Goal: Browse casually: Explore the website without a specific task or goal

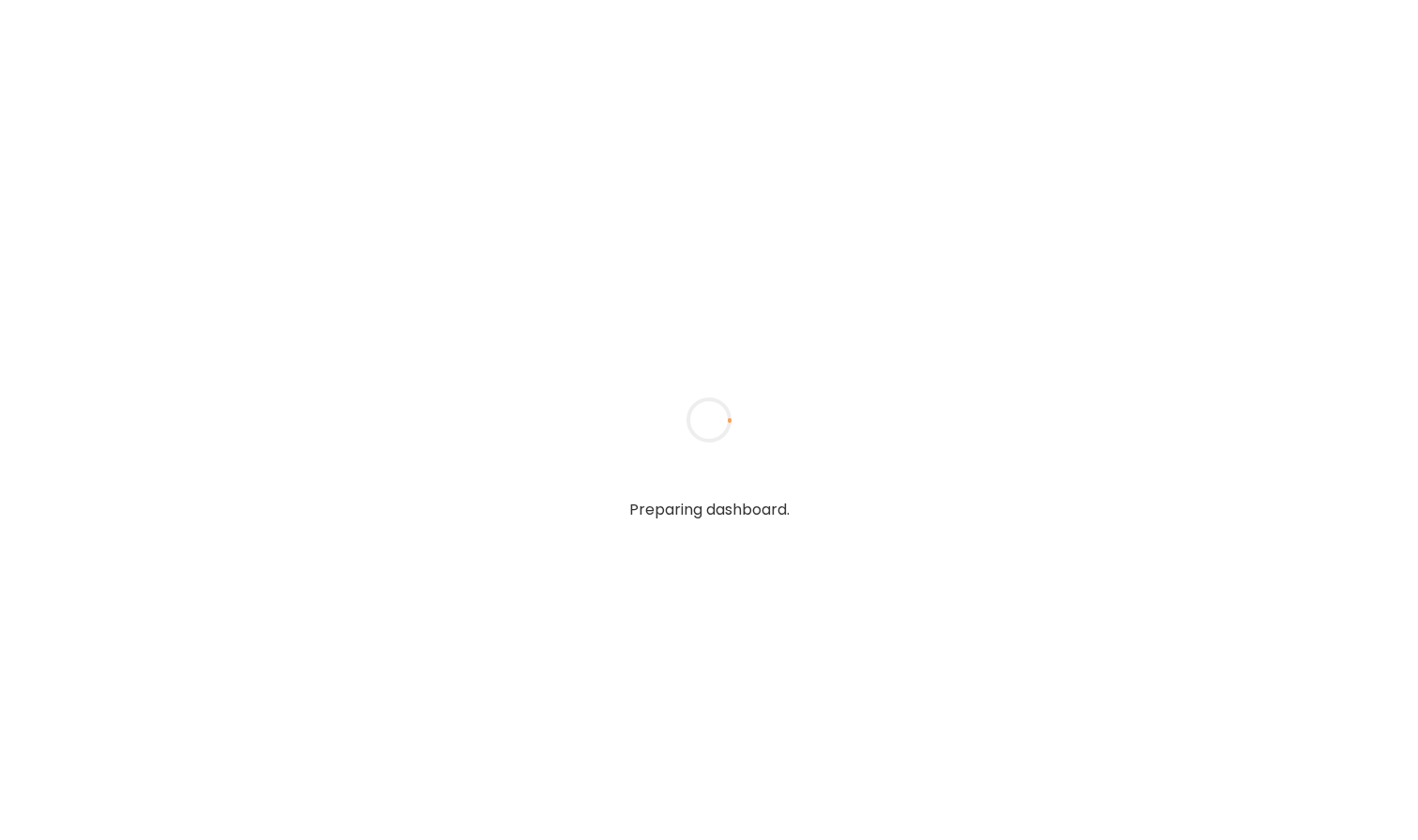
type input "**********"
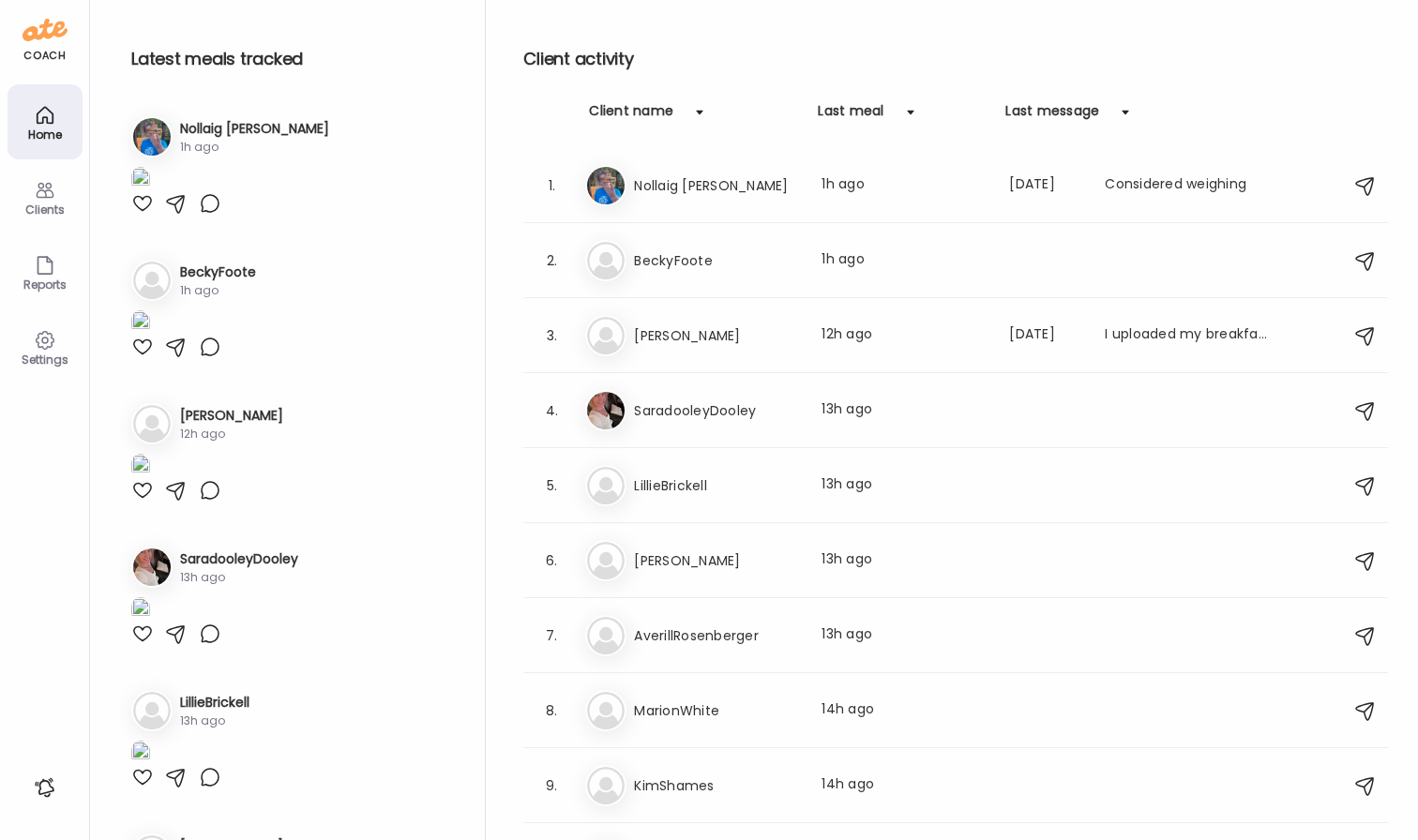
type input "**********"
click at [765, 246] on div "Be BeckyFoote Last meal: 1h ago" at bounding box center [958, 261] width 747 height 42
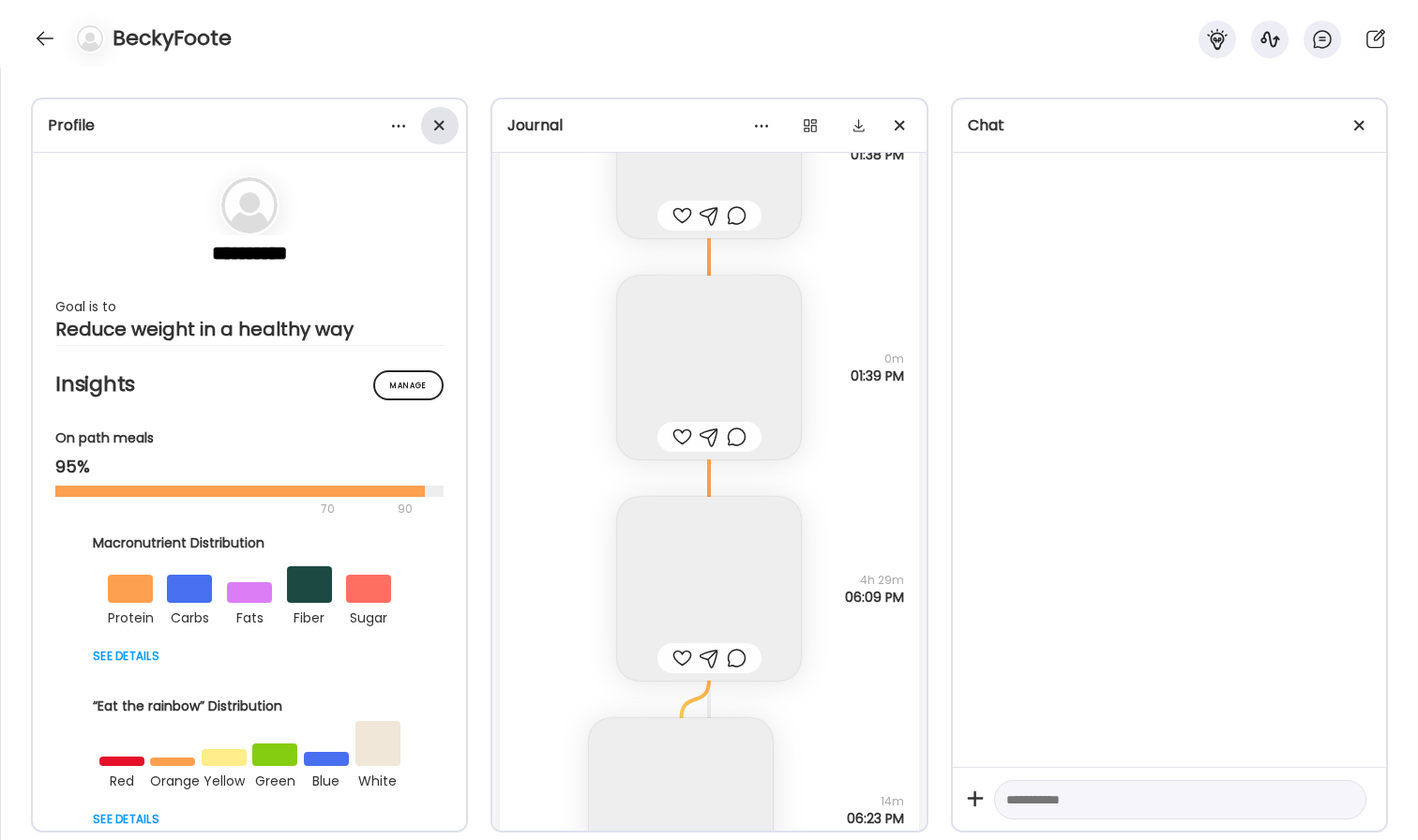
scroll to position [13084, 0]
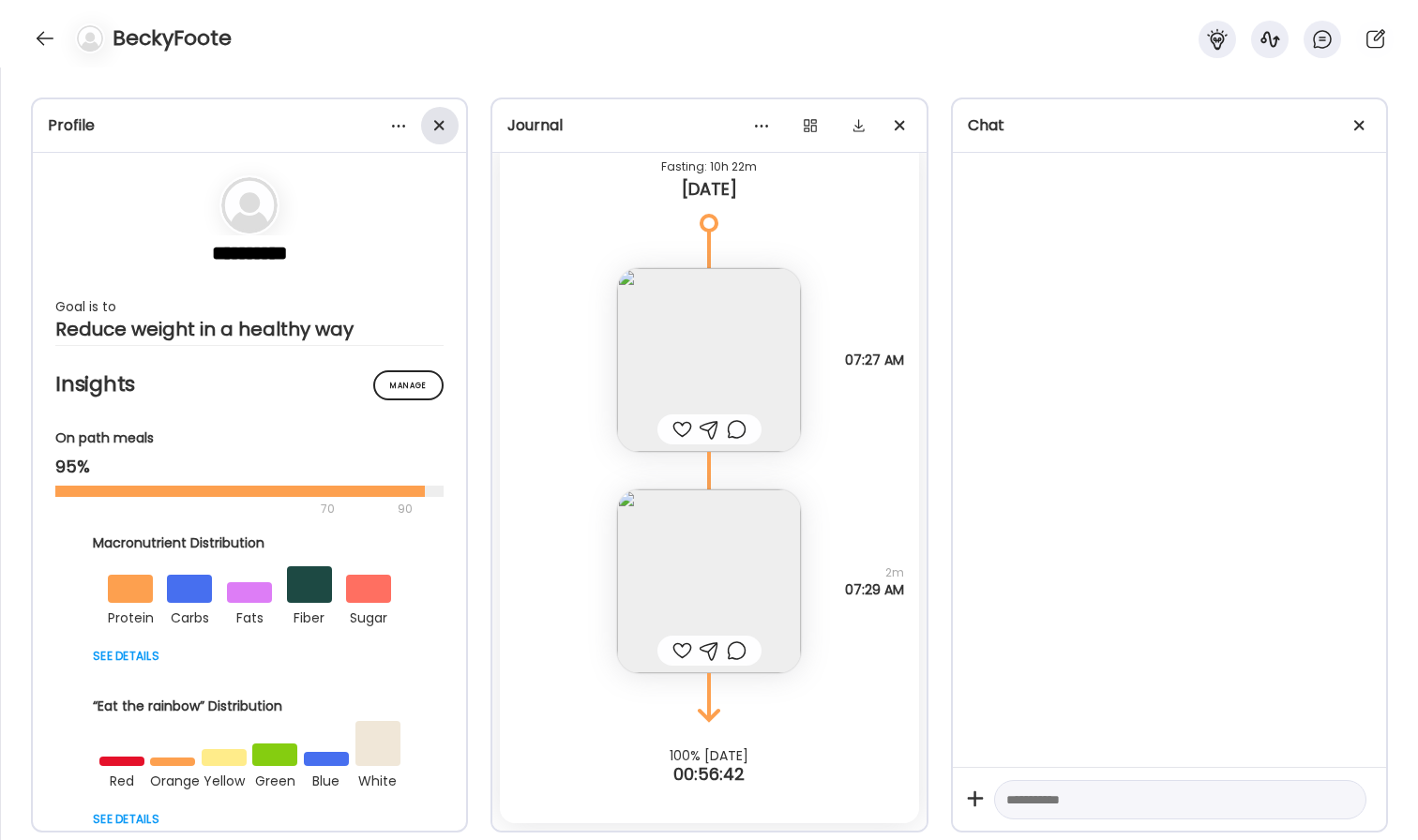
click at [438, 122] on div at bounding box center [440, 126] width 38 height 38
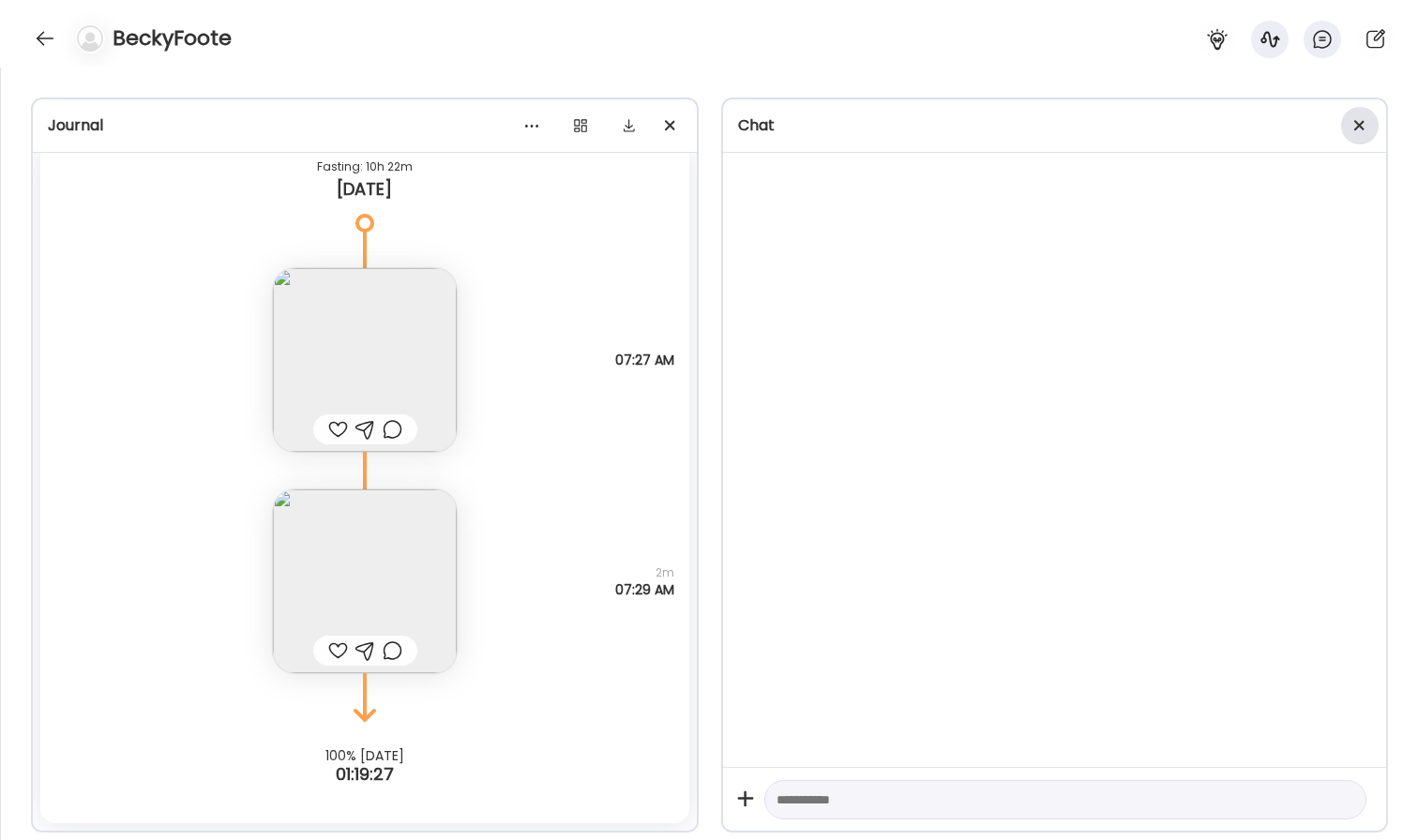
click at [1364, 134] on div at bounding box center [1360, 126] width 38 height 38
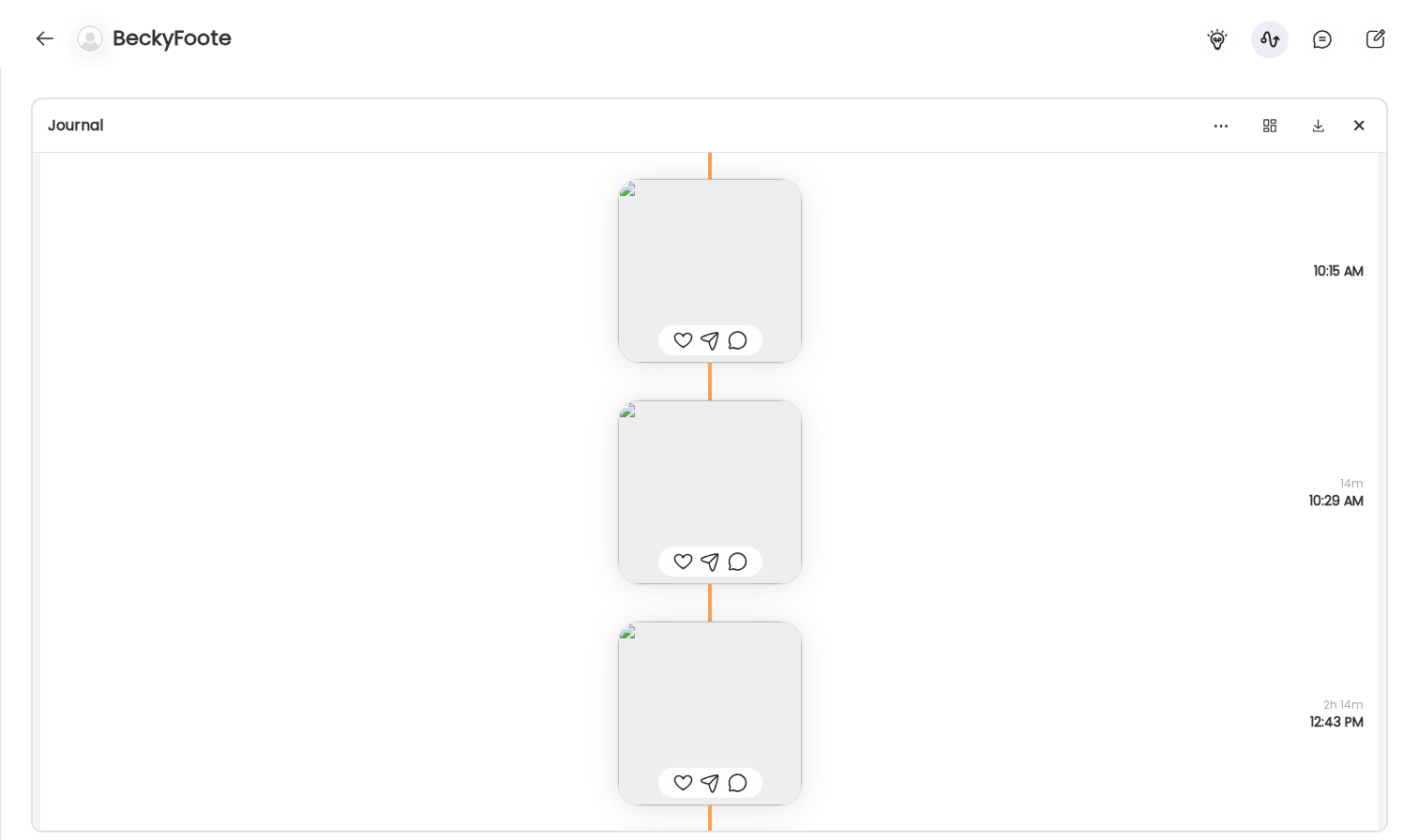
scroll to position [11336, 0]
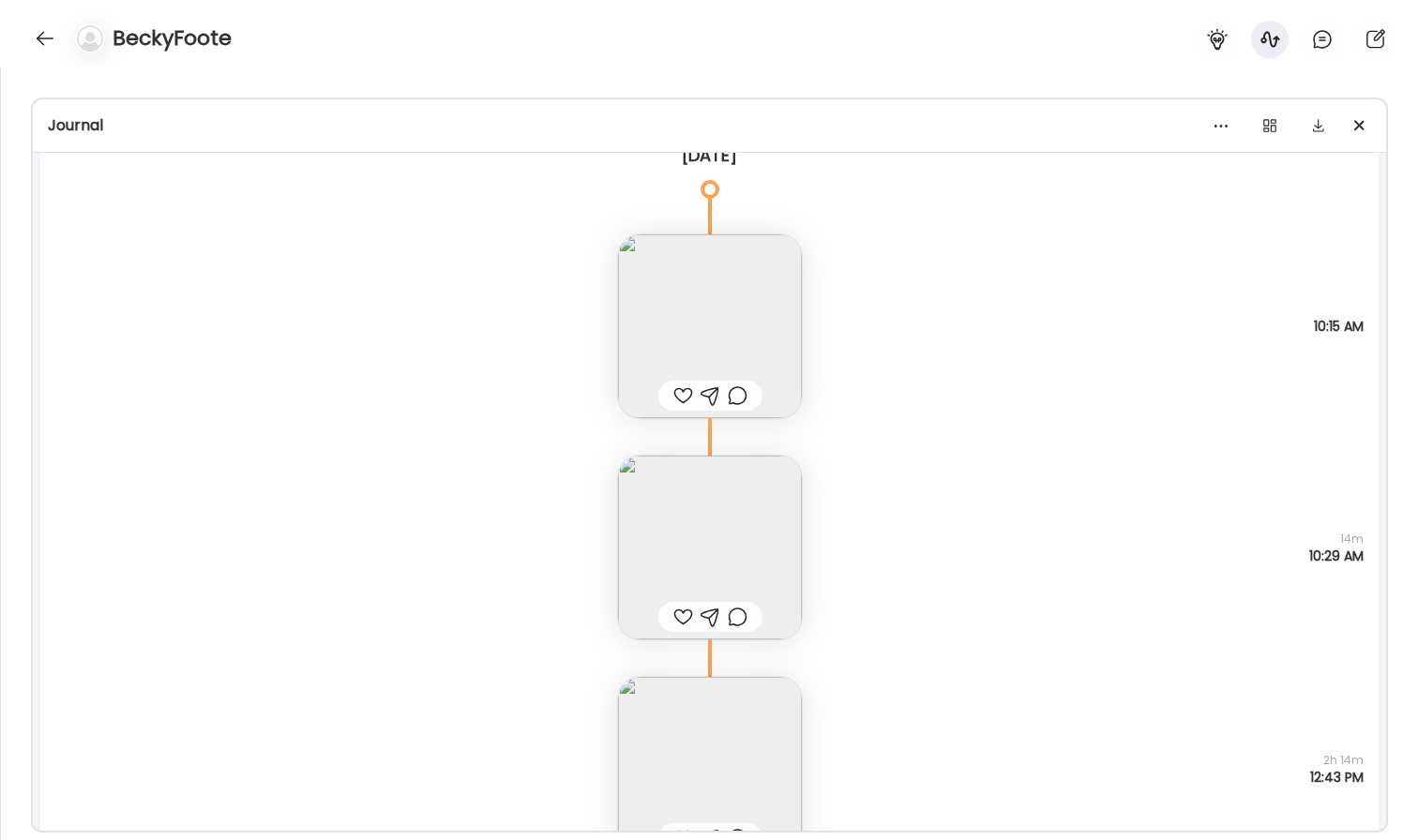
click at [723, 504] on img at bounding box center [710, 547] width 184 height 183
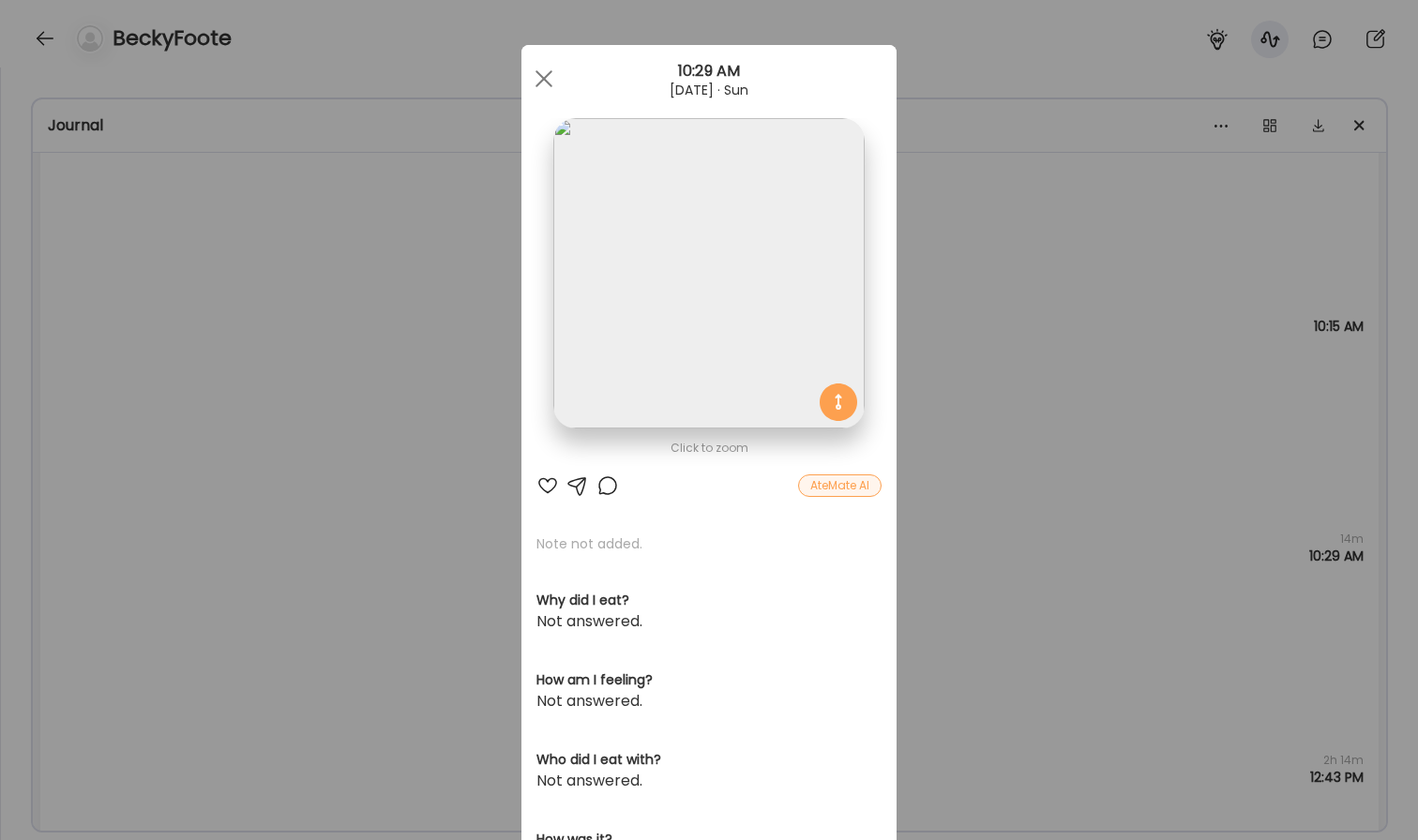
click at [833, 272] on img at bounding box center [708, 272] width 310 height 310
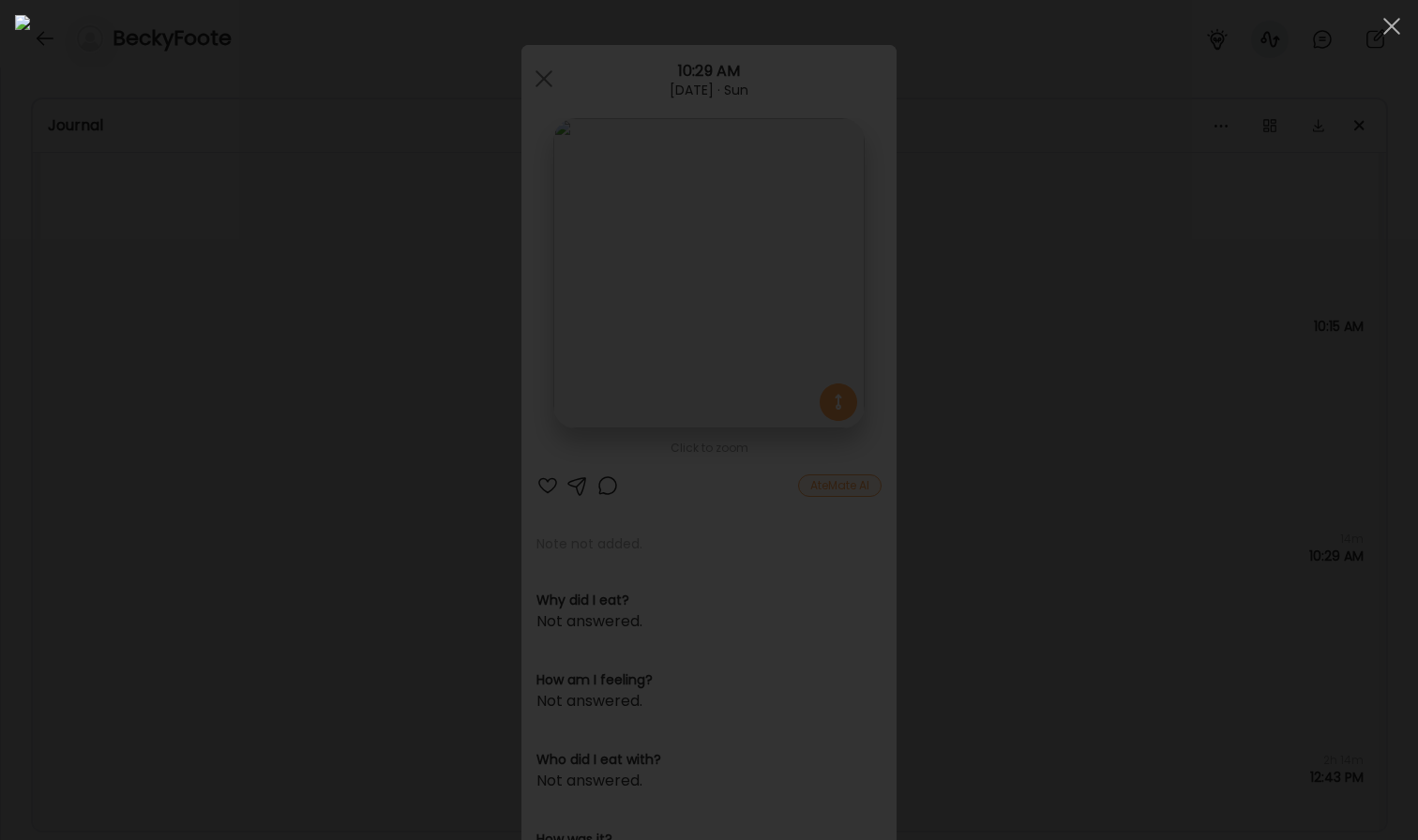
click at [1221, 484] on div at bounding box center [709, 420] width 1388 height 810
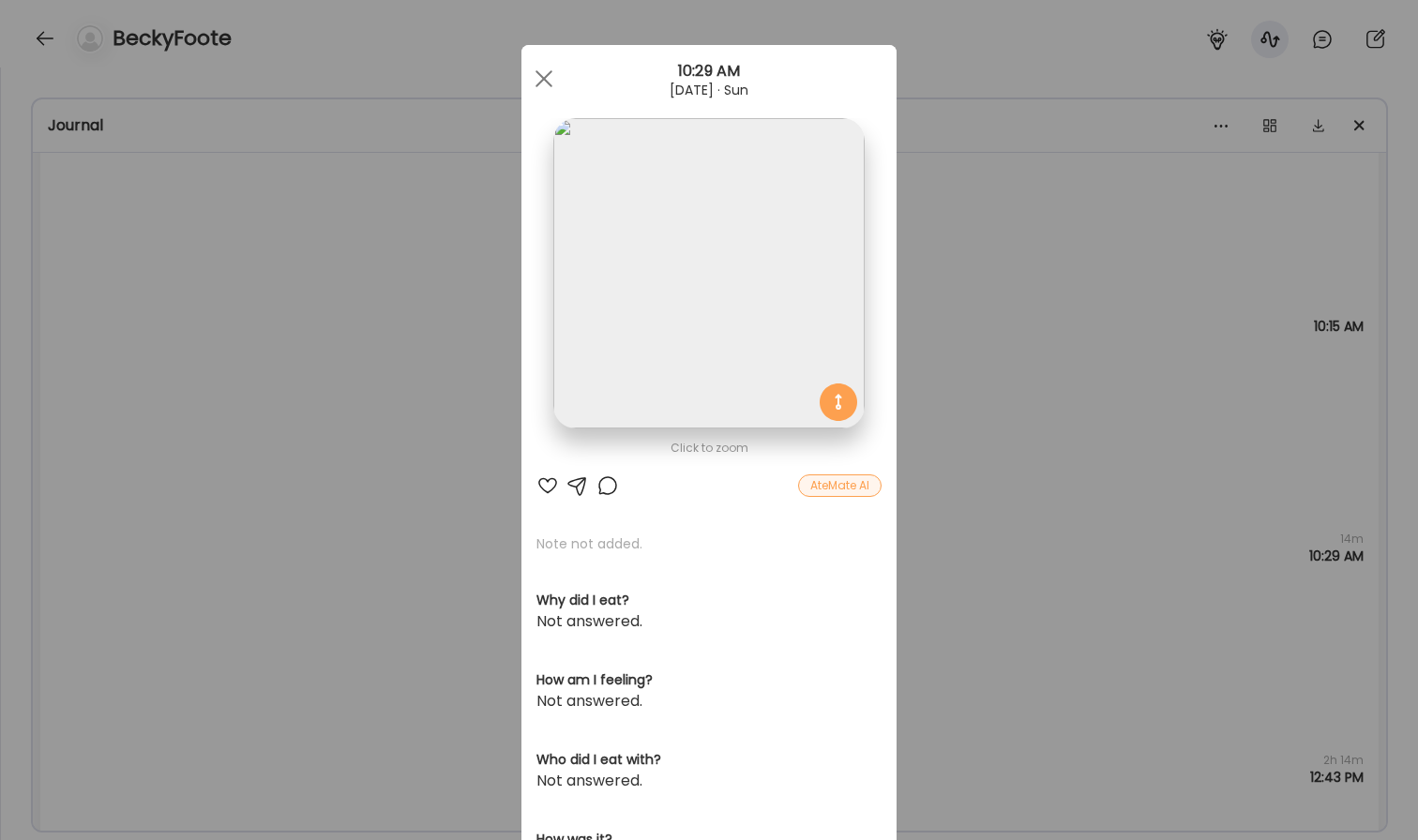
click at [1103, 448] on div "Ate Coach Dashboard Wahoo! It’s official Take a moment to set up your Coach Pro…" at bounding box center [709, 420] width 1418 height 840
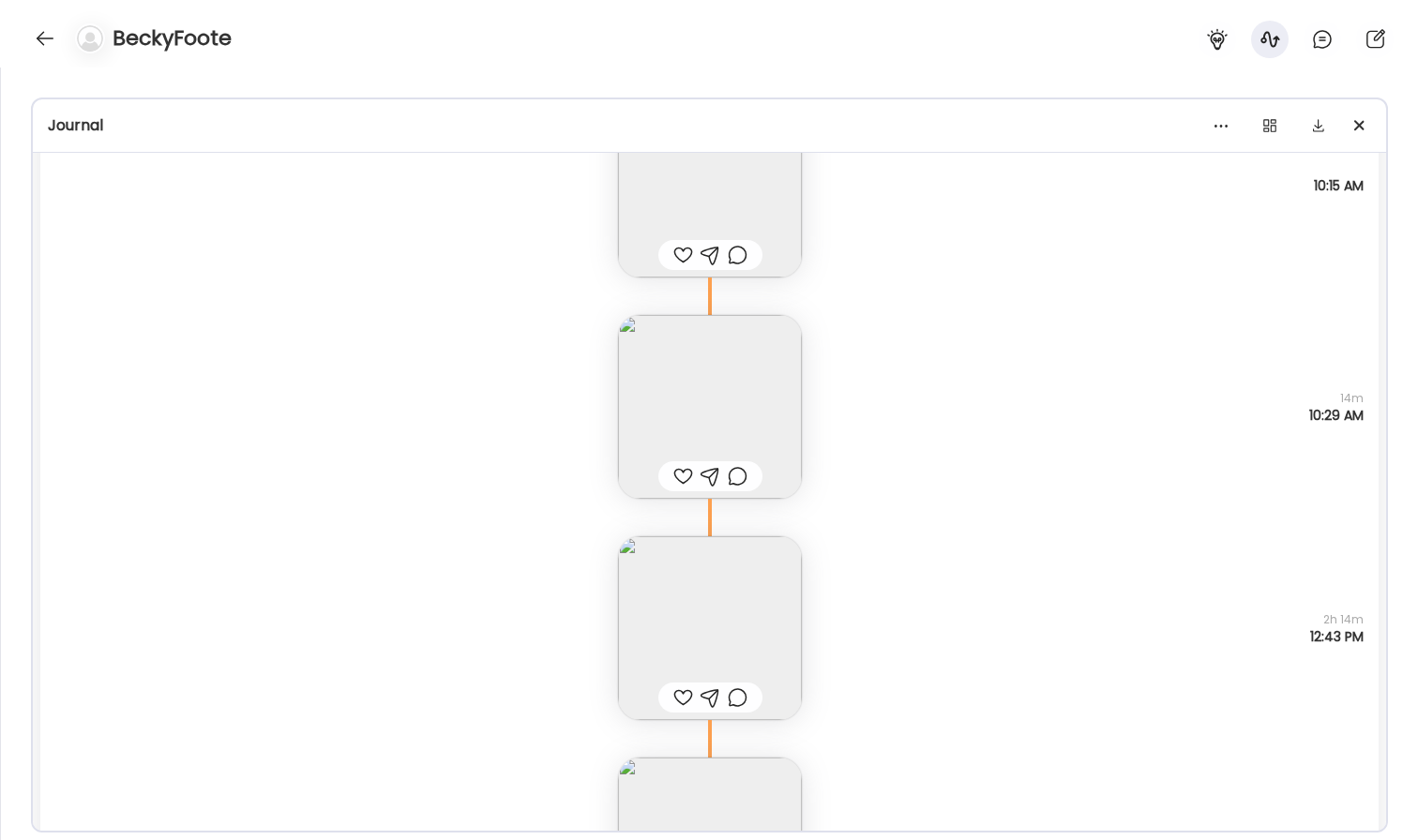
scroll to position [11480, 0]
click at [742, 617] on img at bounding box center [710, 625] width 184 height 183
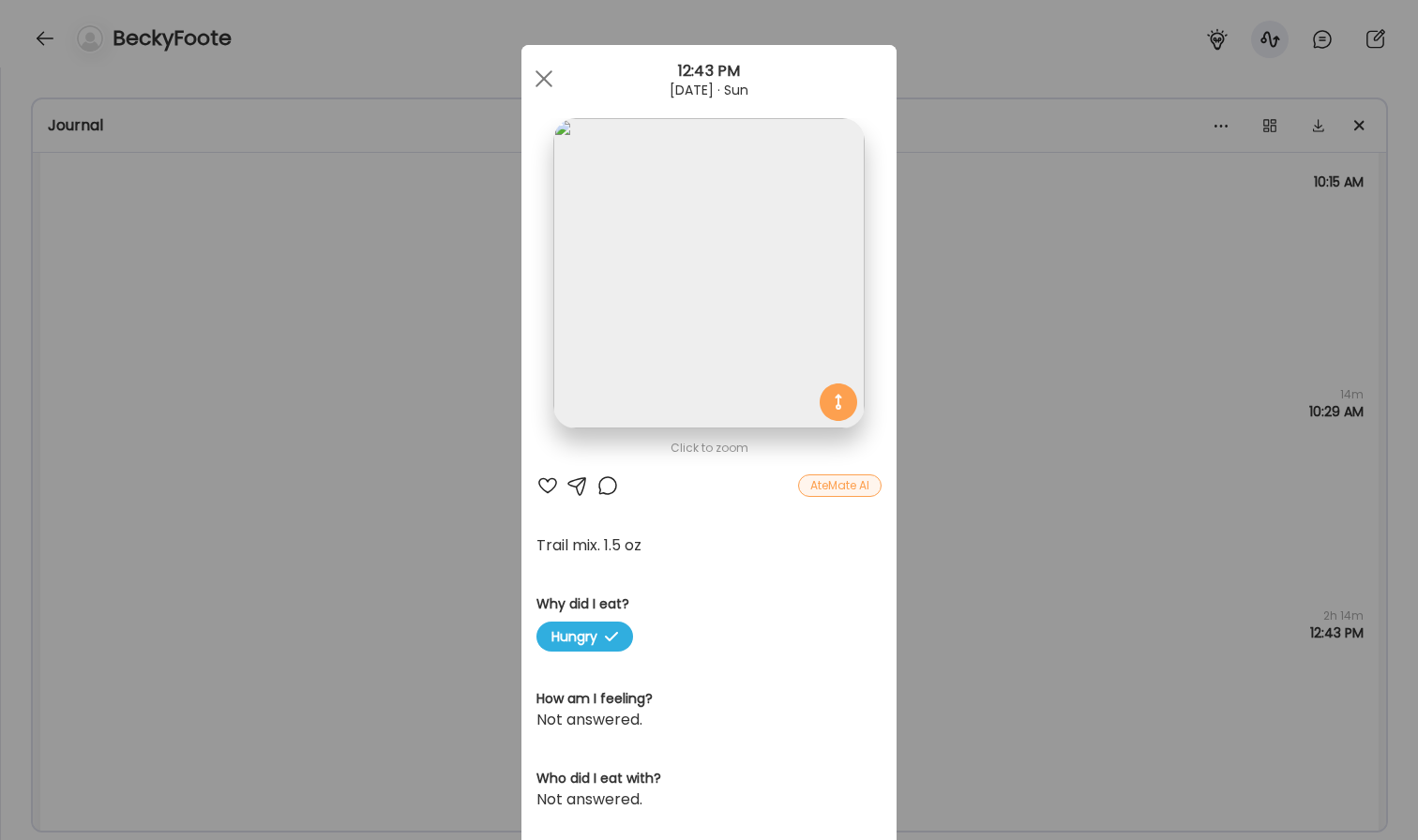
click at [743, 403] on img at bounding box center [708, 272] width 310 height 310
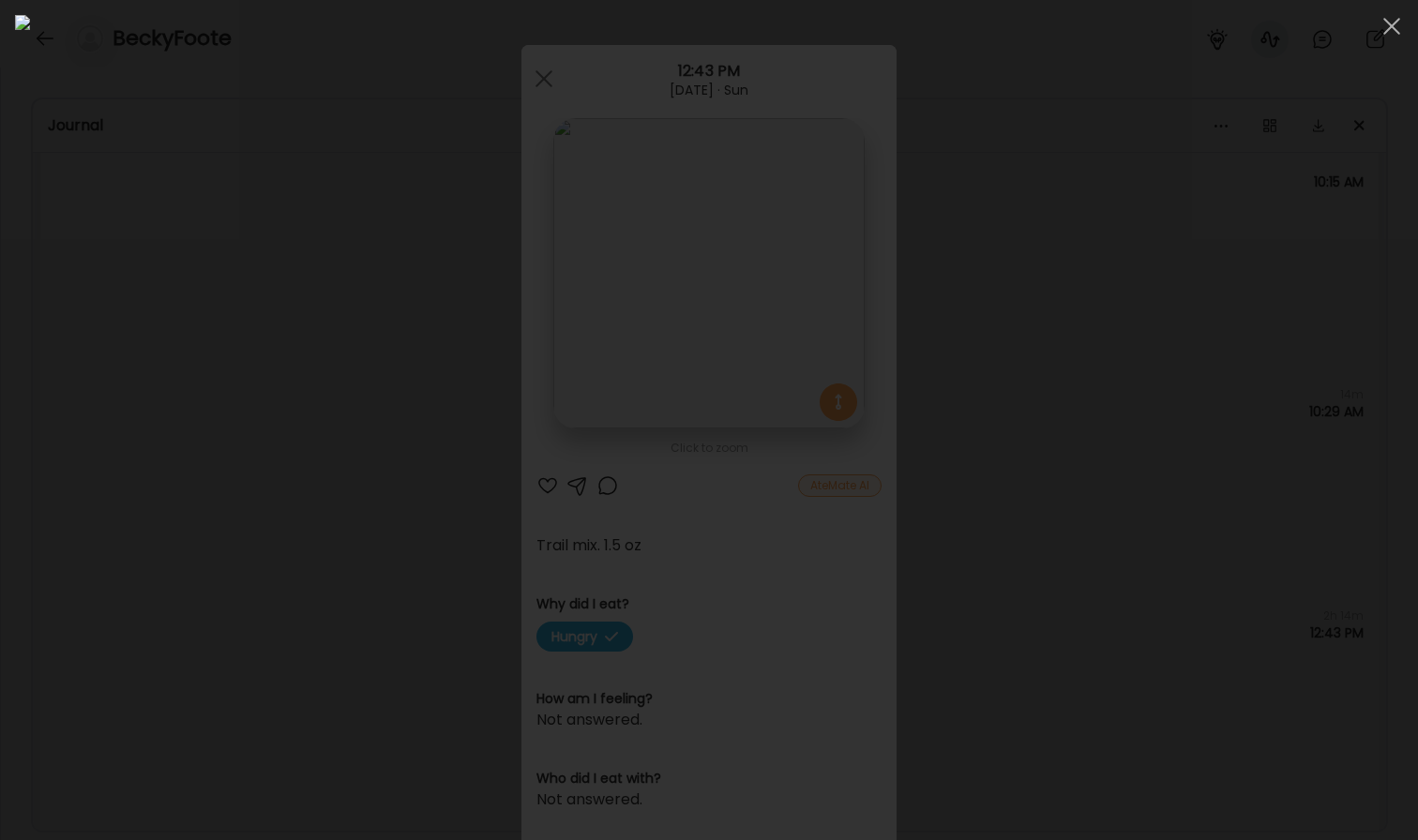
click at [183, 481] on div at bounding box center [709, 420] width 1388 height 810
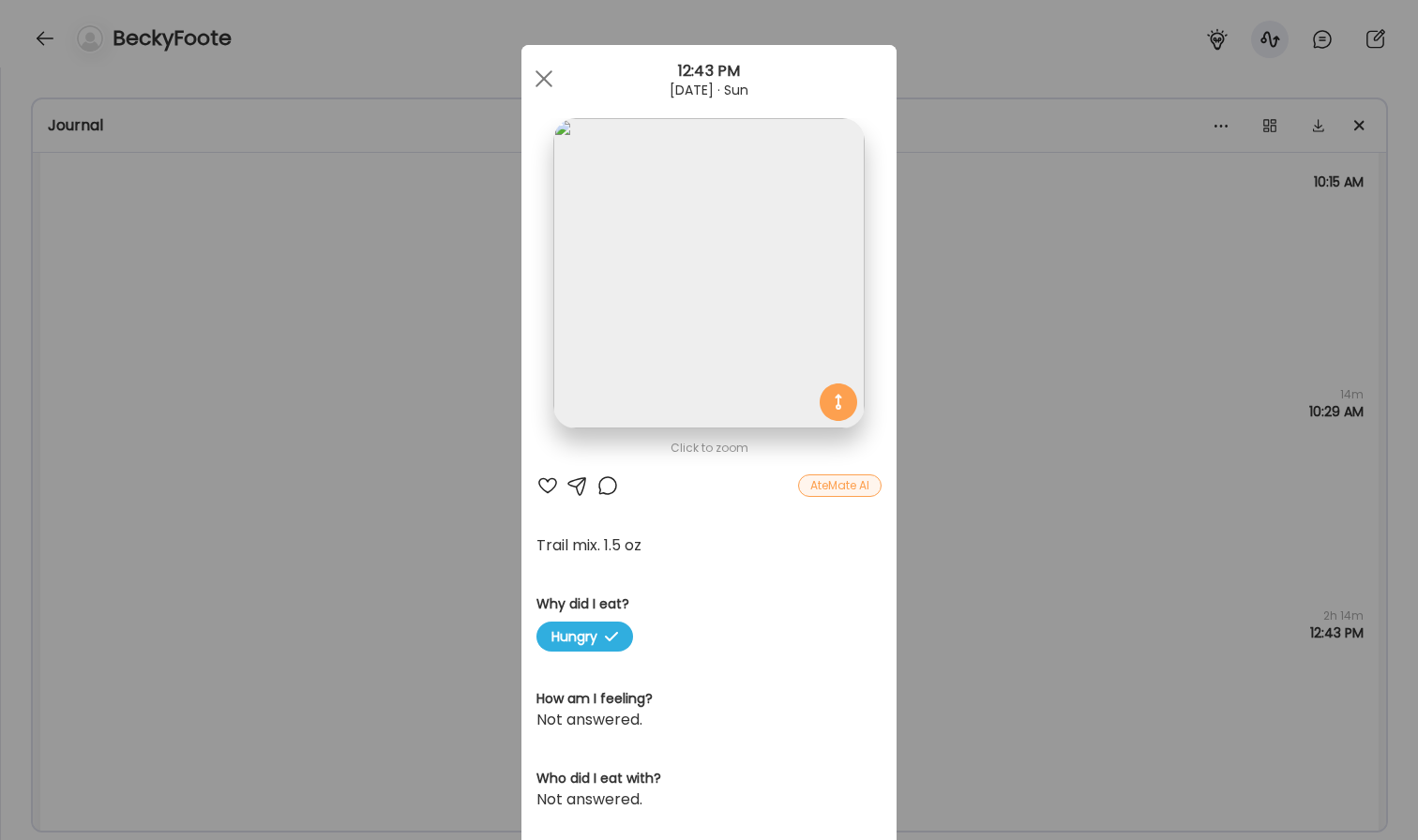
click at [383, 527] on div "Ate Coach Dashboard Wahoo! It’s official Take a moment to set up your Coach Pro…" at bounding box center [709, 420] width 1418 height 840
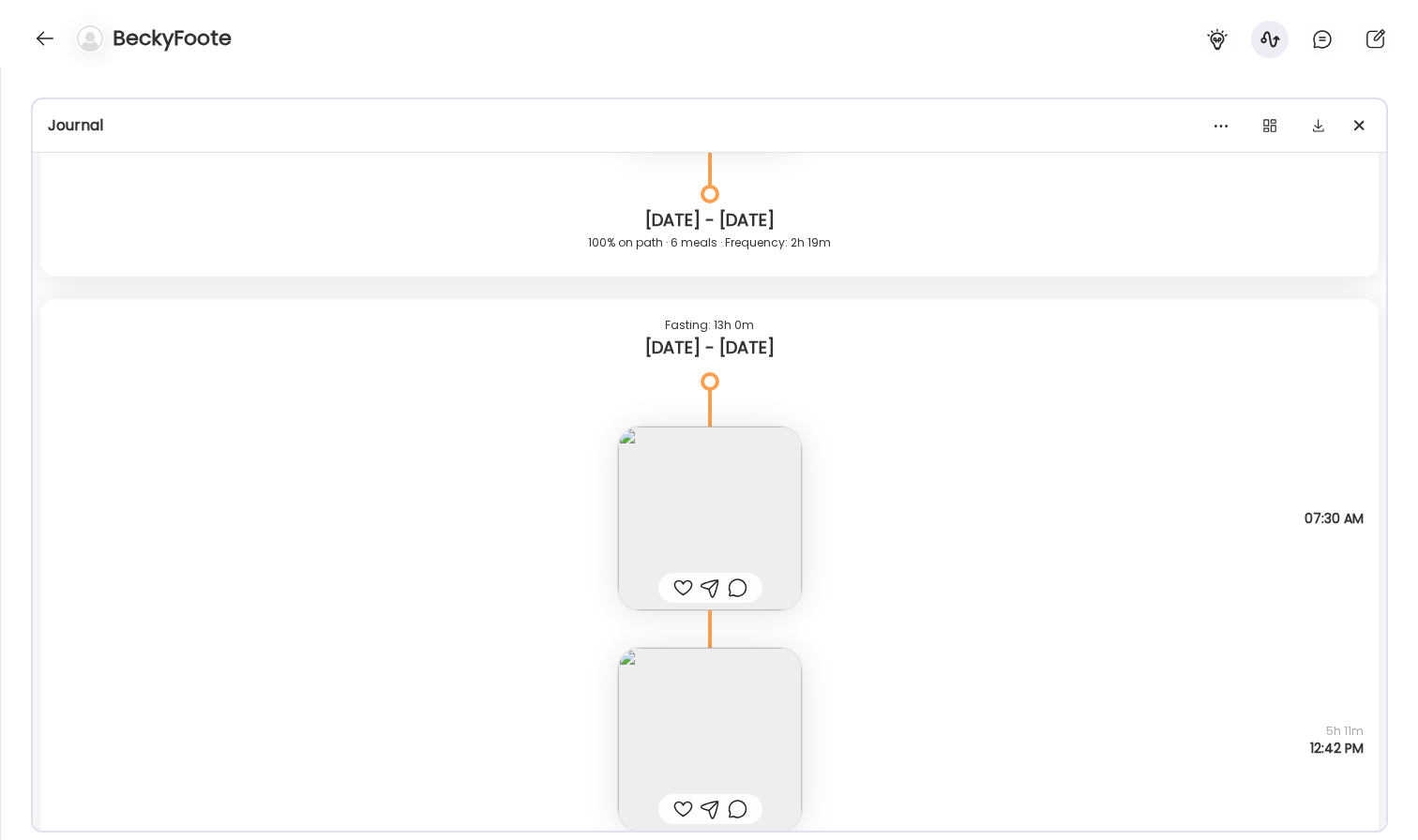
scroll to position [9517, 0]
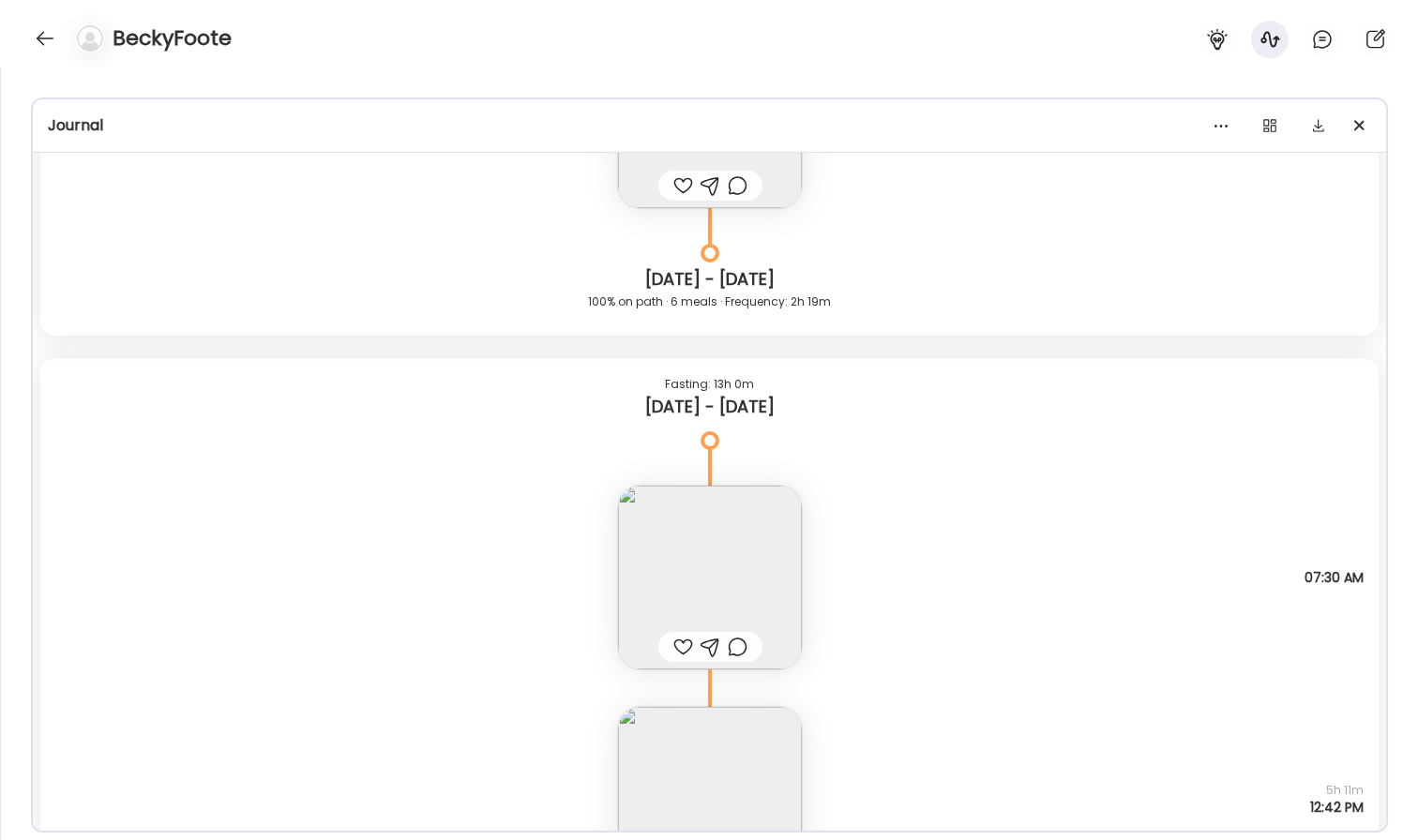
click at [796, 594] on img at bounding box center [710, 577] width 184 height 183
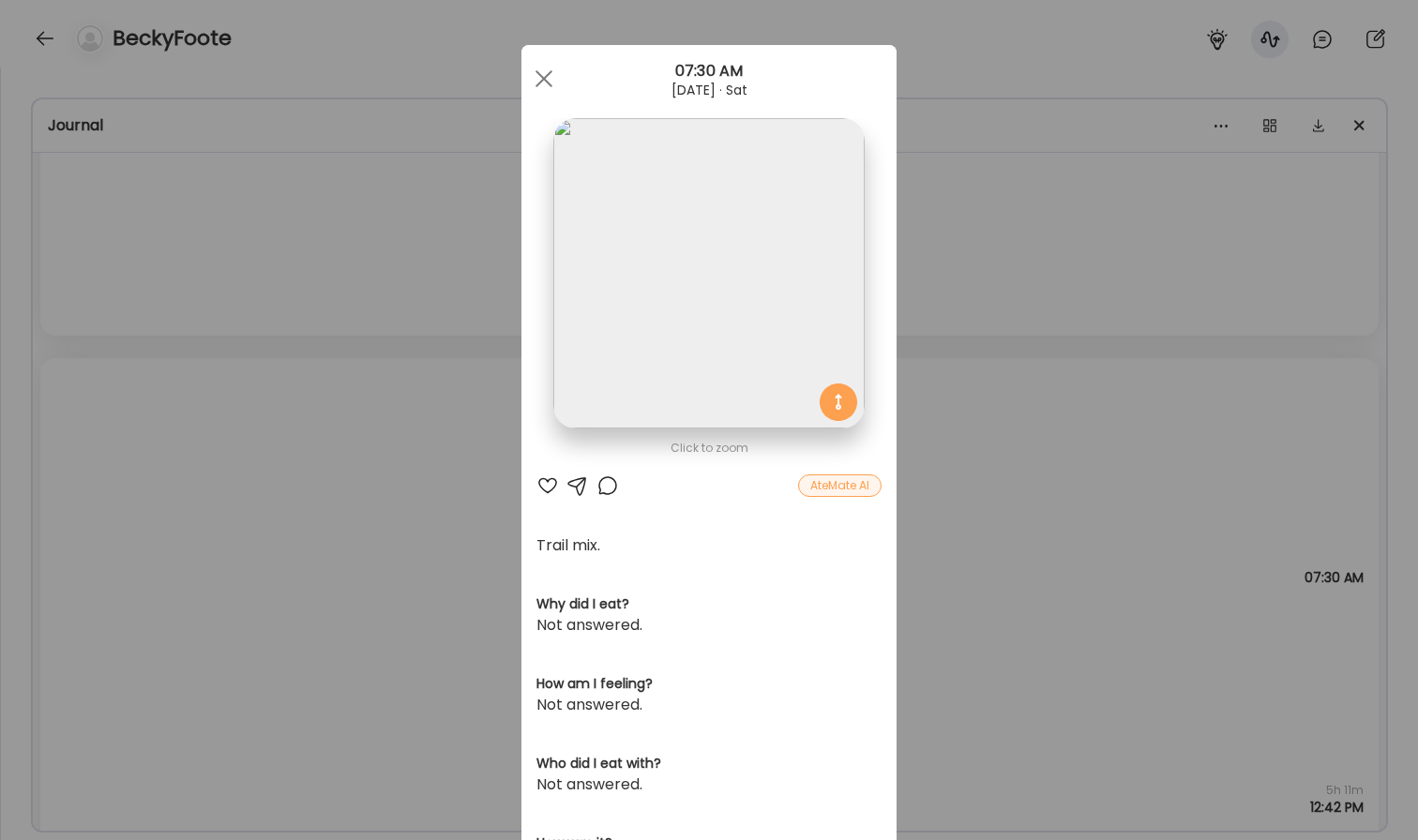
click at [787, 270] on img at bounding box center [708, 272] width 310 height 310
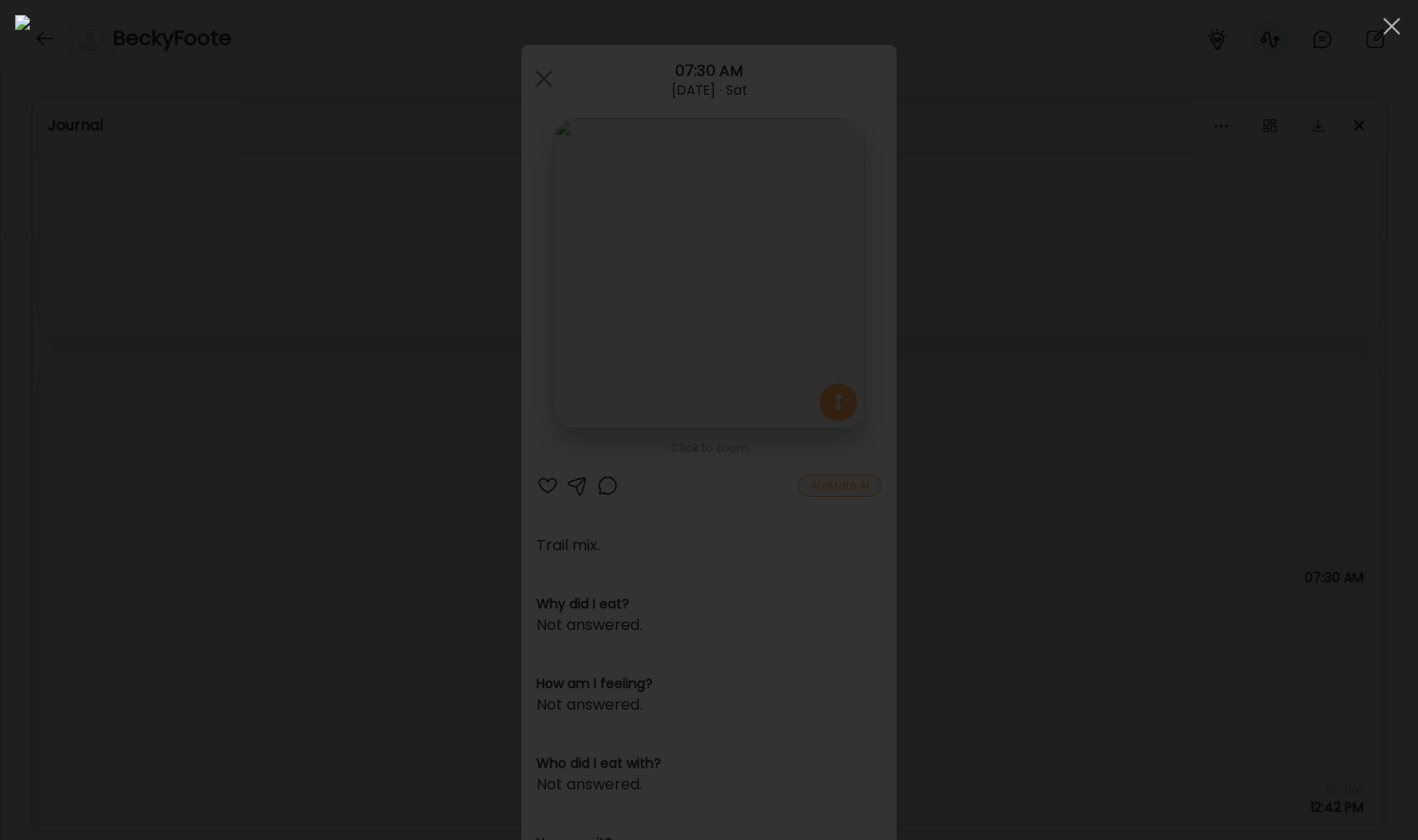
click at [119, 241] on div at bounding box center [709, 420] width 1388 height 810
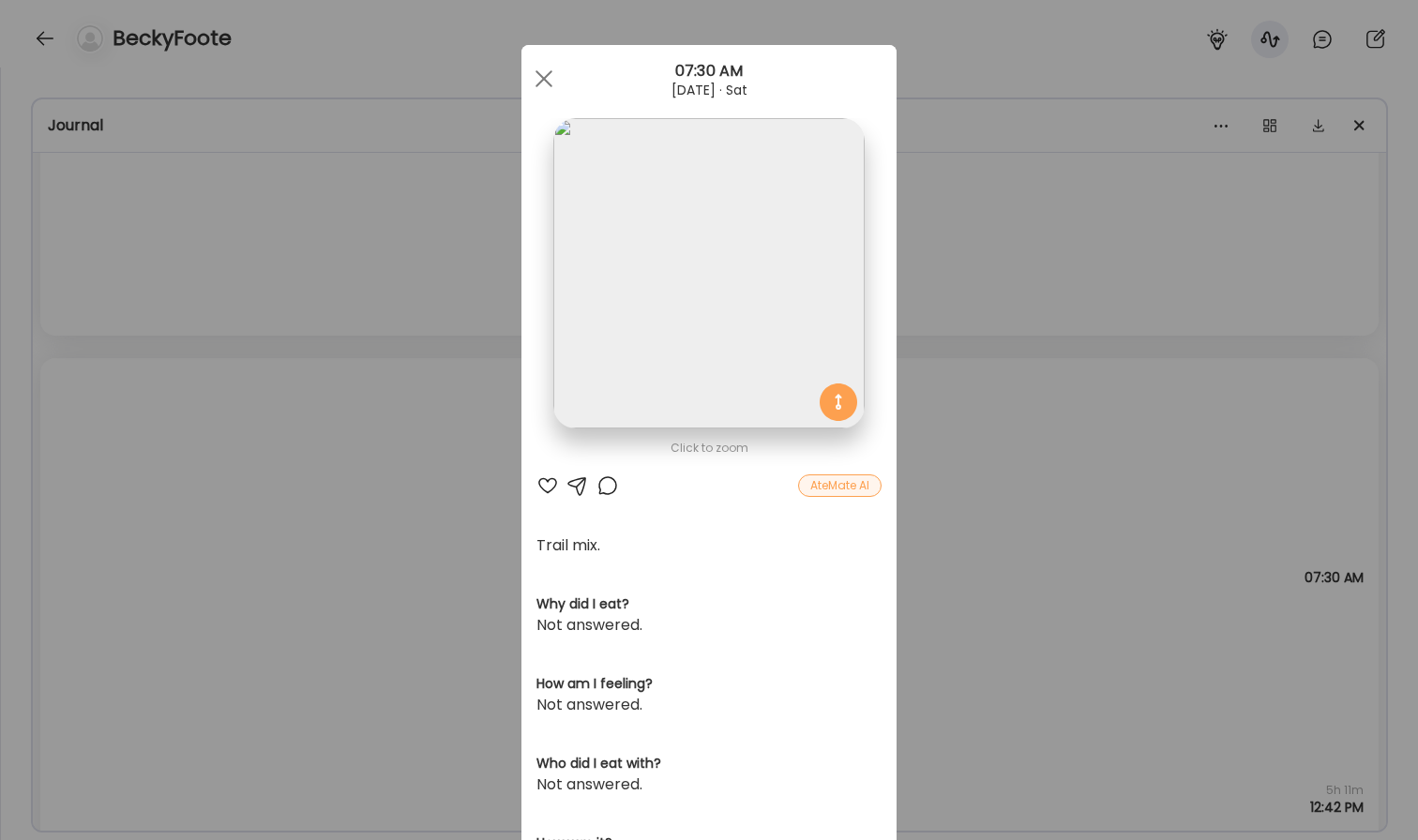
click at [297, 352] on div "Ate Coach Dashboard Wahoo! It’s official Take a moment to set up your Coach Pro…" at bounding box center [709, 420] width 1418 height 840
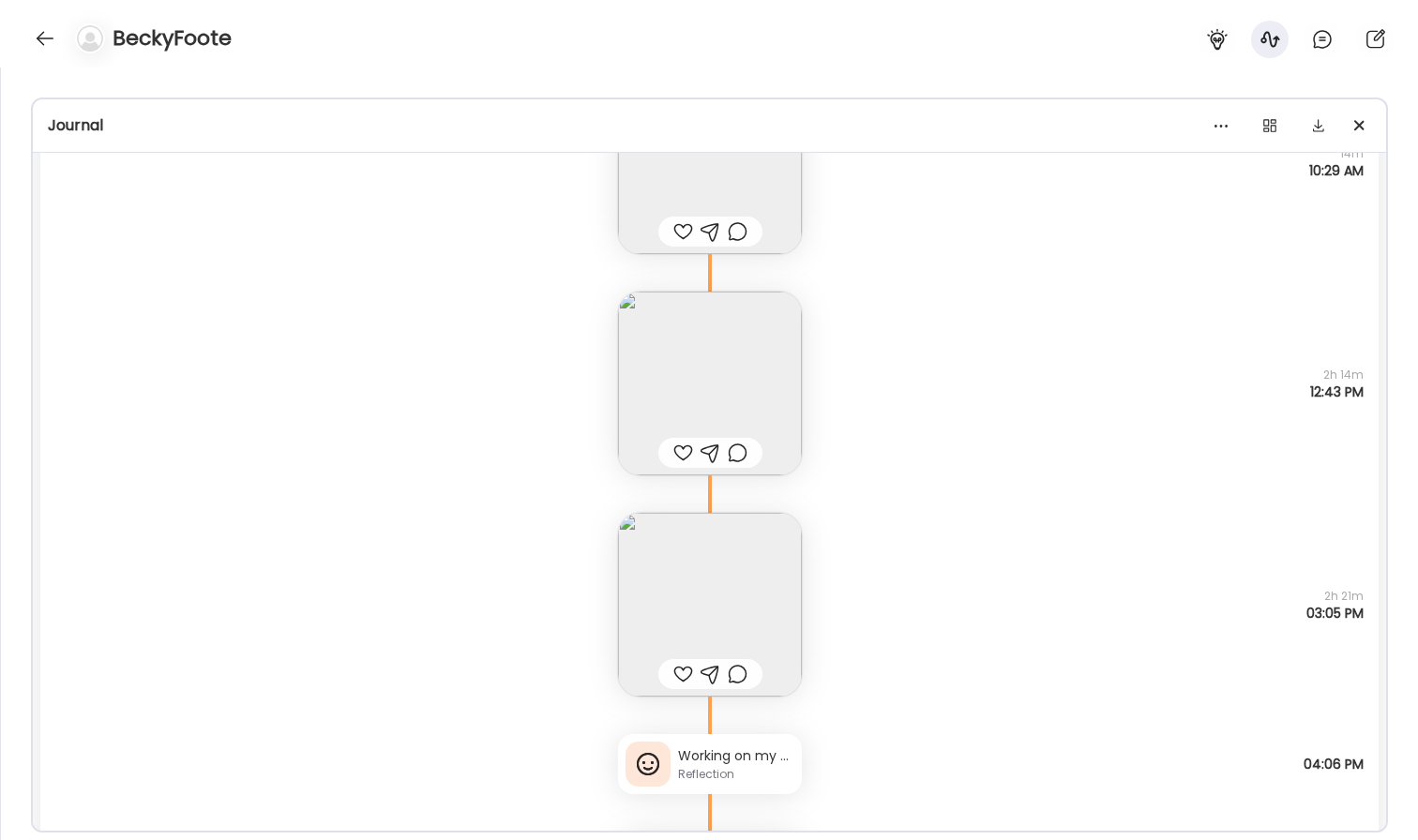
scroll to position [11484, 0]
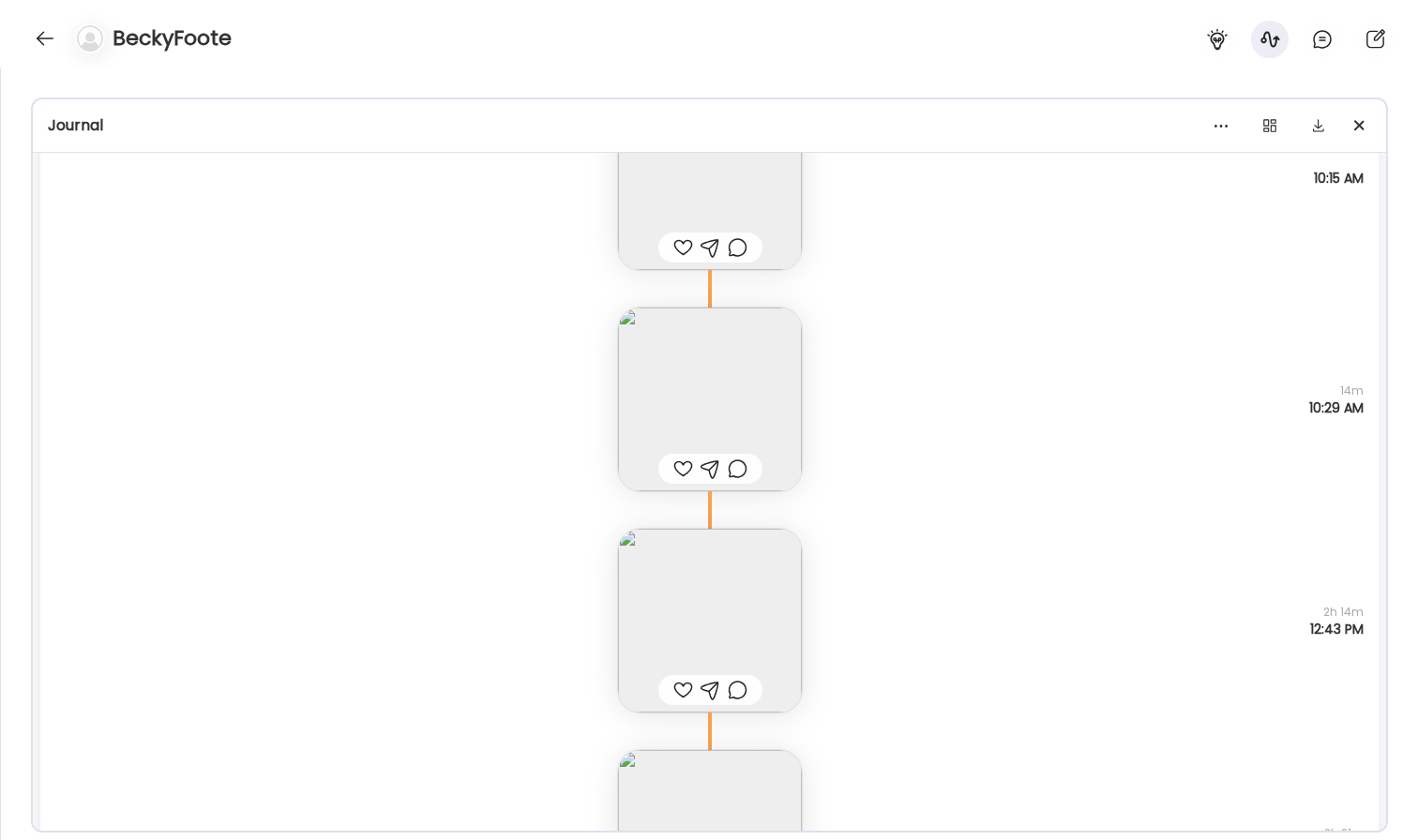
click at [677, 602] on img at bounding box center [710, 621] width 184 height 183
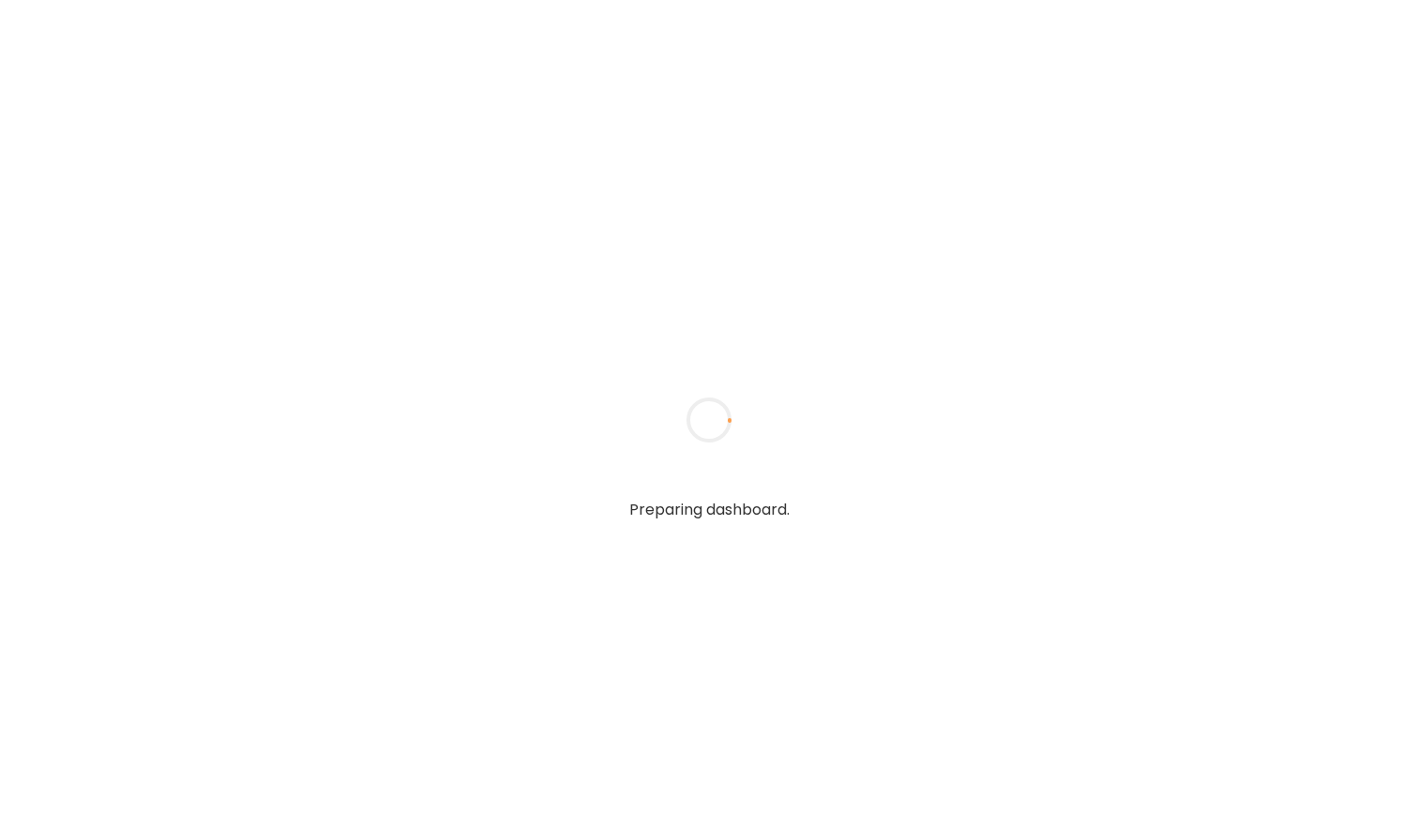
type input "**********"
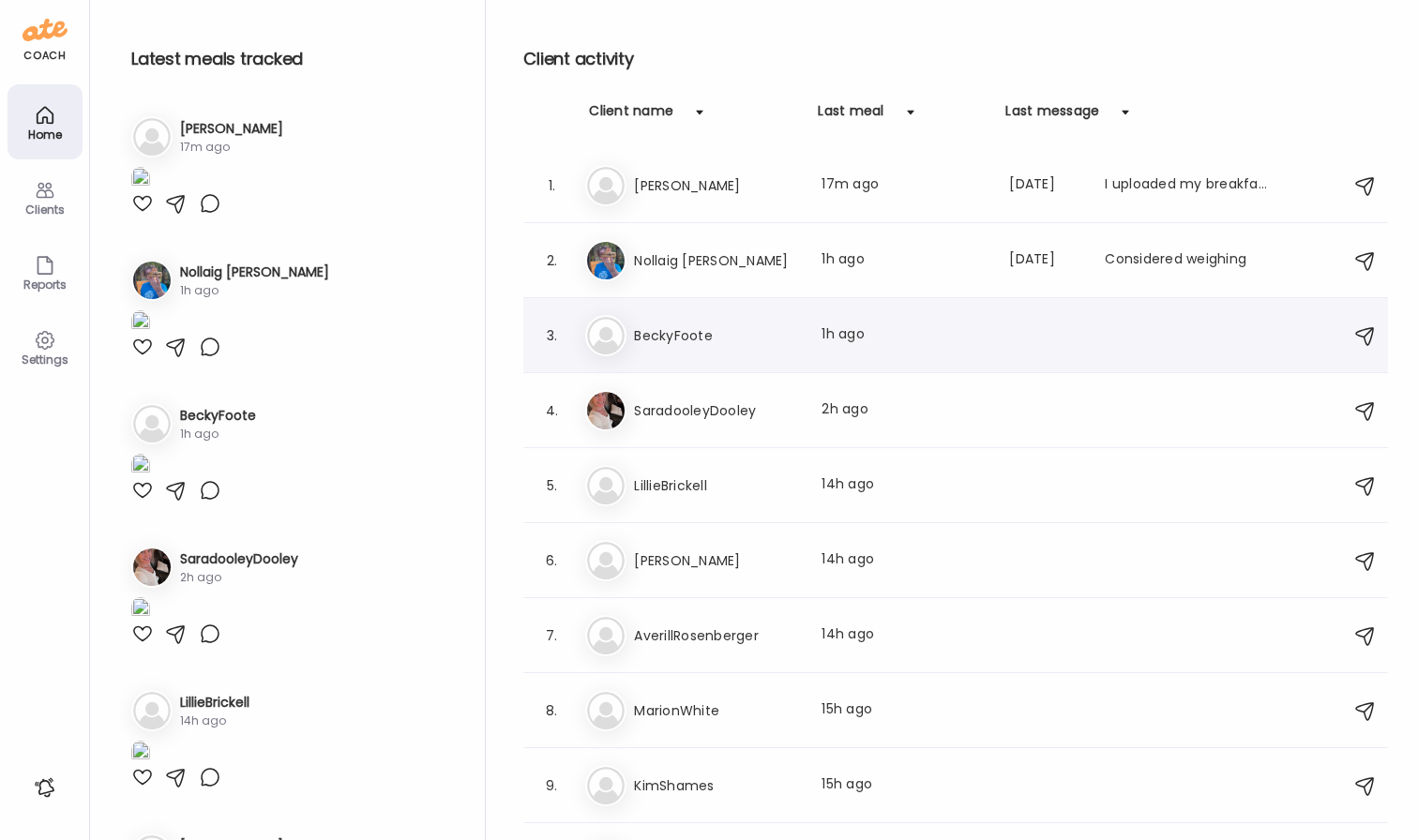
type input "**********"
click at [727, 345] on h3 "BeckyFoote" at bounding box center [717, 335] width 165 height 22
click at [727, 375] on div at bounding box center [709, 419] width 90 height 90
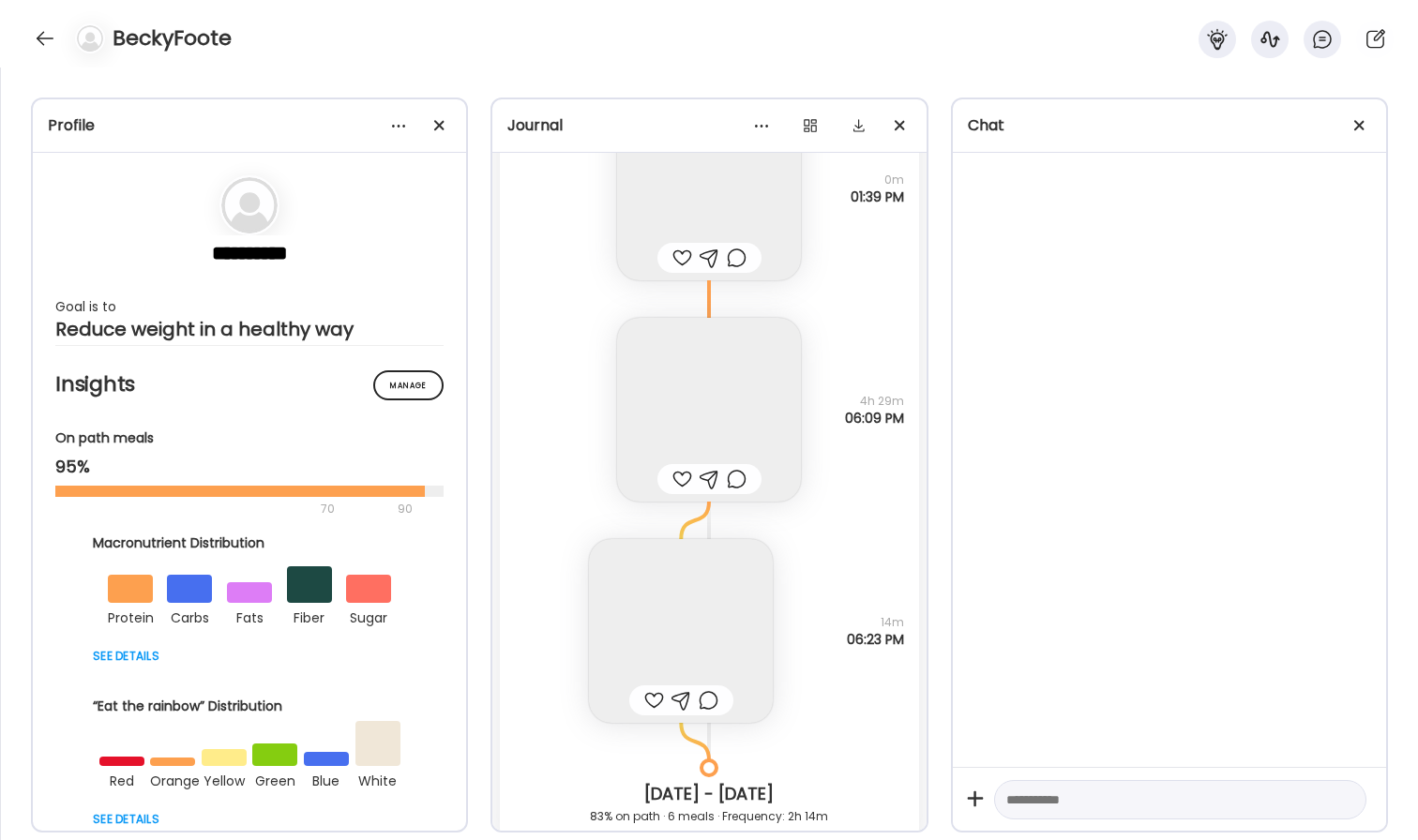
scroll to position [14159, 0]
click at [440, 123] on span at bounding box center [440, 125] width 11 height 11
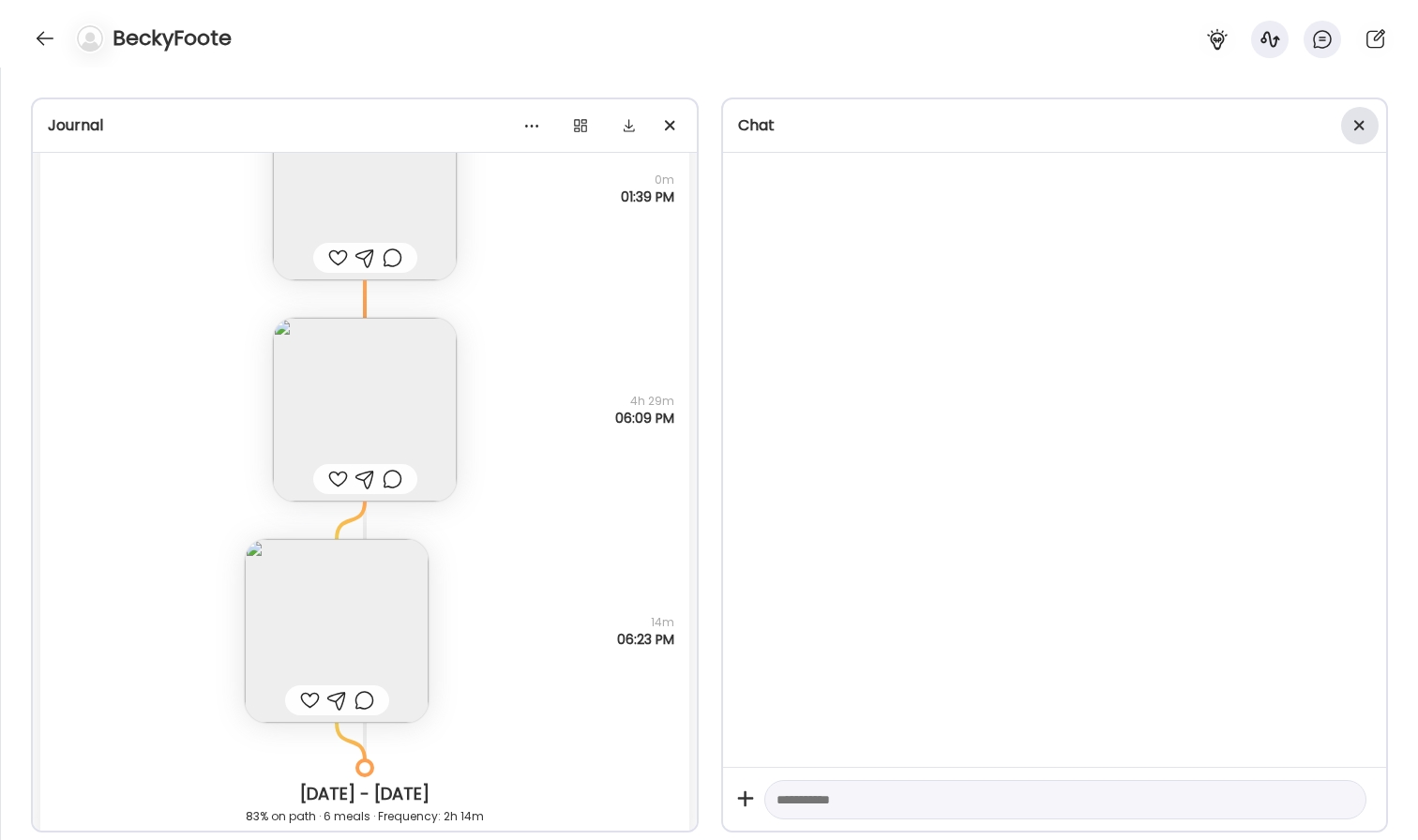
click at [1351, 114] on div at bounding box center [1360, 126] width 38 height 38
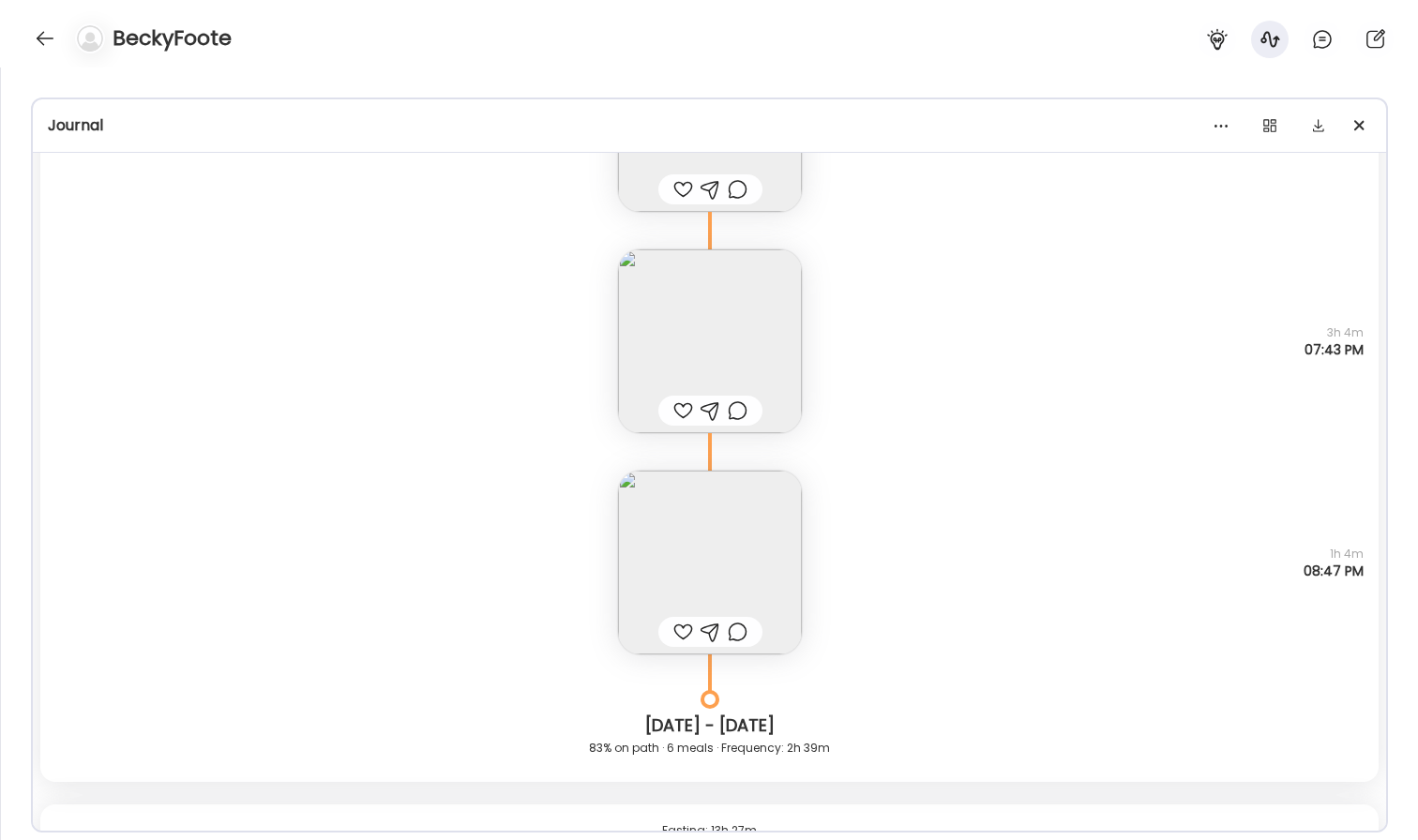
scroll to position [18186, 0]
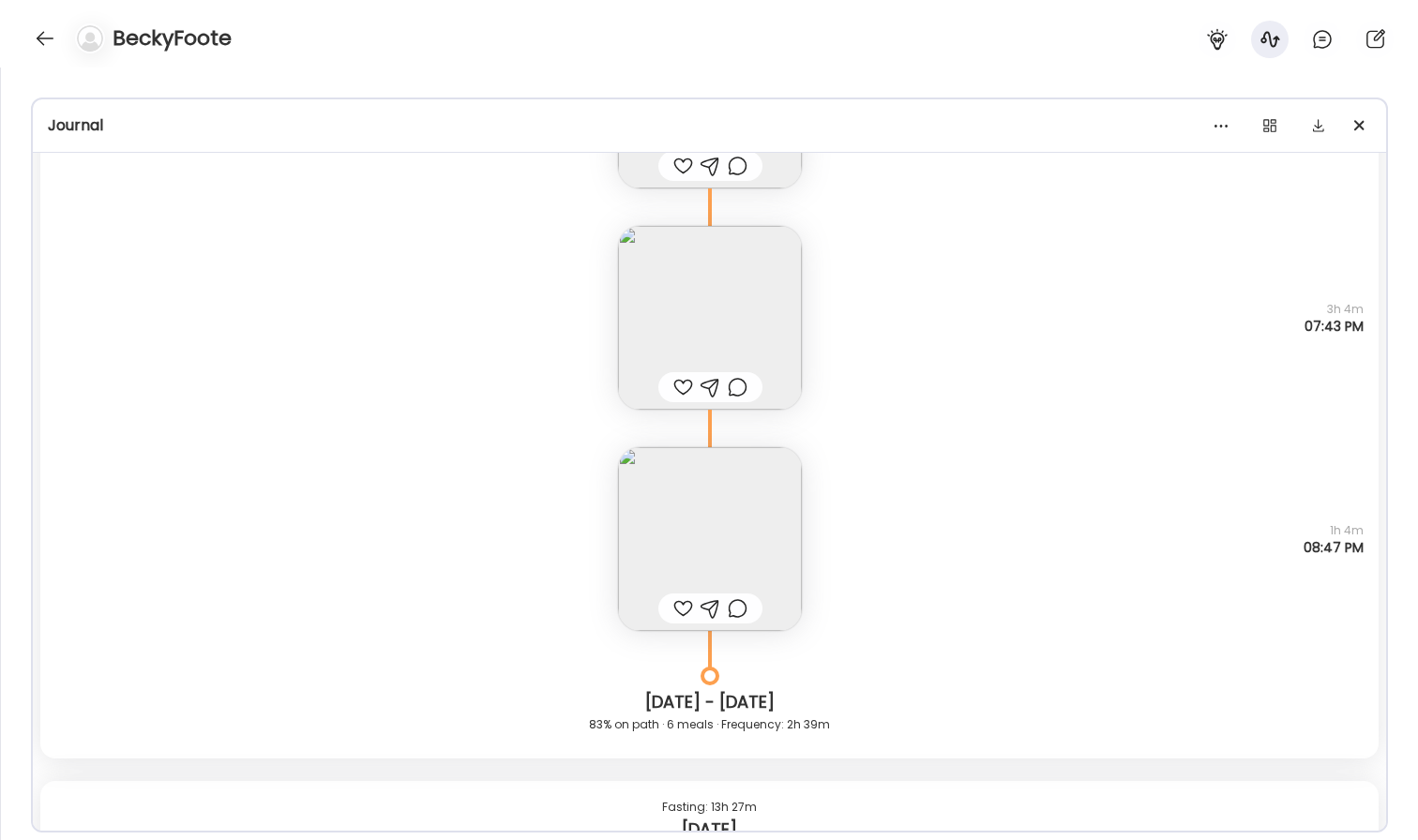
click at [712, 509] on img at bounding box center [710, 539] width 184 height 183
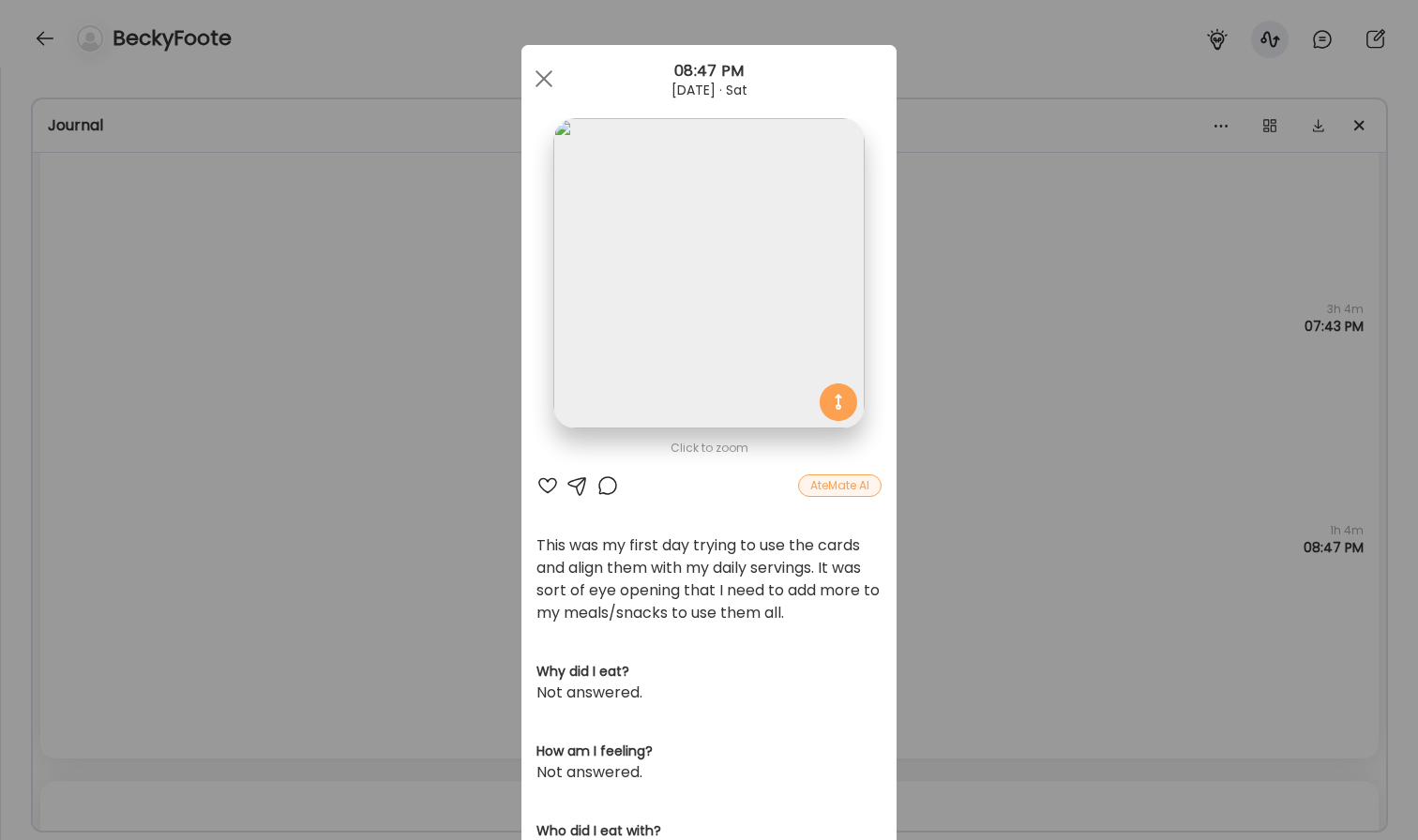
click at [783, 264] on img at bounding box center [708, 272] width 310 height 310
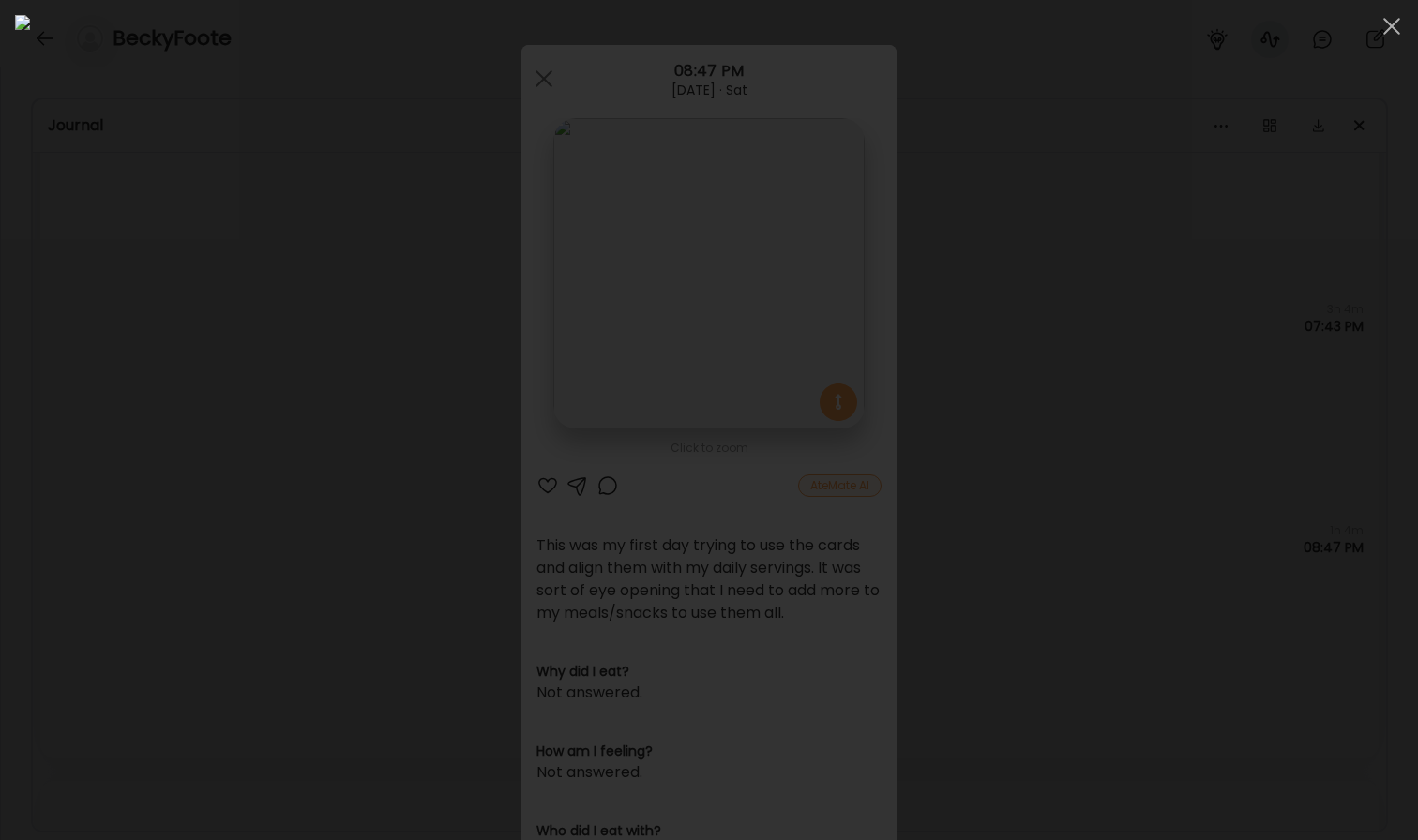
click at [1276, 353] on div at bounding box center [709, 420] width 1388 height 810
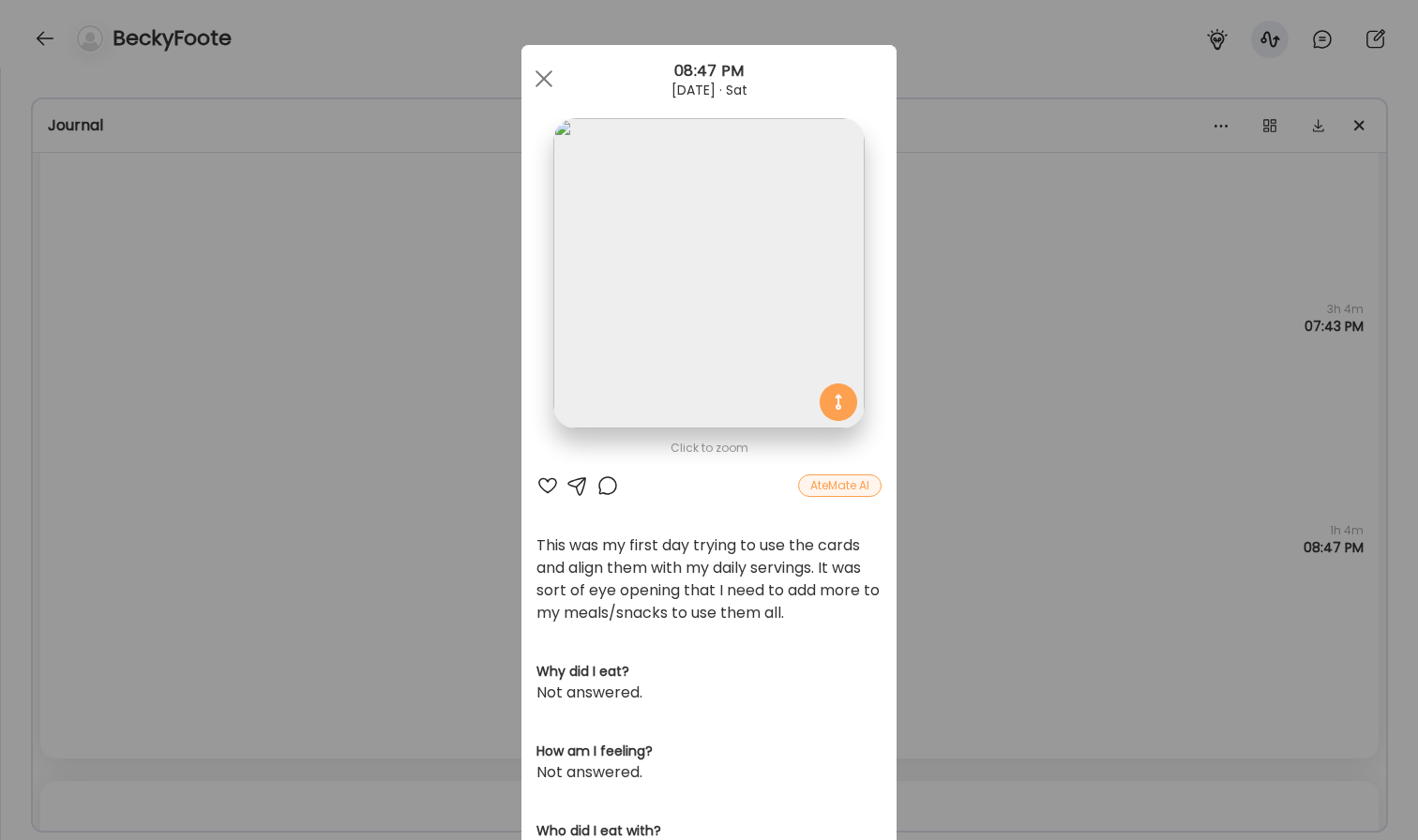
click at [1092, 461] on div "Ate Coach Dashboard Wahoo! It’s official Take a moment to set up your Coach Pro…" at bounding box center [709, 420] width 1418 height 840
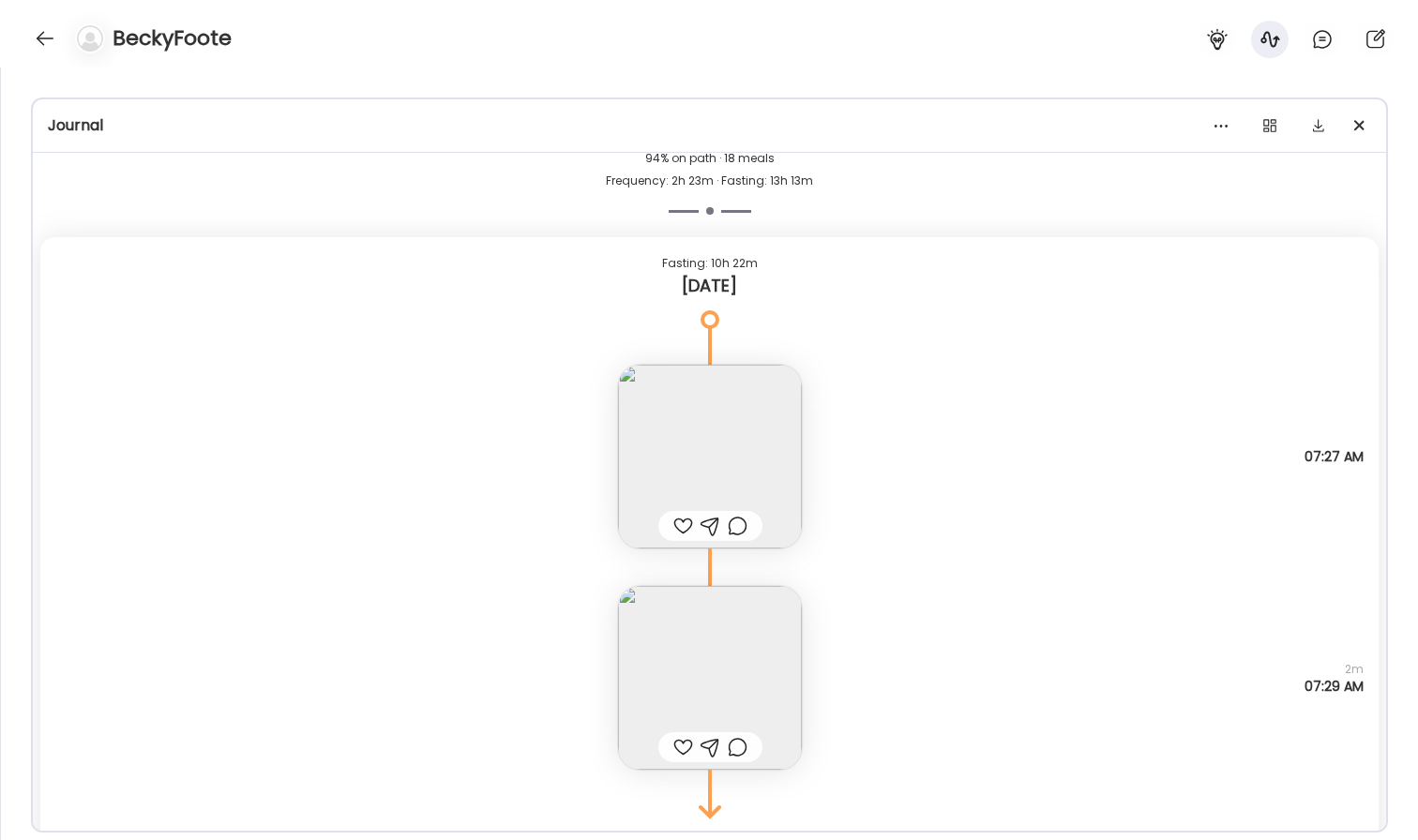
scroll to position [20586, 0]
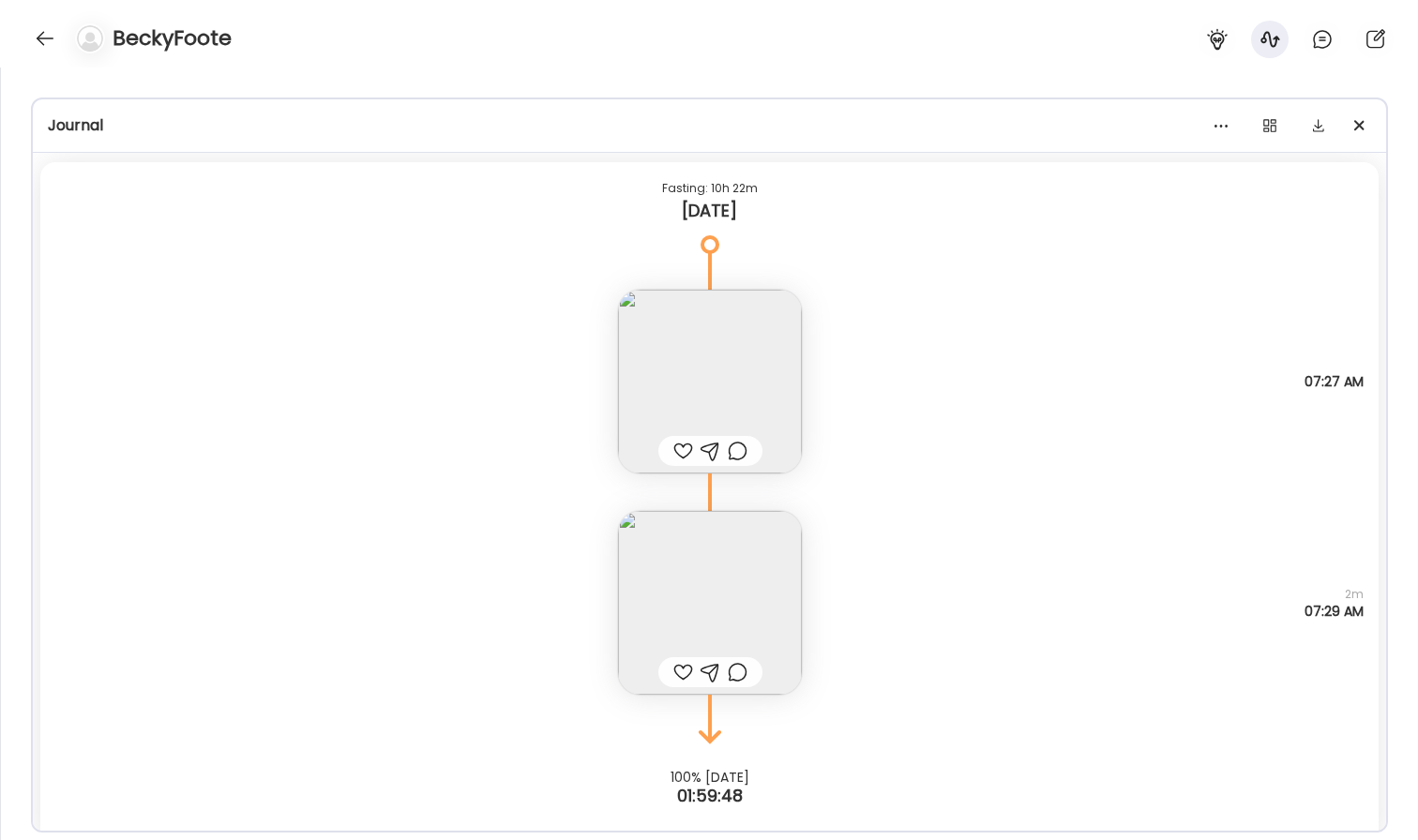
click at [731, 364] on img at bounding box center [710, 381] width 184 height 183
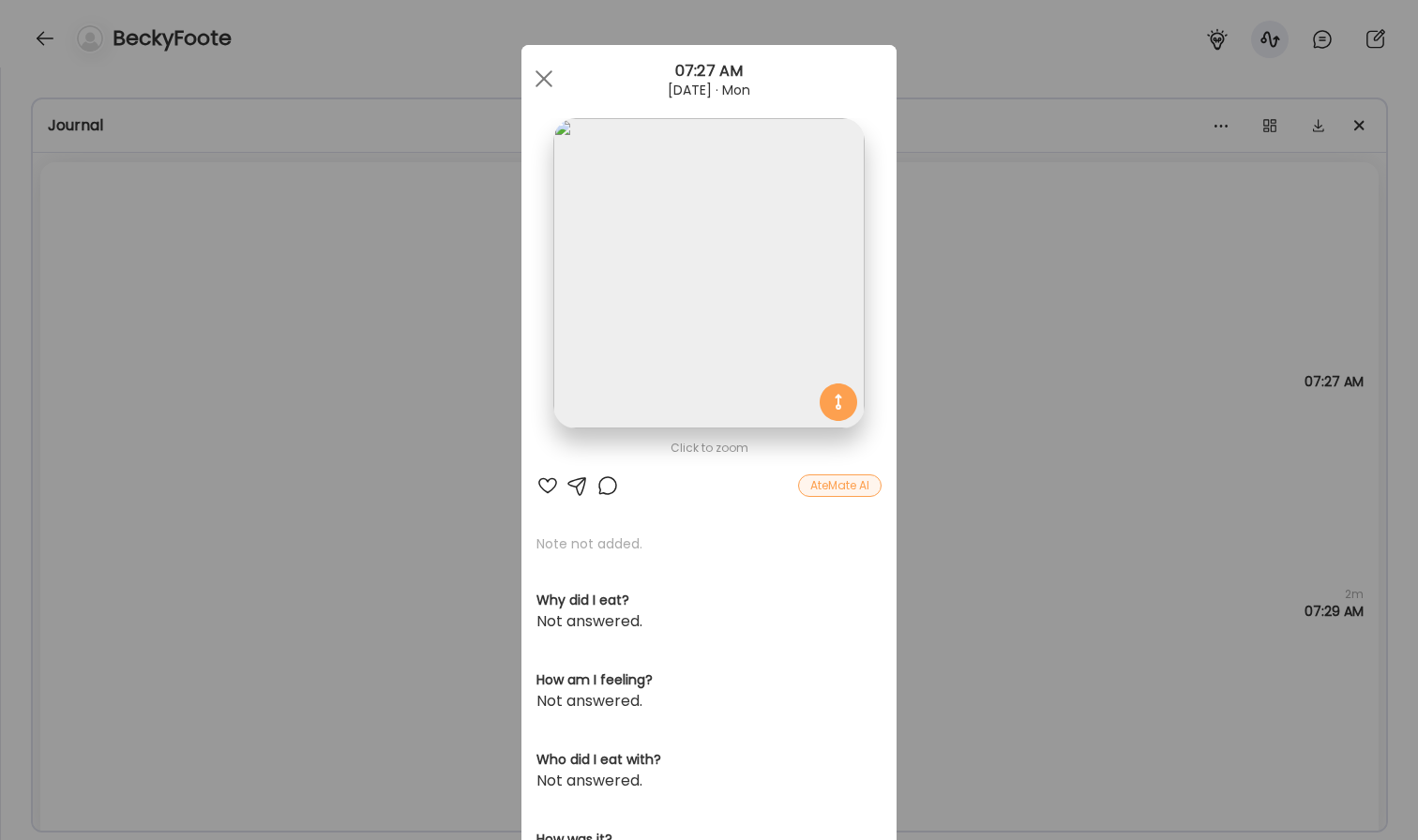
click at [779, 290] on img at bounding box center [708, 272] width 310 height 310
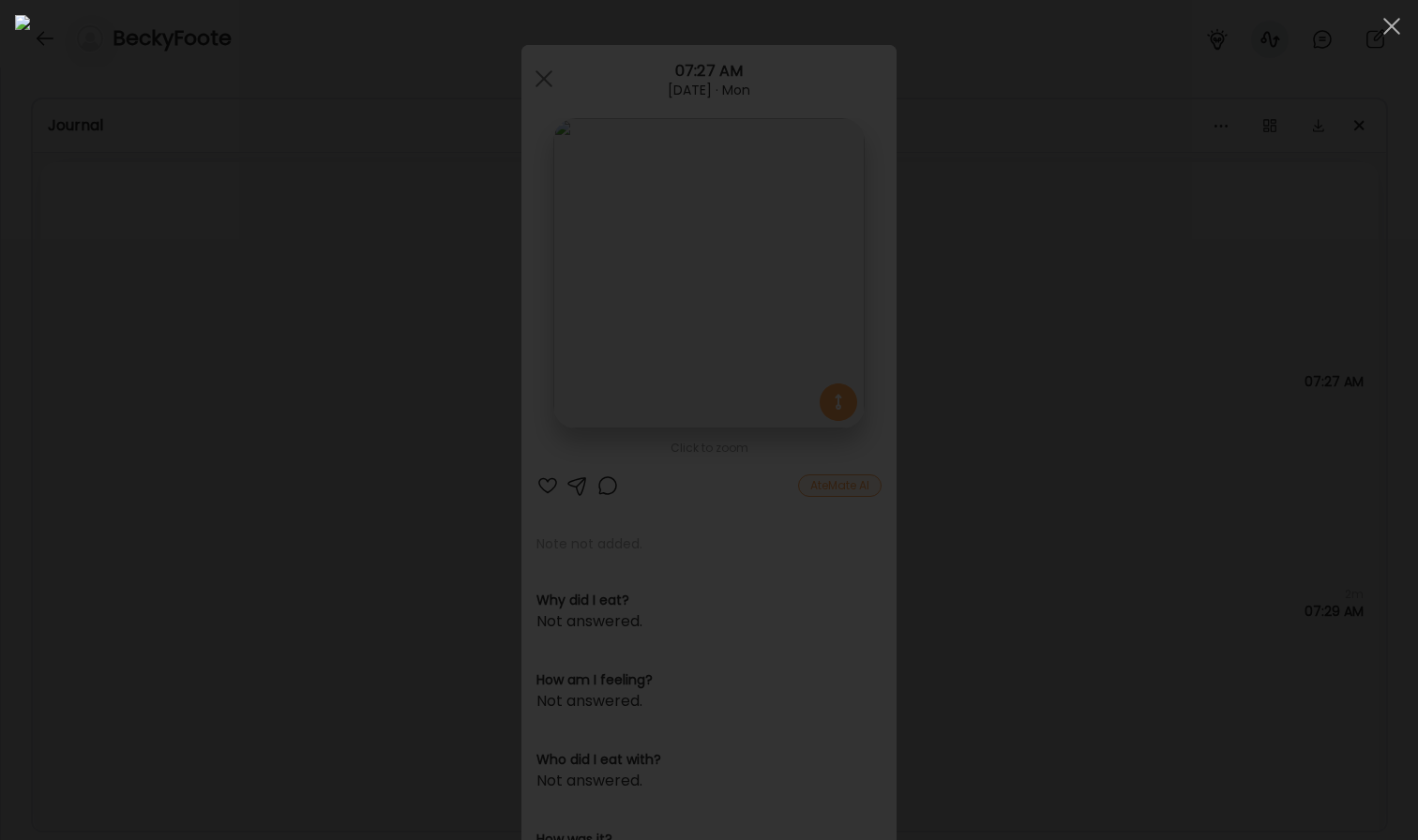
click at [1319, 562] on div at bounding box center [709, 420] width 1388 height 810
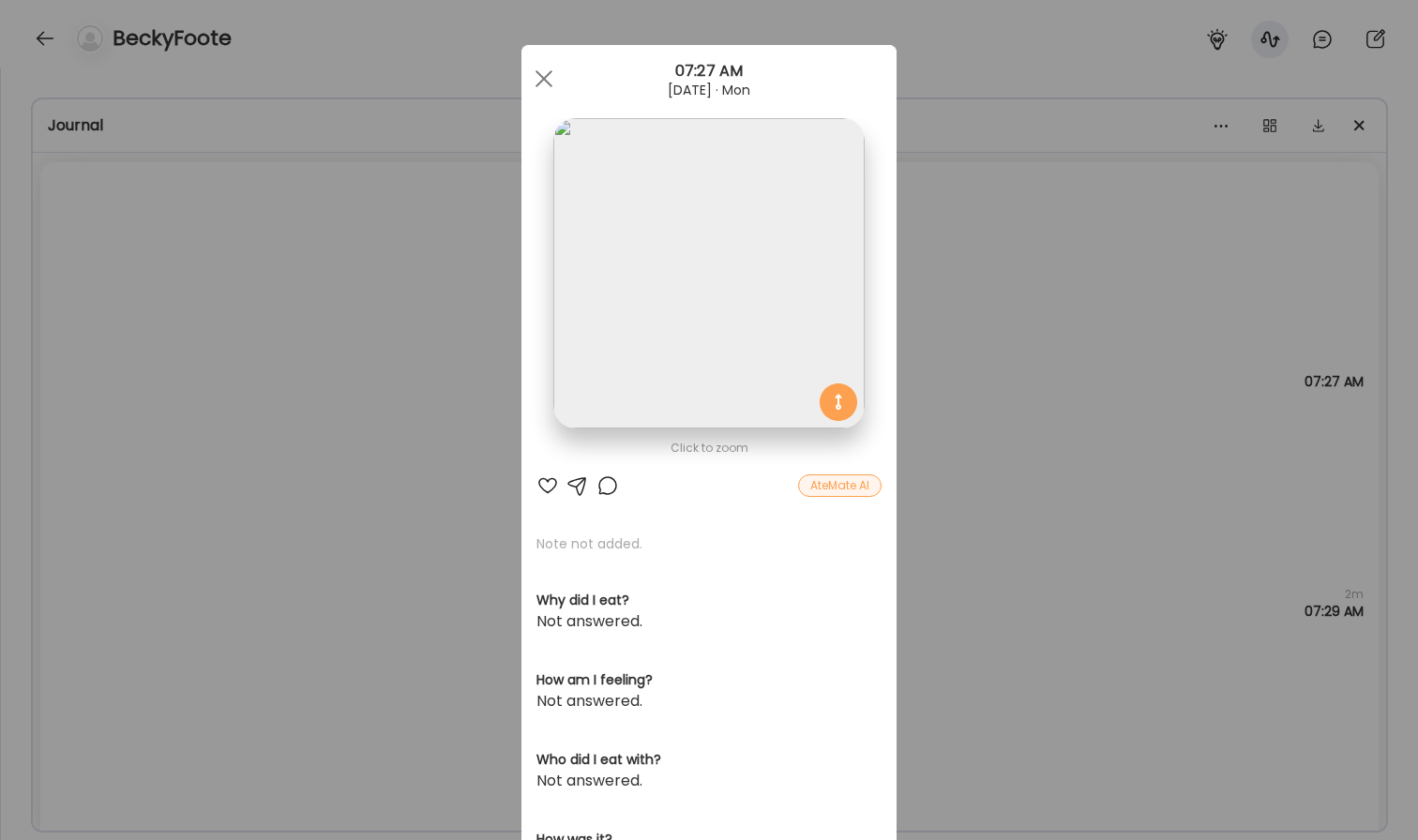
click at [1249, 543] on div "Ate Coach Dashboard Wahoo! It’s official Take a moment to set up your Coach Pro…" at bounding box center [709, 420] width 1418 height 840
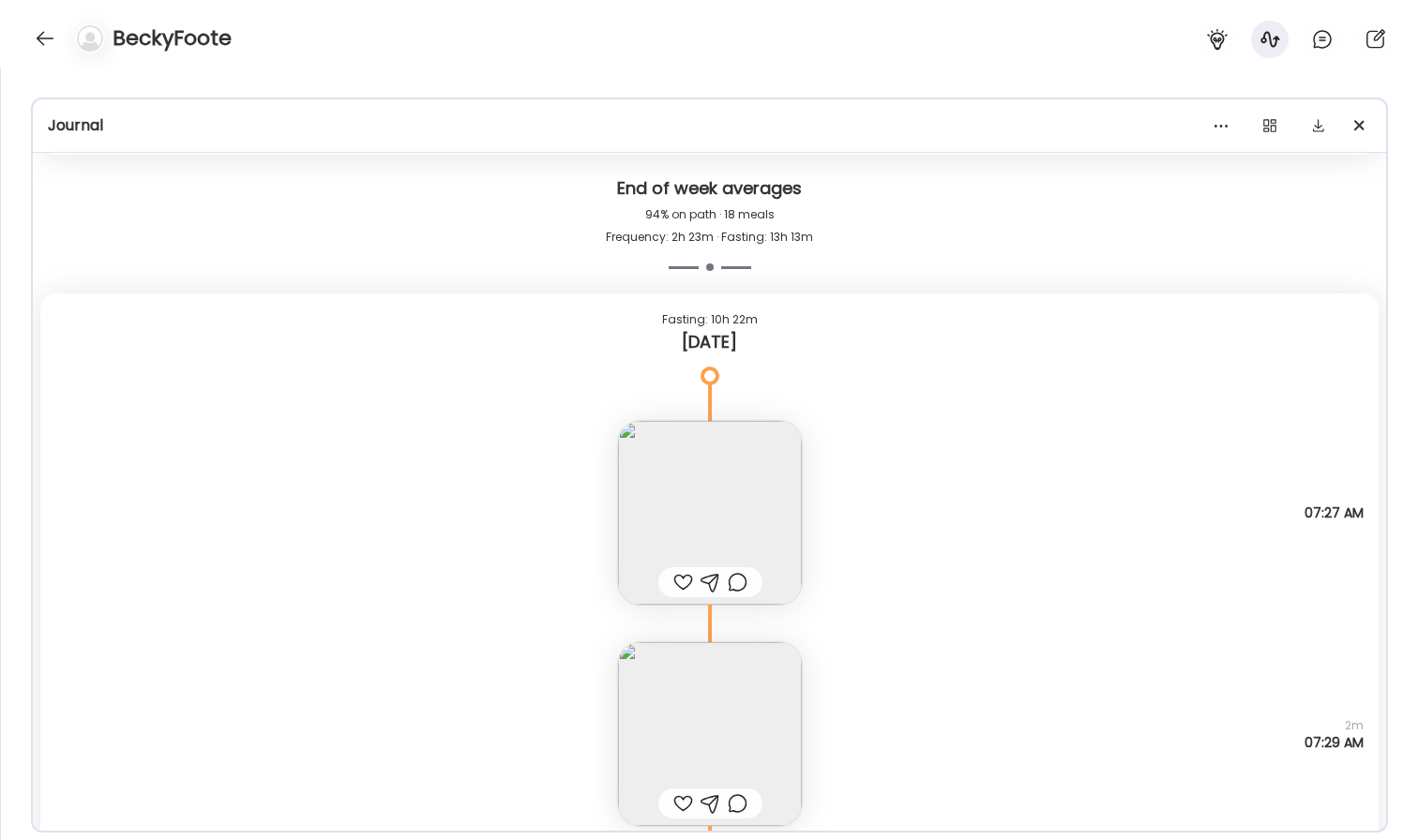
scroll to position [20608, 0]
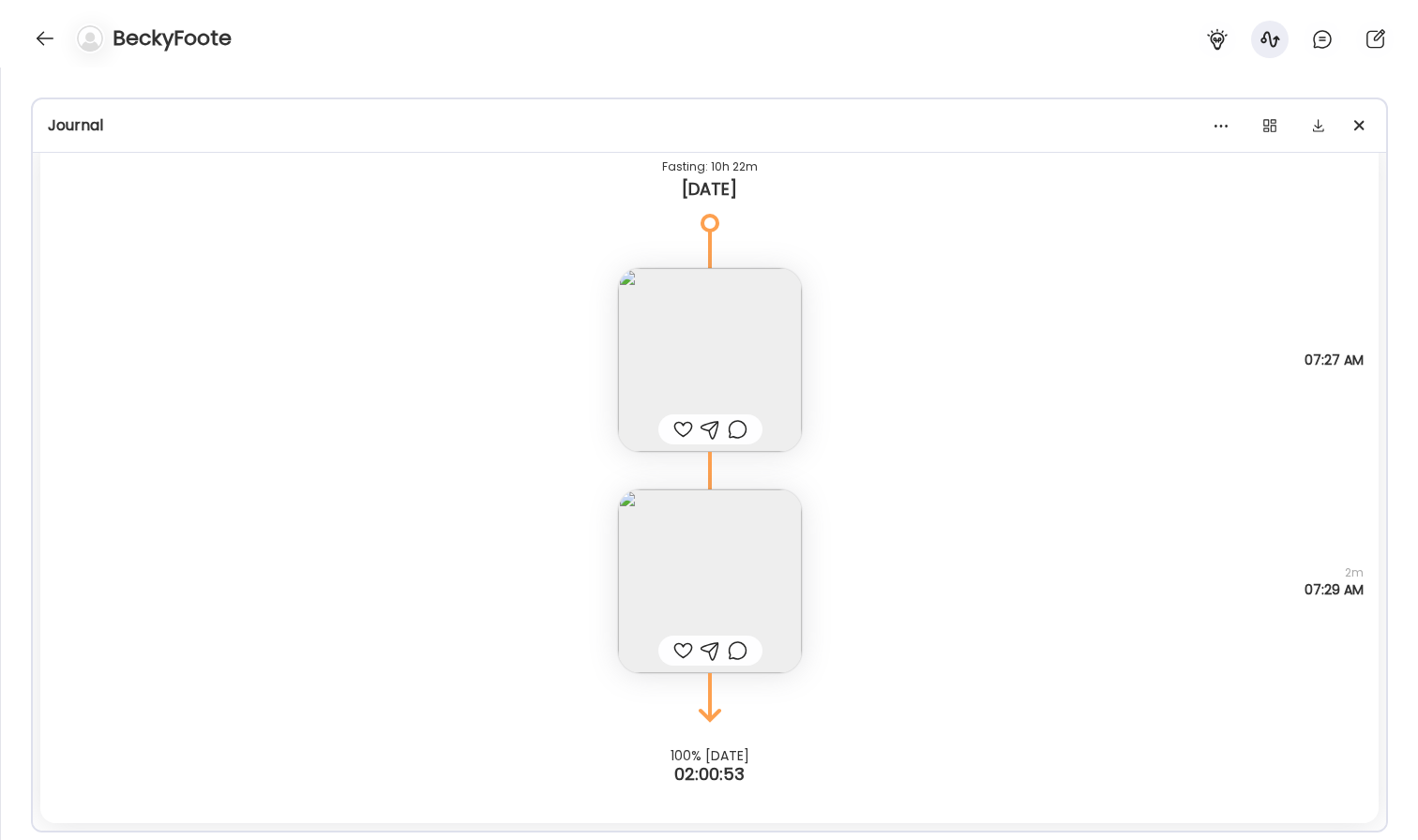
click at [725, 311] on img at bounding box center [710, 360] width 184 height 183
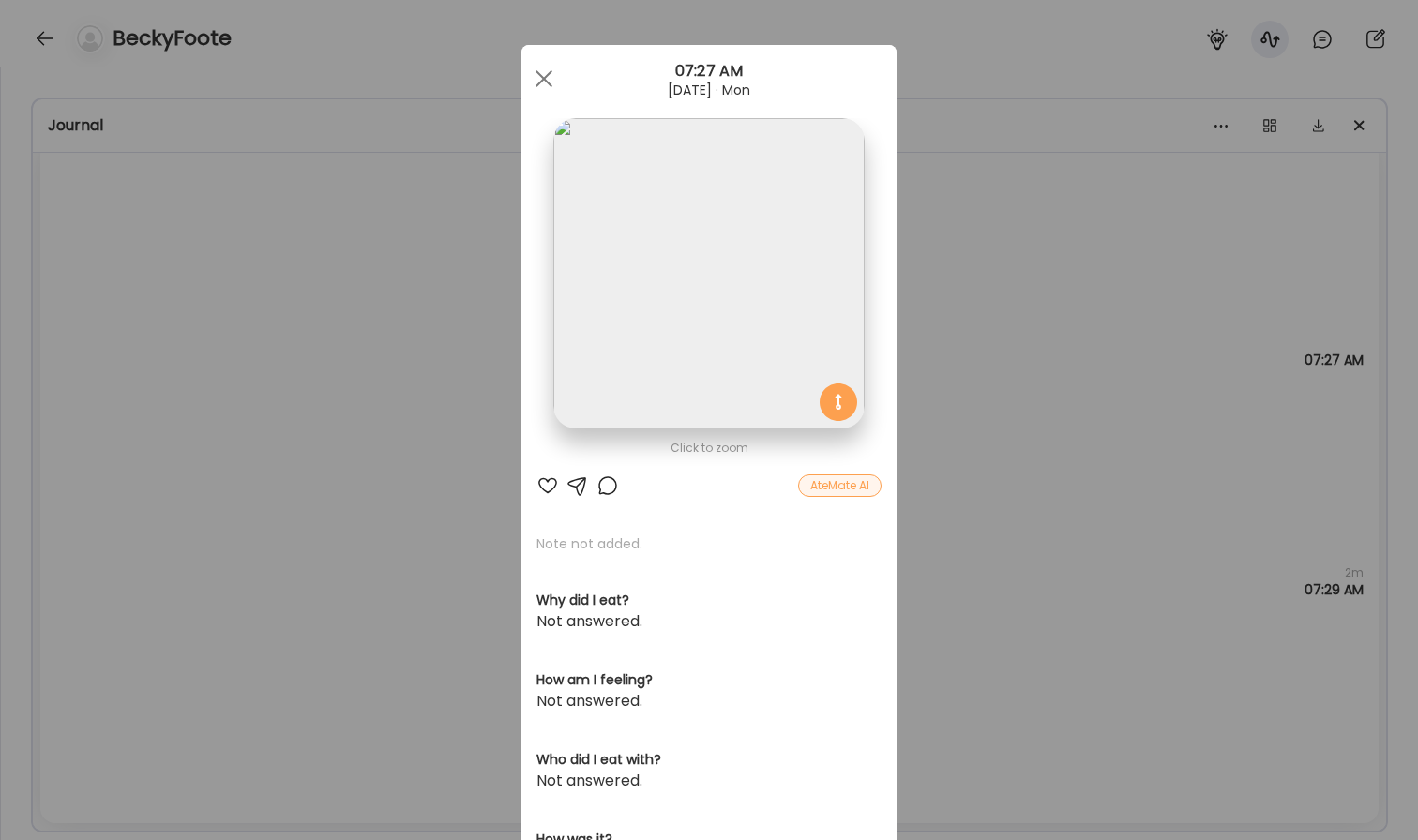
click at [1034, 204] on div "Ate Coach Dashboard Wahoo! It’s official Take a moment to set up your Coach Pro…" at bounding box center [709, 420] width 1418 height 840
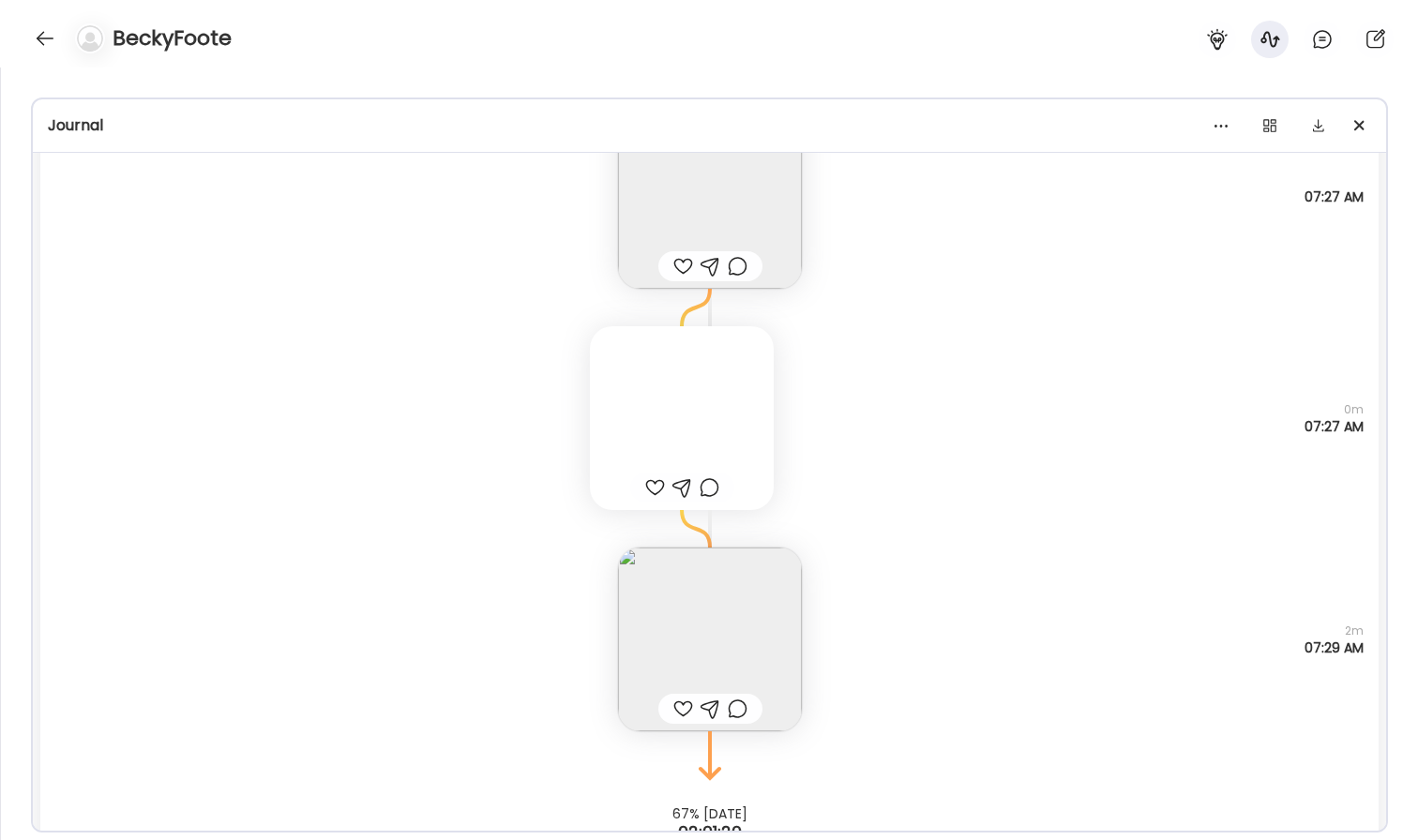
scroll to position [20738, 0]
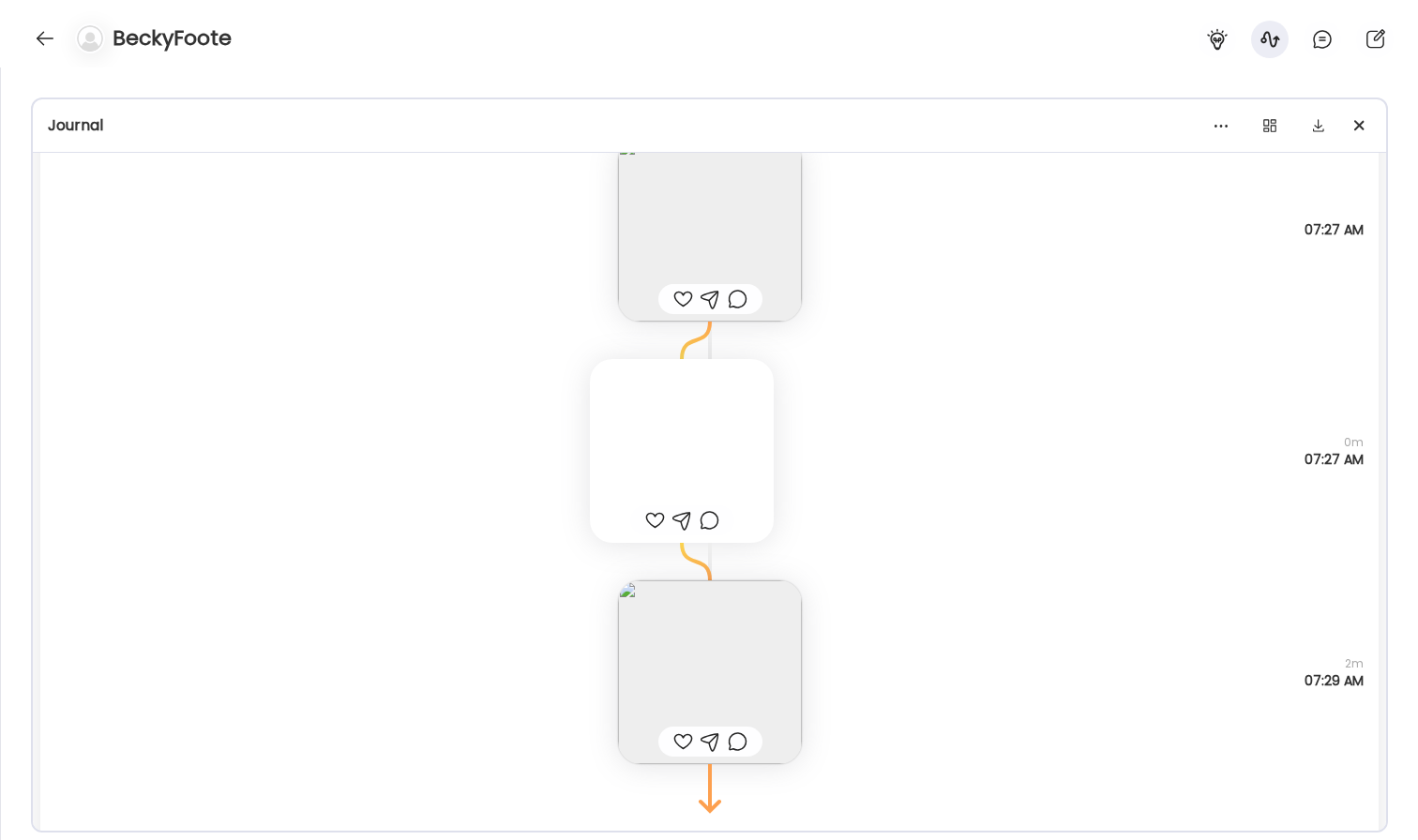
click at [664, 416] on div at bounding box center [682, 451] width 184 height 183
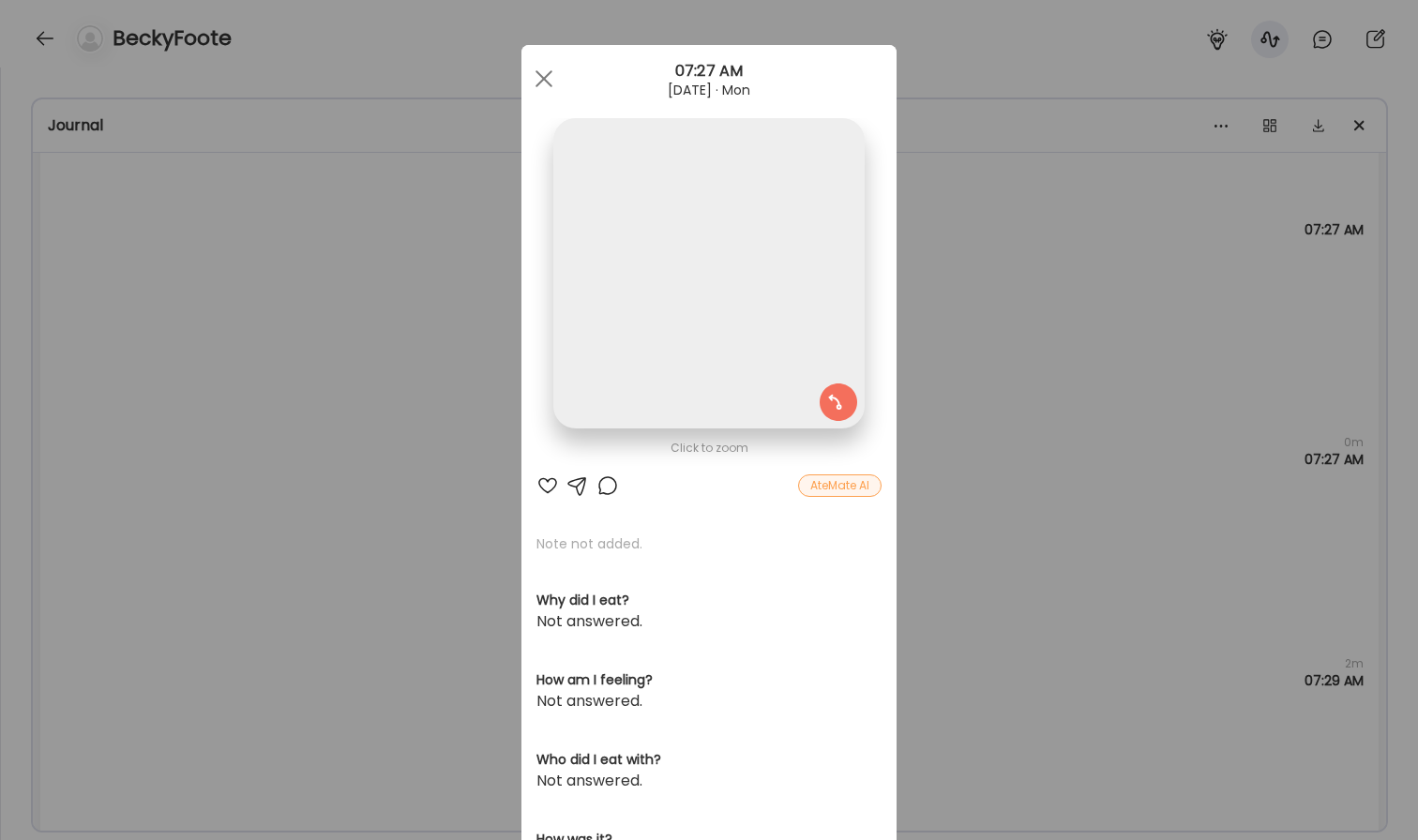
click at [409, 401] on div "Ate Coach Dashboard Wahoo! It’s official Take a moment to set up your Coach Pro…" at bounding box center [709, 420] width 1418 height 840
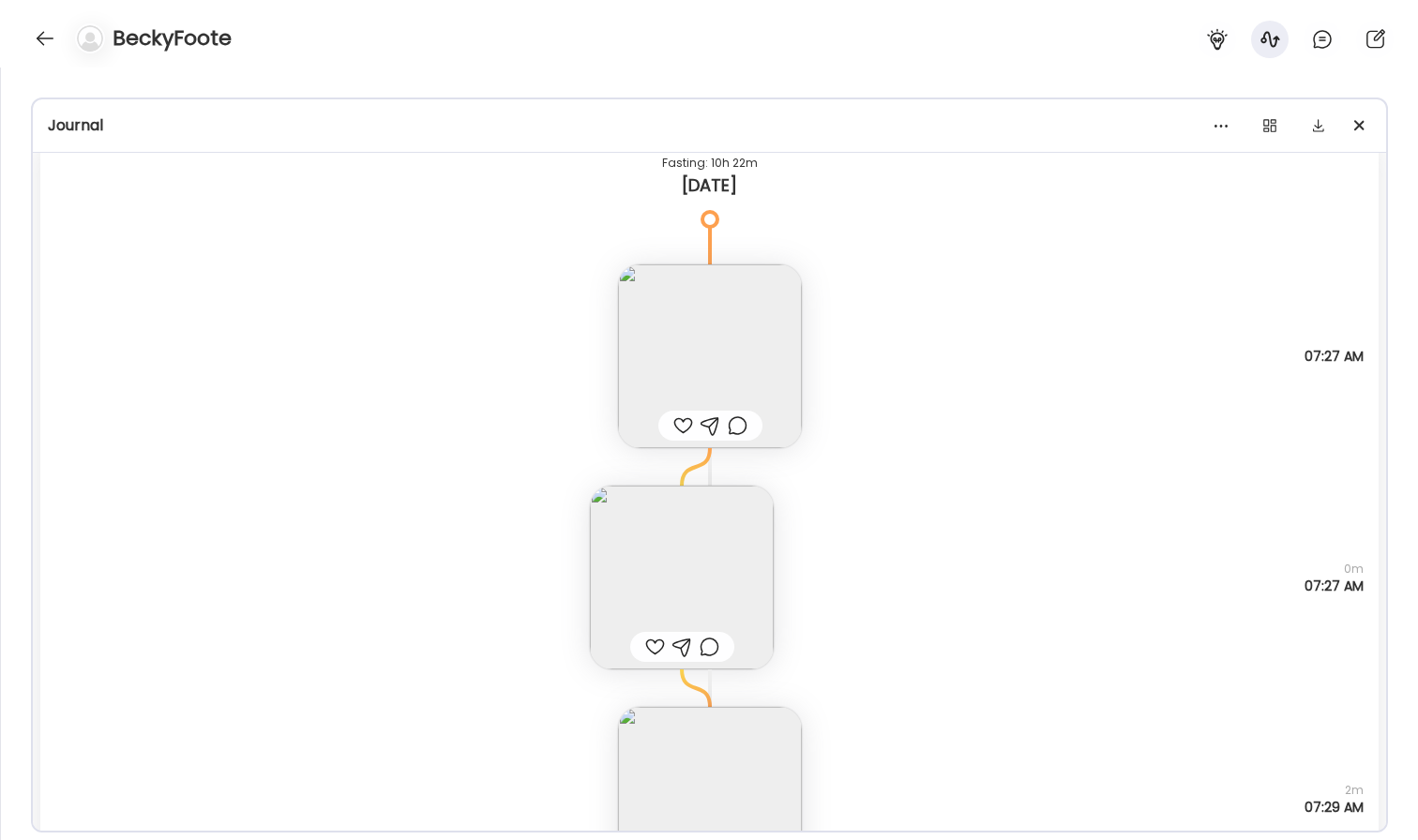
scroll to position [20619, 0]
click at [667, 524] on img at bounding box center [682, 570] width 184 height 183
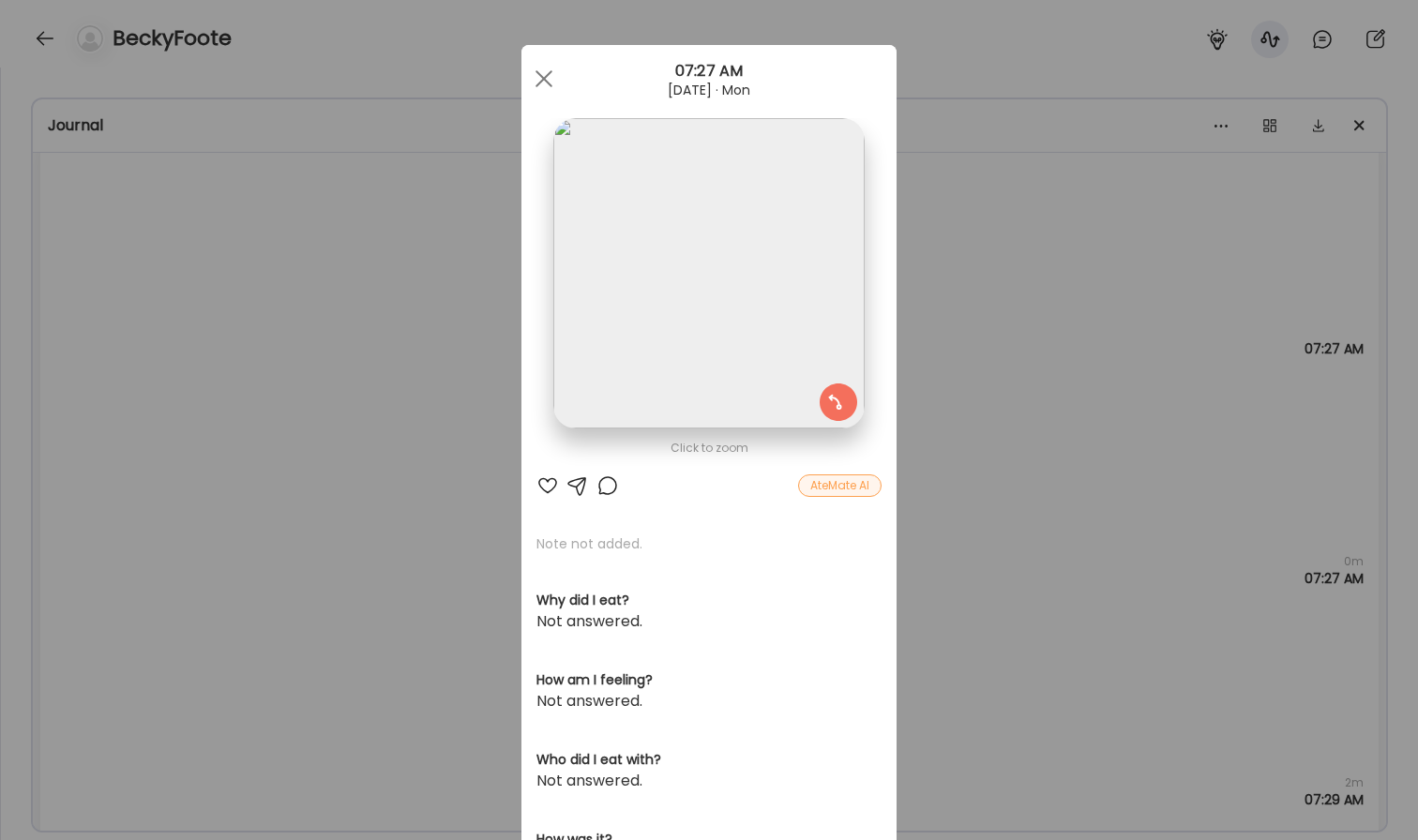
click at [407, 345] on div "Ate Coach Dashboard Wahoo! It’s official Take a moment to set up your Coach Pro…" at bounding box center [709, 420] width 1418 height 840
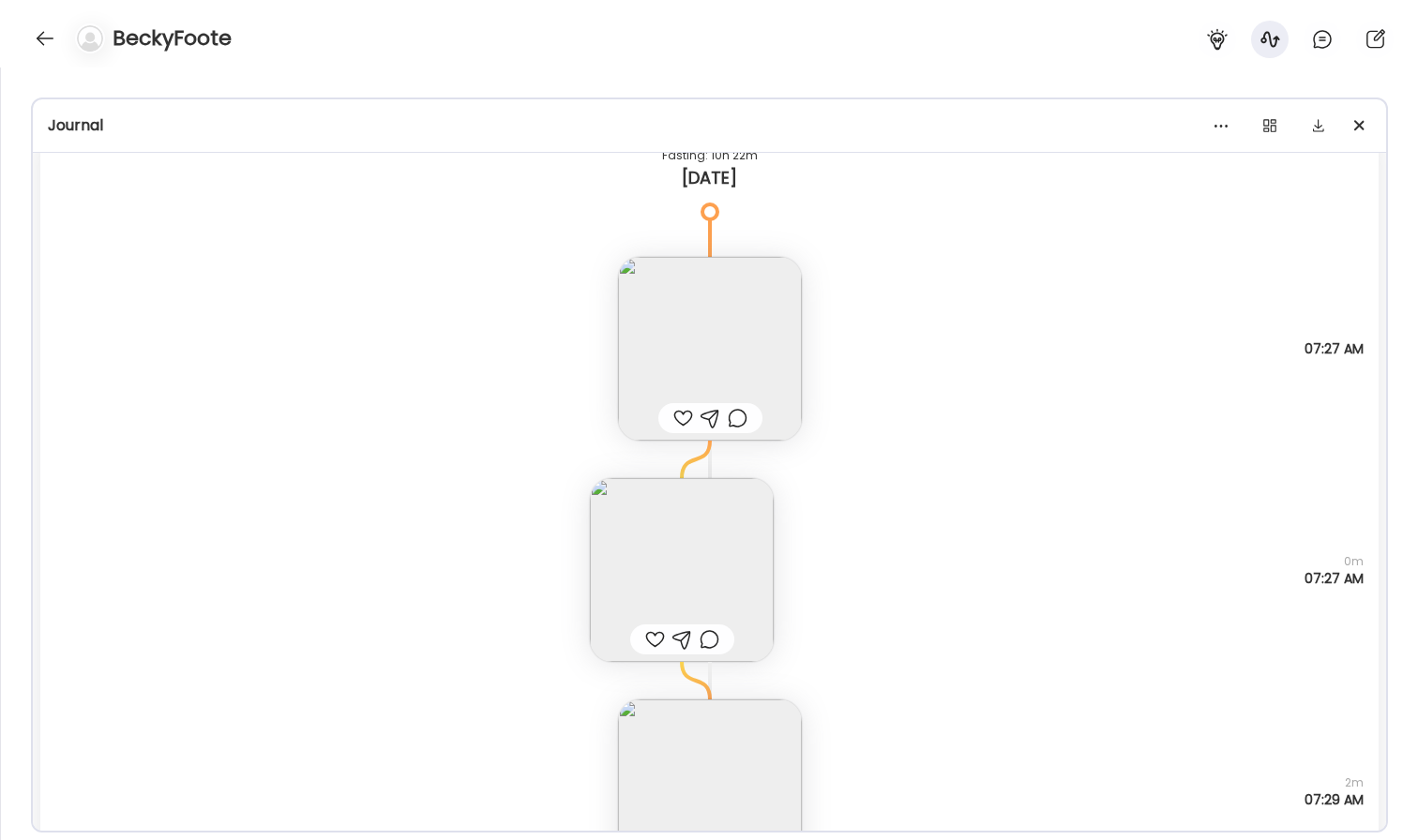
scroll to position [20707, 0]
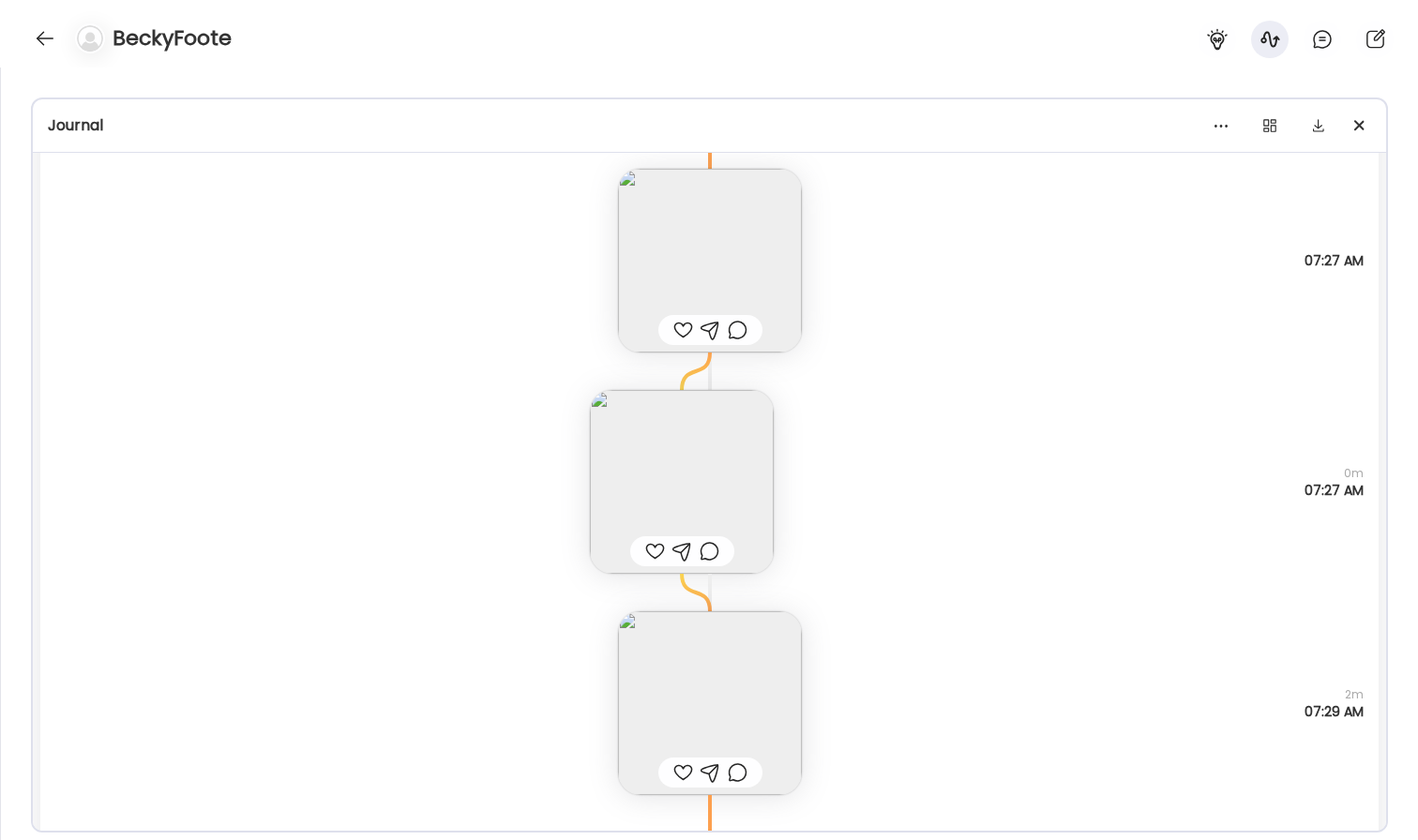
click at [672, 634] on img at bounding box center [710, 703] width 184 height 183
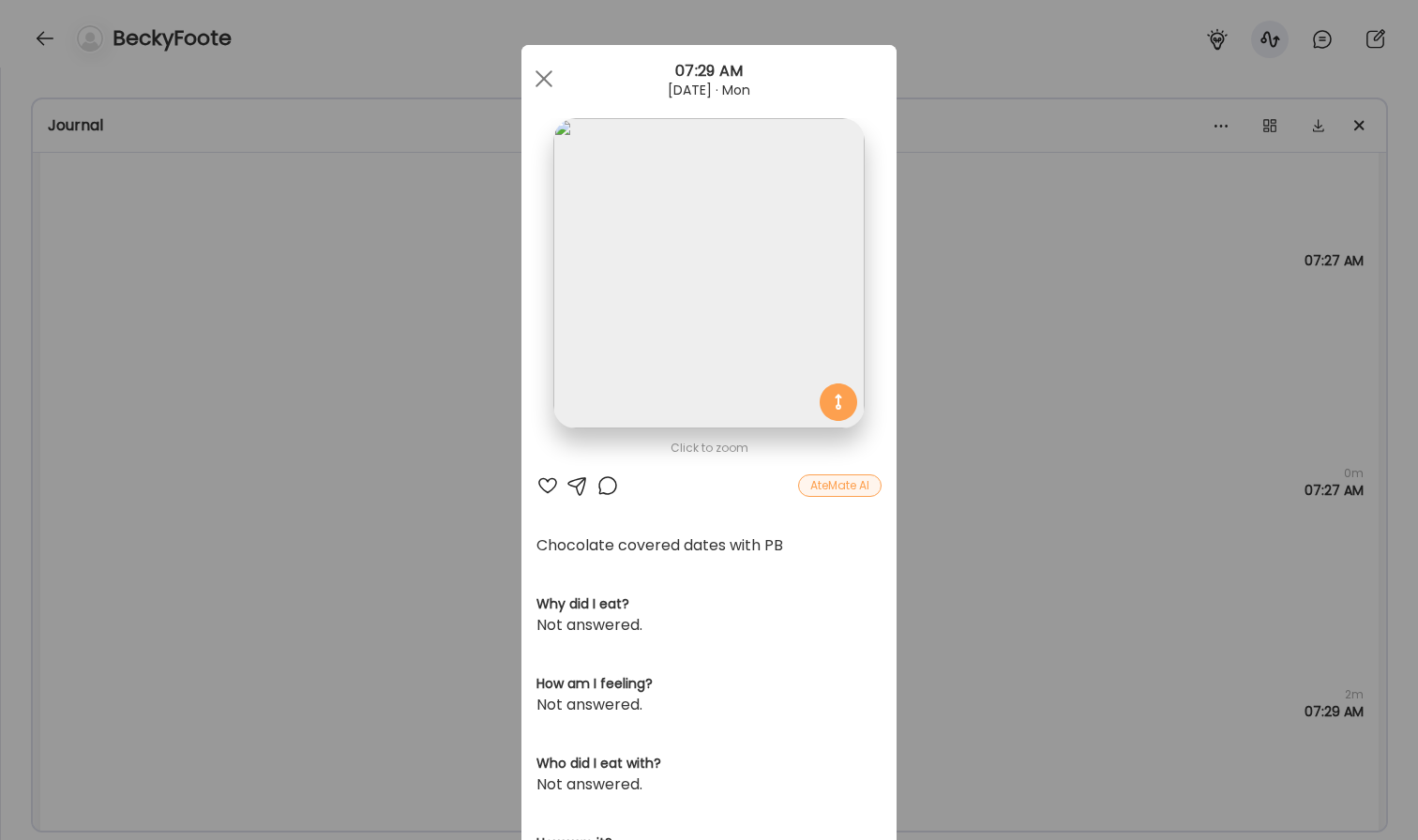
click at [425, 549] on div "Ate Coach Dashboard Wahoo! It’s official Take a moment to set up your Coach Pro…" at bounding box center [709, 420] width 1418 height 840
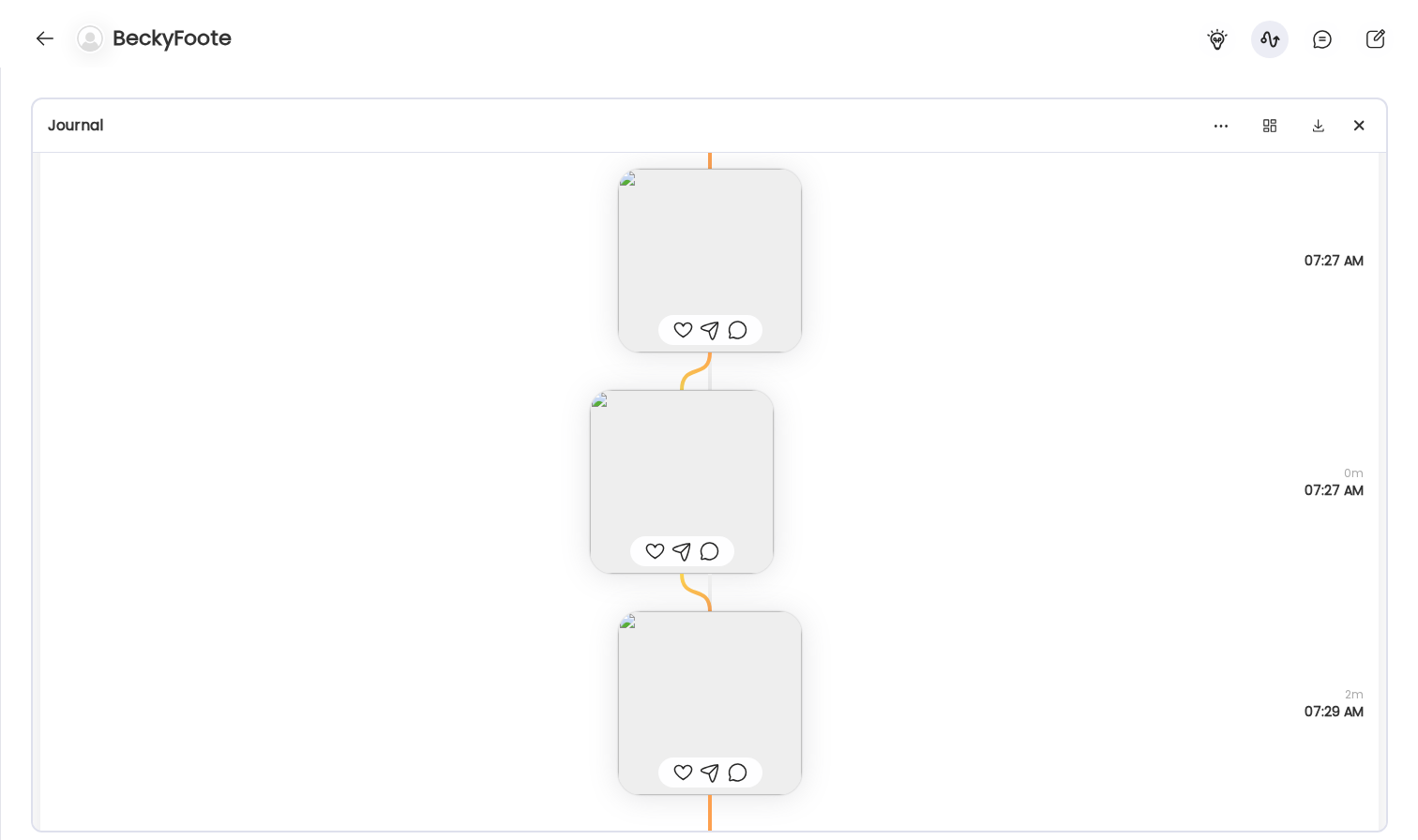
click at [686, 415] on img at bounding box center [682, 482] width 184 height 183
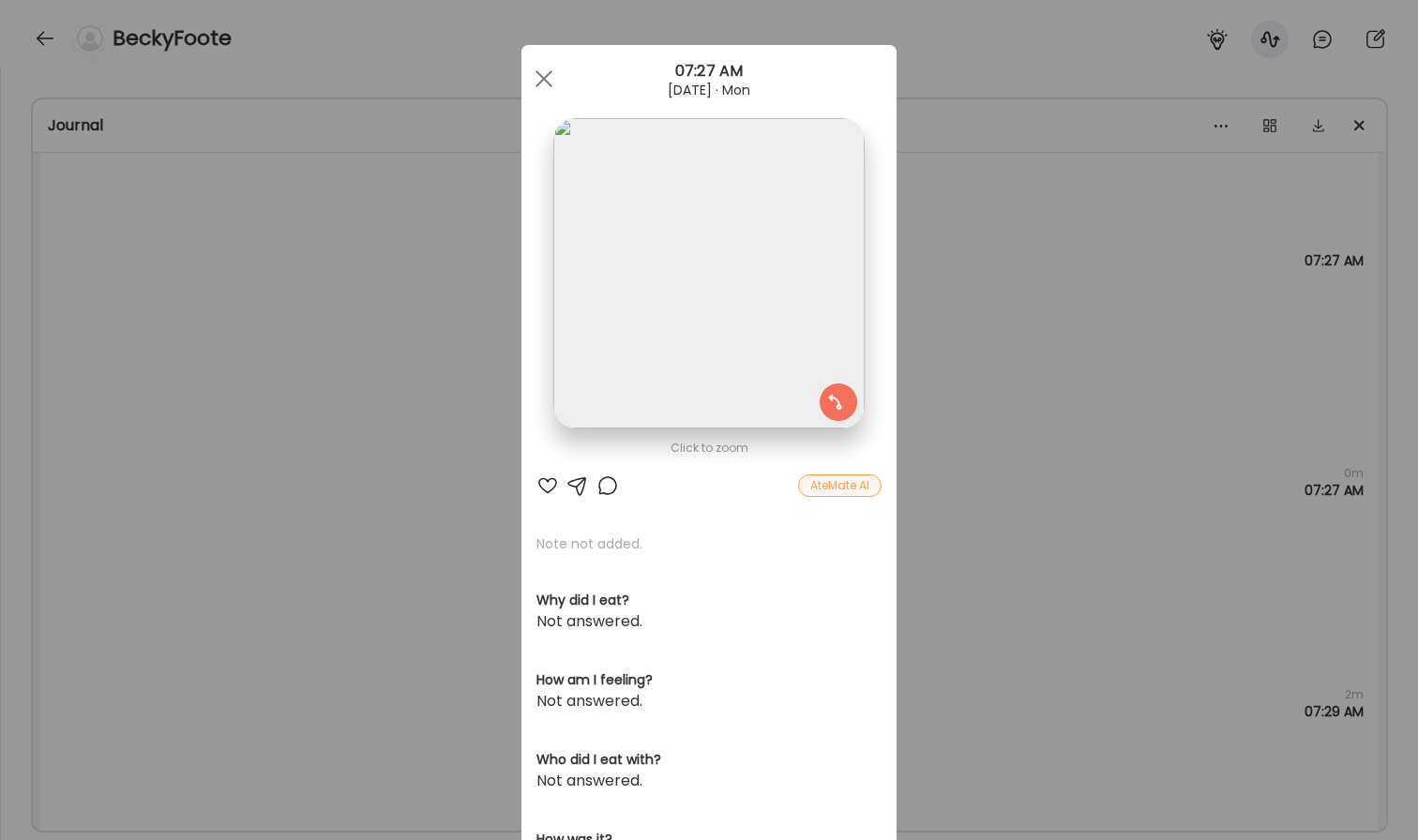
click at [608, 229] on img at bounding box center [708, 272] width 310 height 310
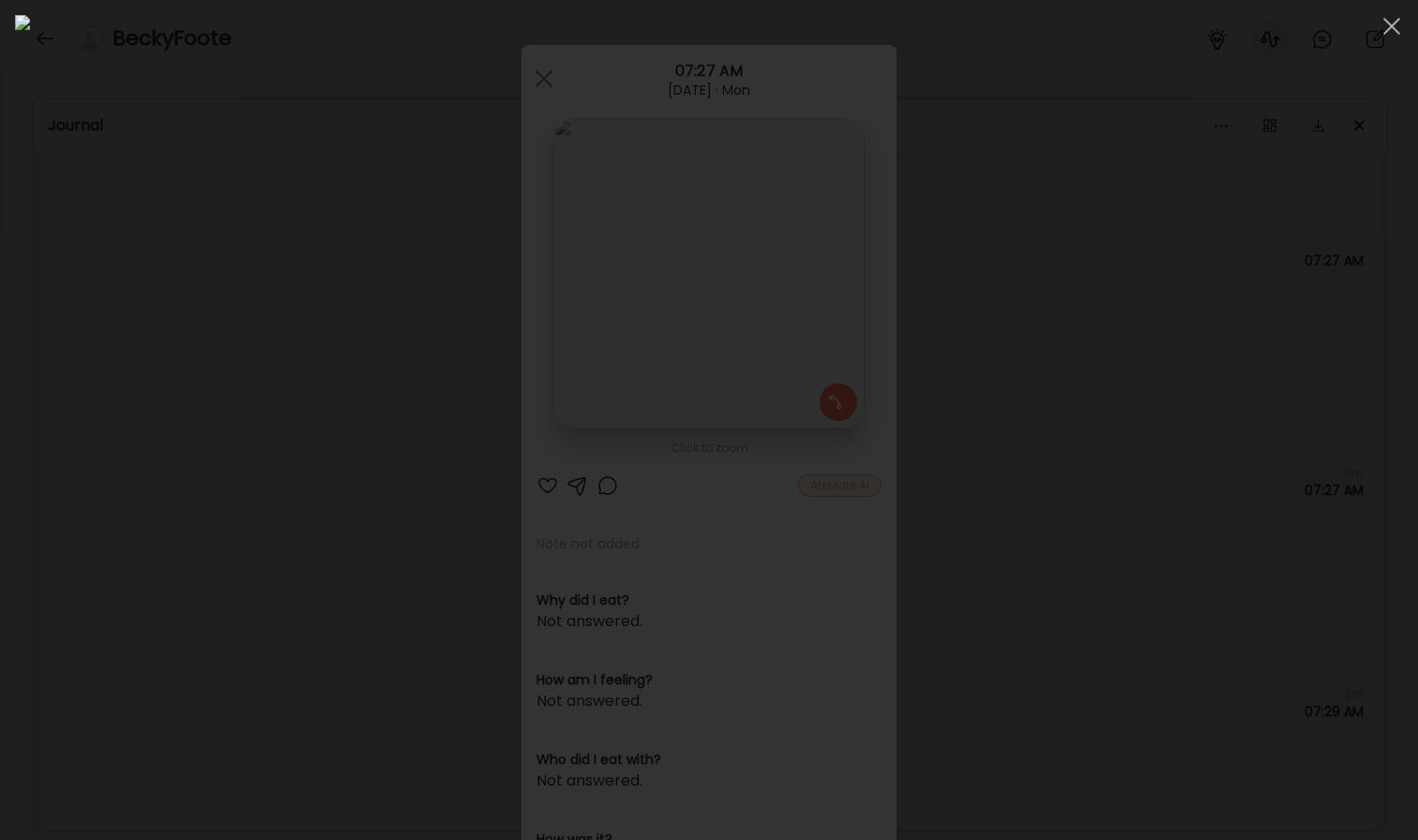
click at [184, 517] on div at bounding box center [709, 420] width 1388 height 810
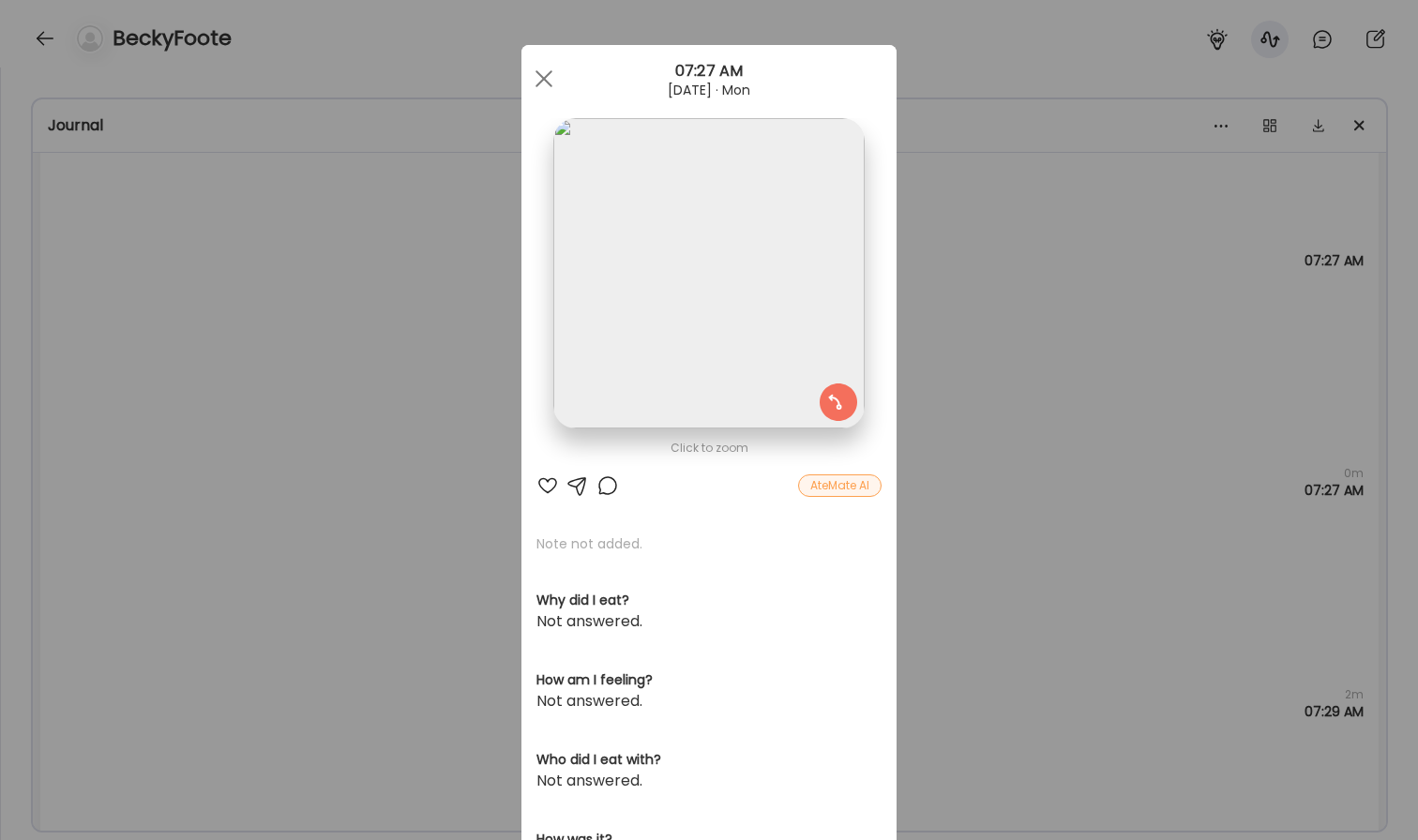
click at [243, 581] on div "Ate Coach Dashboard Wahoo! It’s official Take a moment to set up your Coach Pro…" at bounding box center [709, 420] width 1418 height 840
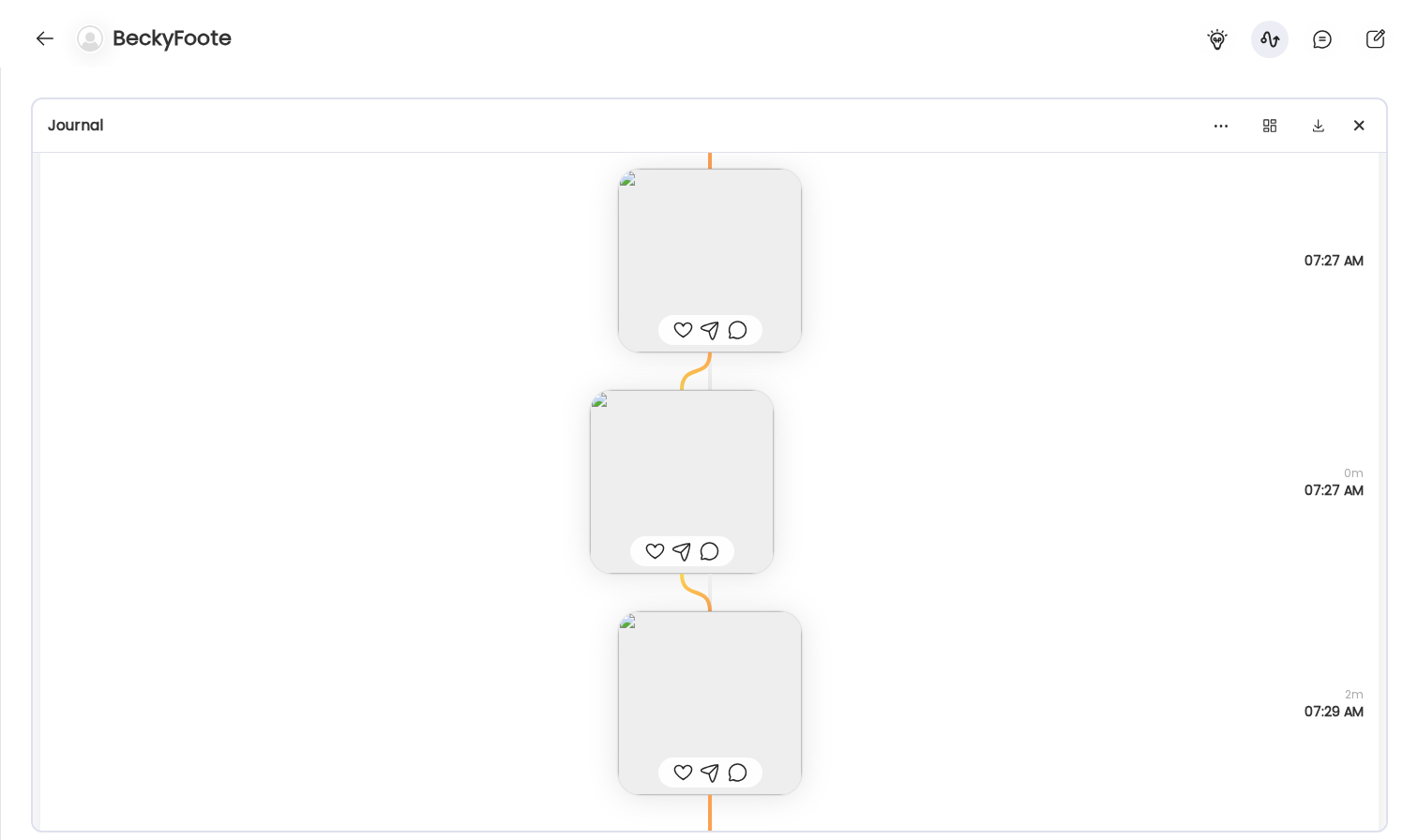
click at [662, 636] on img at bounding box center [710, 703] width 184 height 183
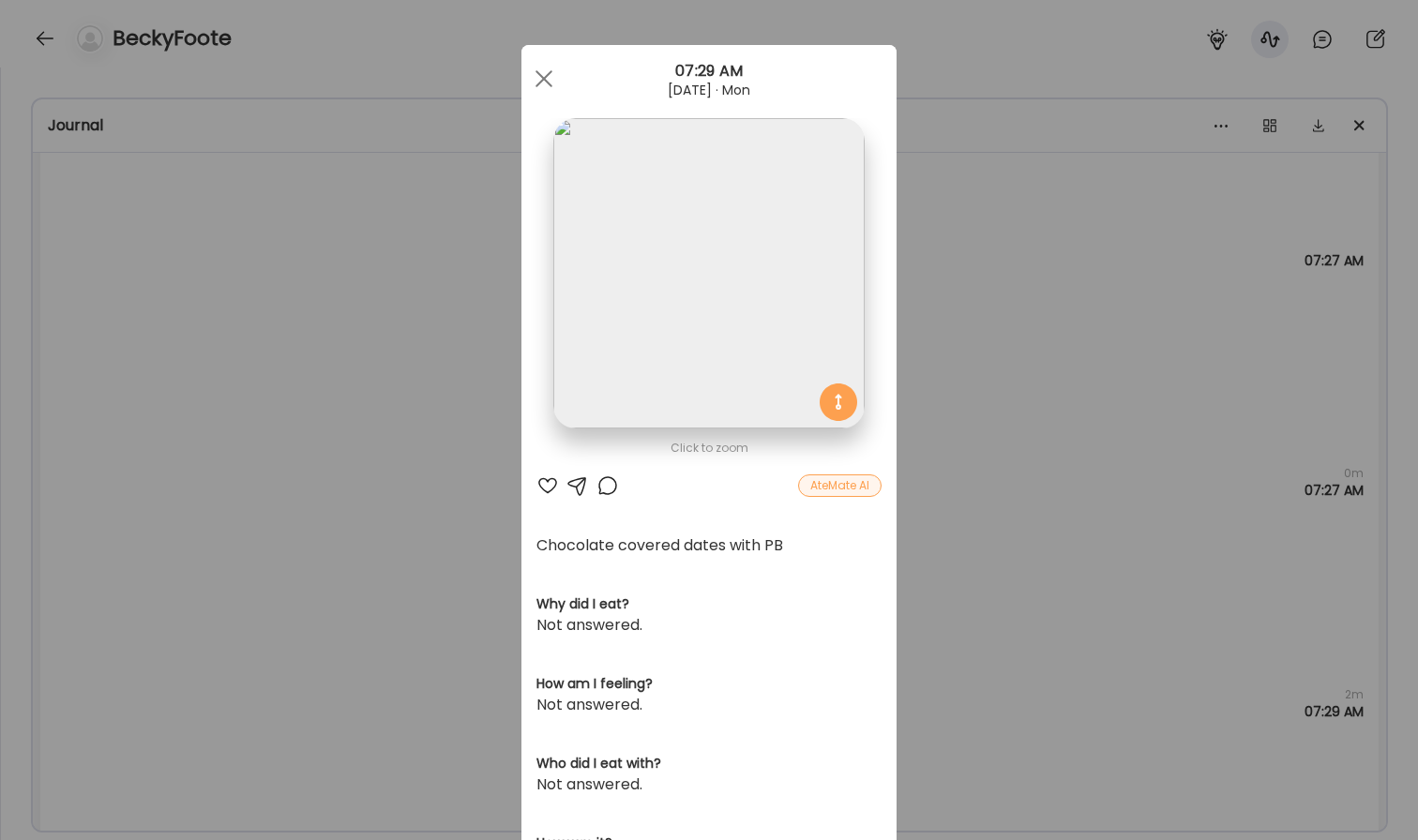
click at [702, 367] on img at bounding box center [708, 272] width 310 height 310
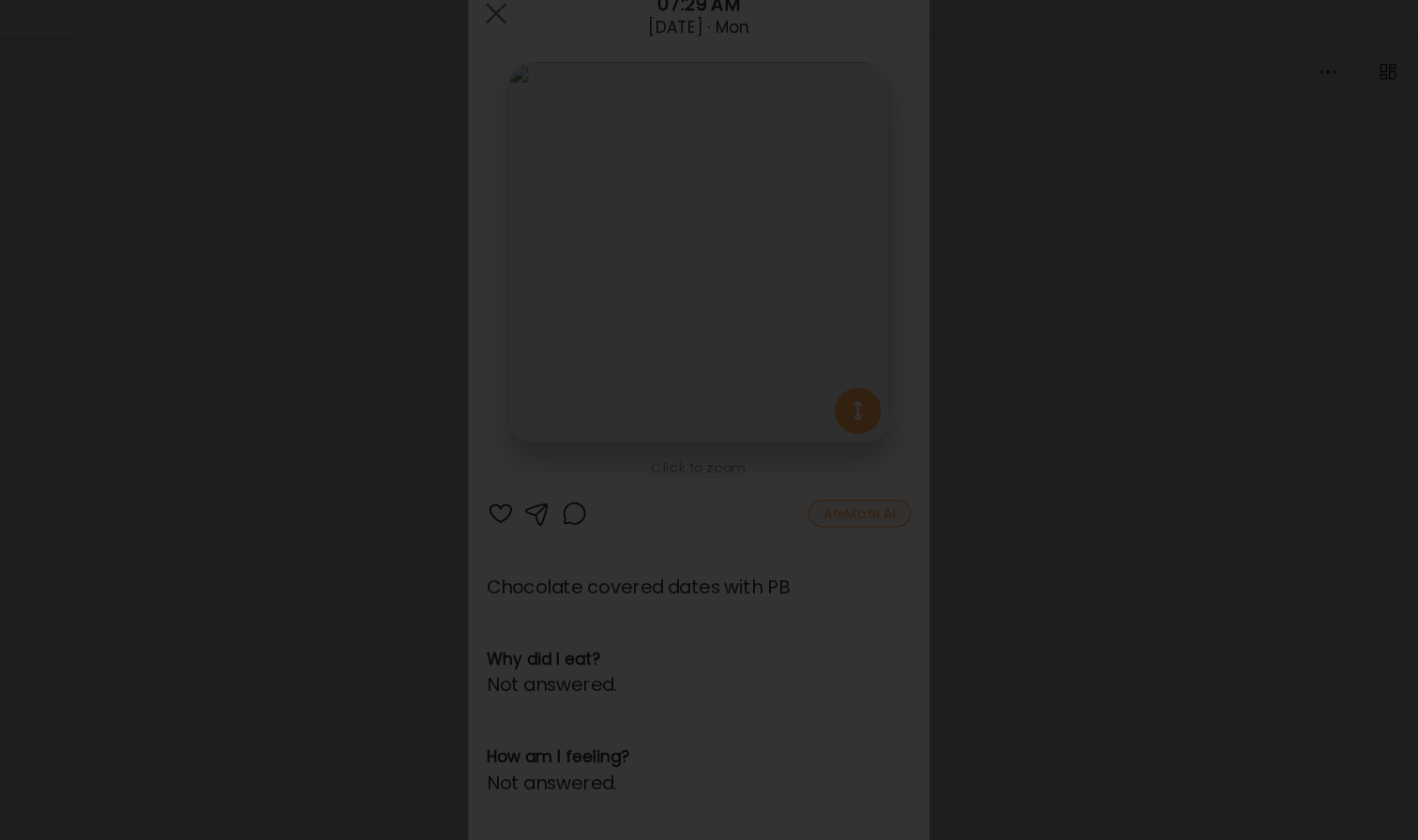
click at [275, 318] on div at bounding box center [709, 420] width 1388 height 810
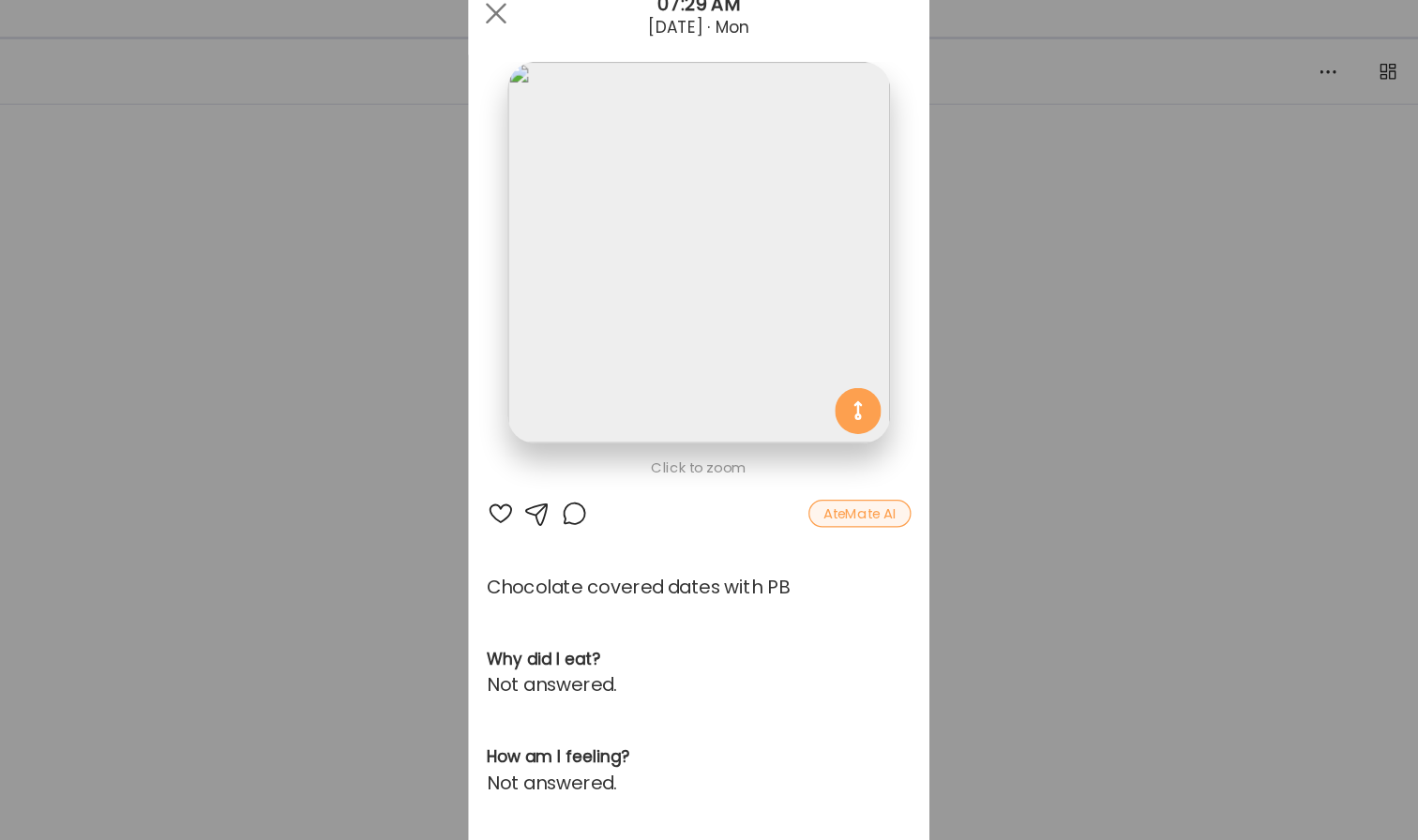
click at [369, 323] on div "Ate Coach Dashboard Wahoo! It’s official Take a moment to set up your Coach Pro…" at bounding box center [709, 420] width 1418 height 840
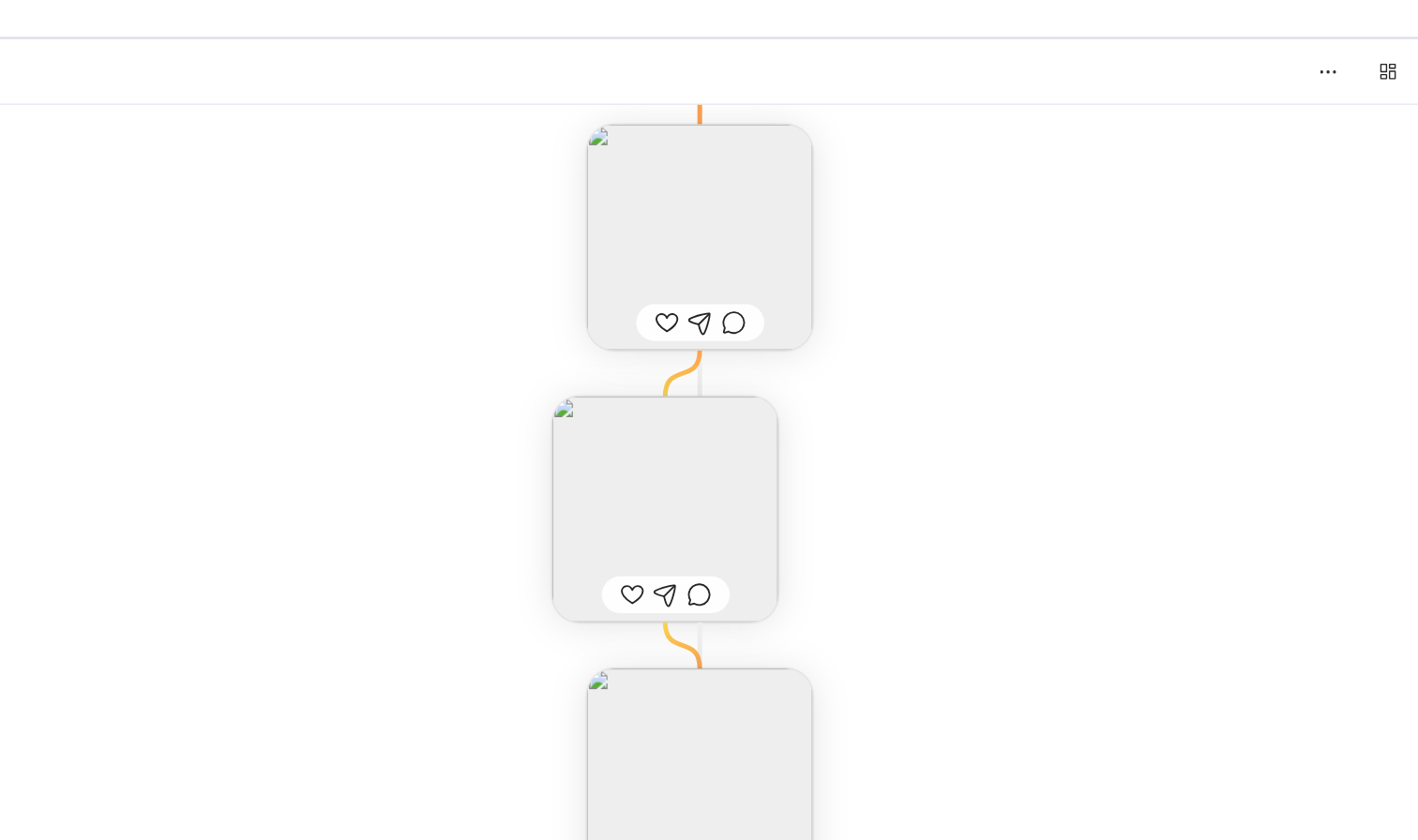
click at [654, 434] on img at bounding box center [682, 482] width 184 height 183
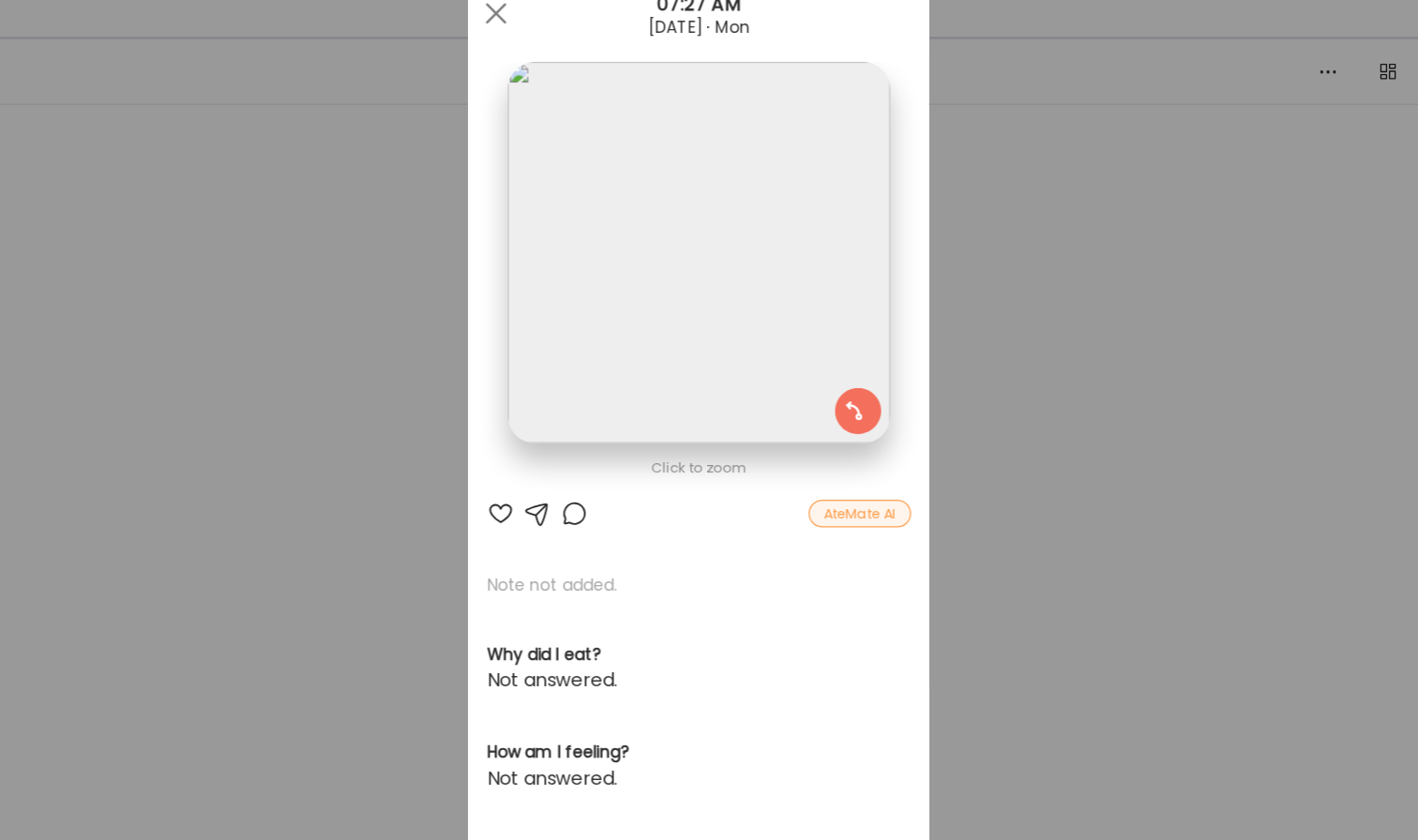
click at [672, 293] on img at bounding box center [708, 272] width 310 height 310
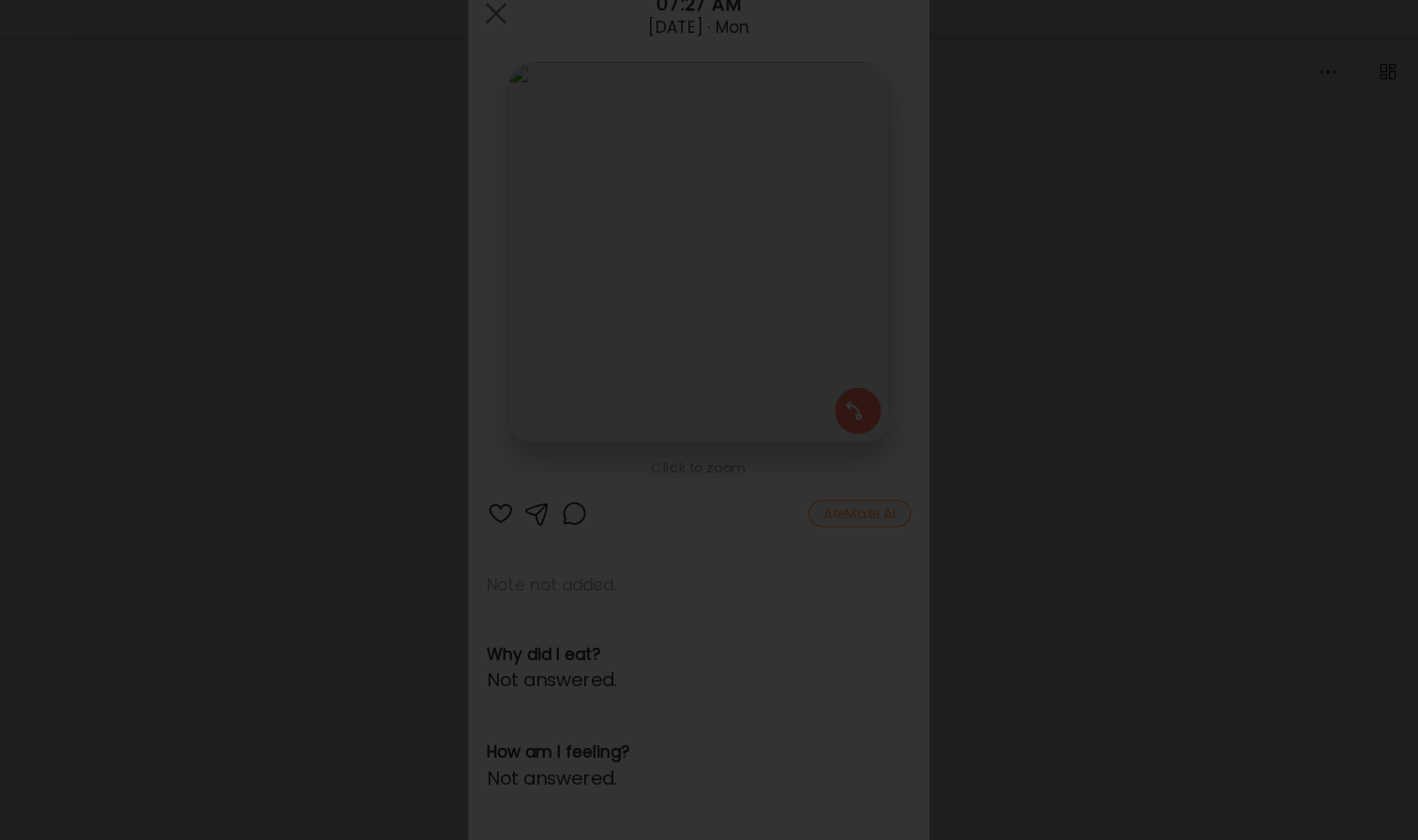
click at [1183, 384] on div at bounding box center [709, 420] width 1388 height 810
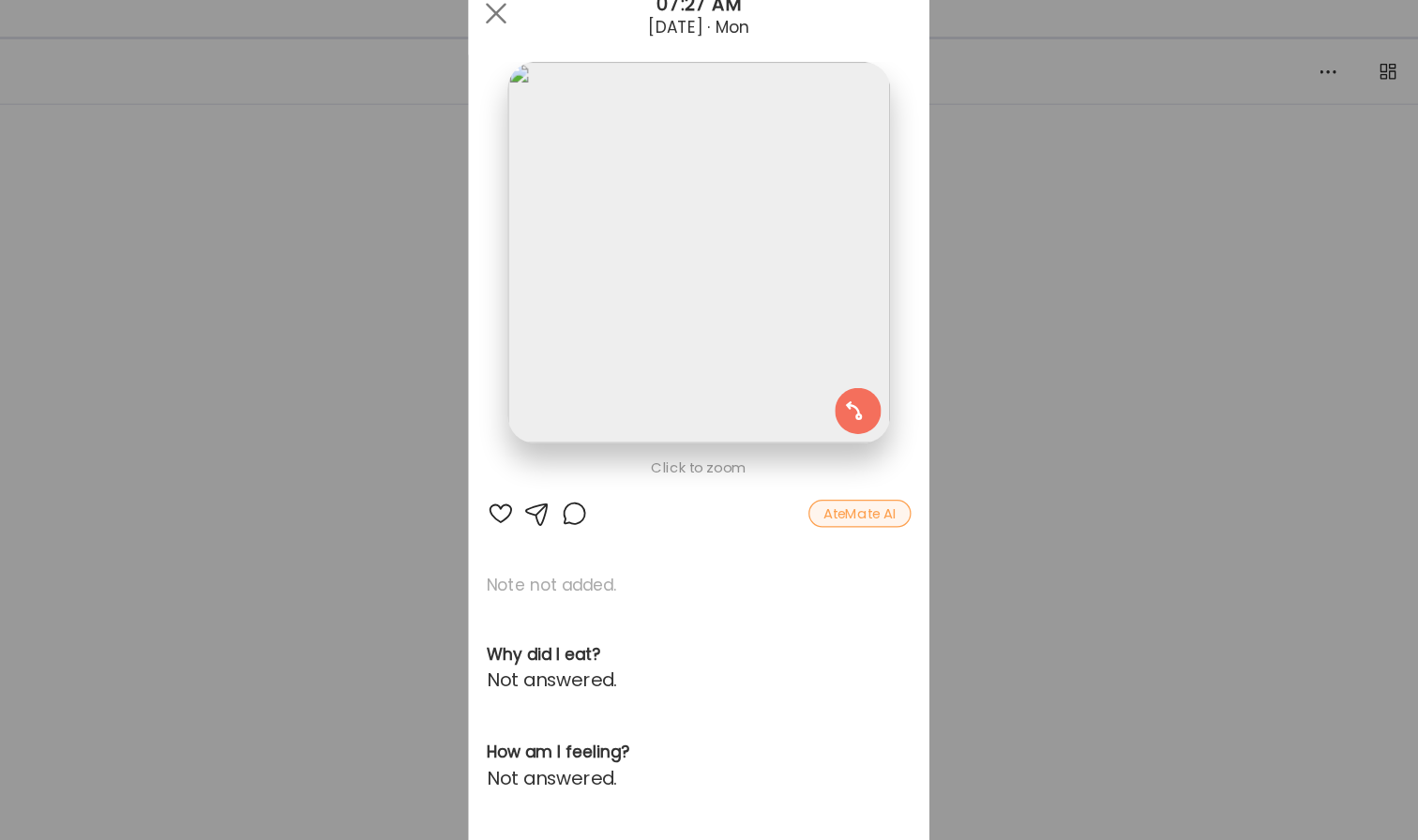
click at [1009, 339] on div "Ate Coach Dashboard Wahoo! It’s official Take a moment to set up your Coach Pro…" at bounding box center [709, 420] width 1418 height 840
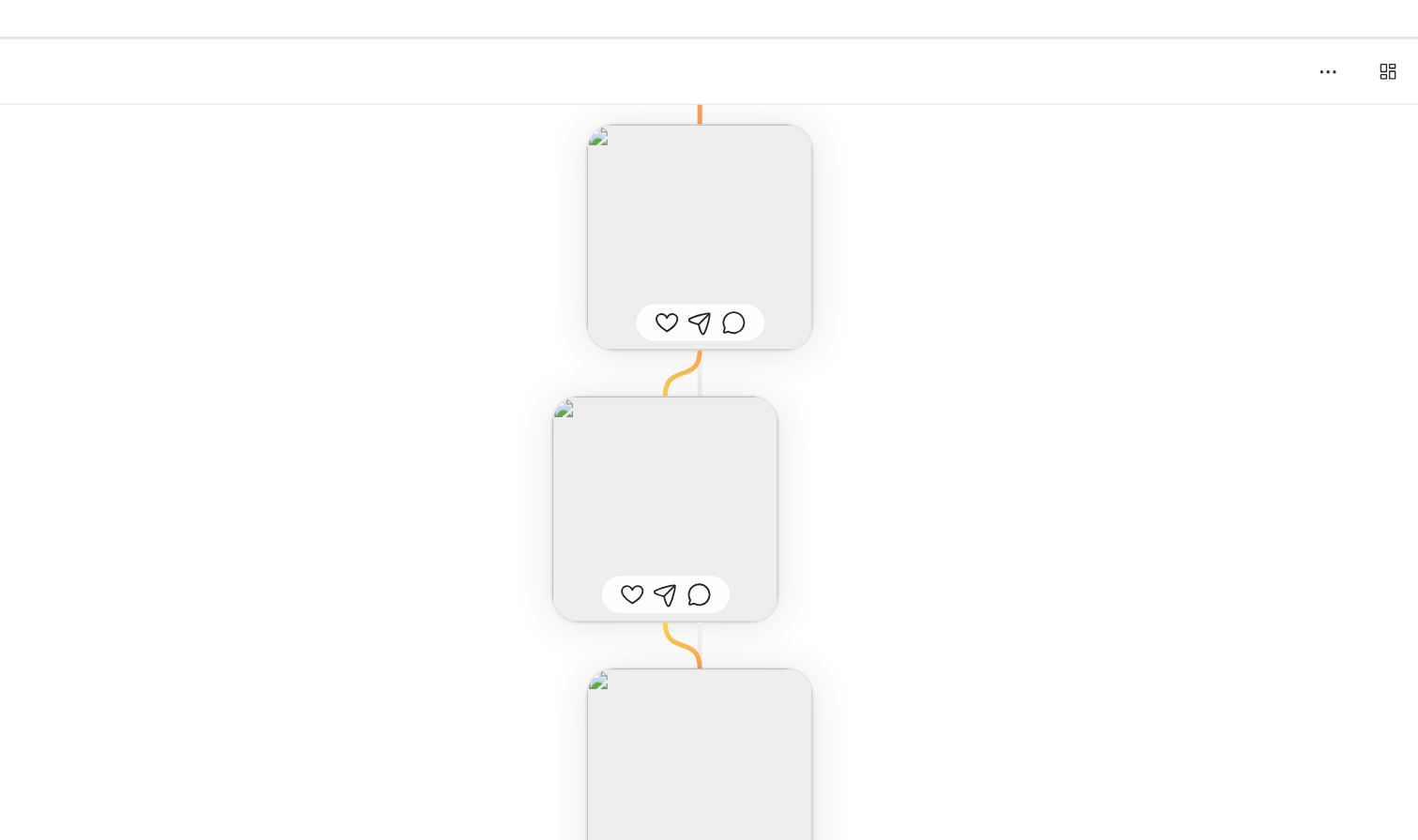
click at [743, 266] on img at bounding box center [710, 261] width 184 height 183
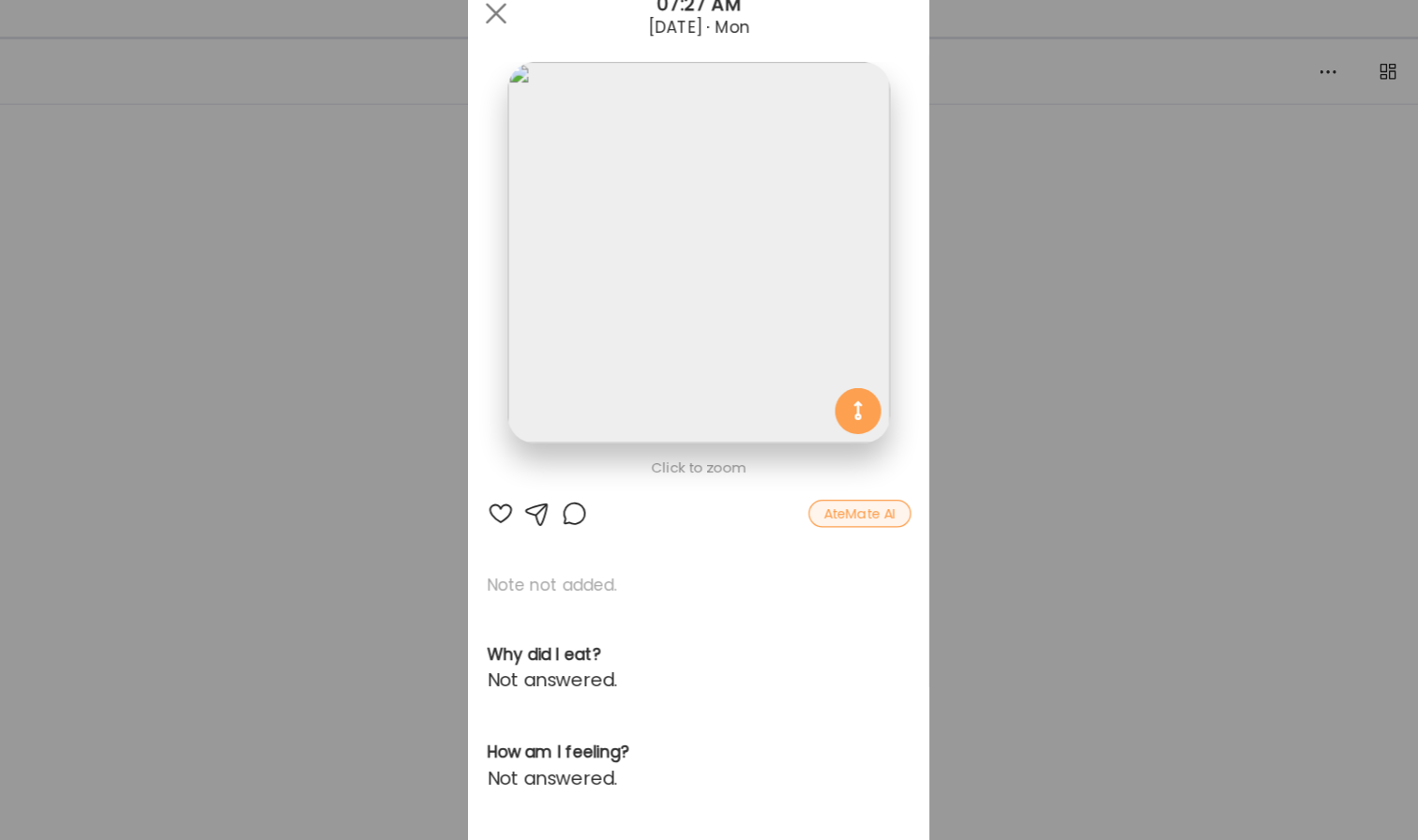
click at [769, 266] on img at bounding box center [708, 272] width 310 height 310
